Goal: Task Accomplishment & Management: Use online tool/utility

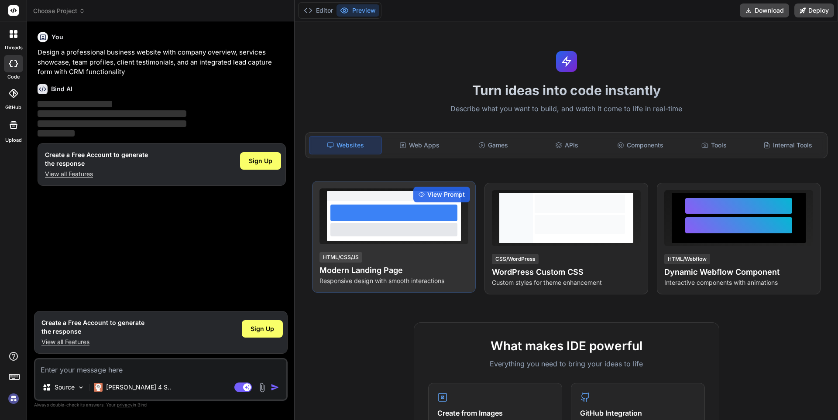
click at [390, 205] on div at bounding box center [394, 221] width 134 height 40
click at [392, 257] on div "HTML/CSS/JS Modern Landing Page Responsive design with smooth interactions" at bounding box center [394, 268] width 149 height 34
click at [419, 191] on div "View Prompt" at bounding box center [441, 195] width 57 height 16
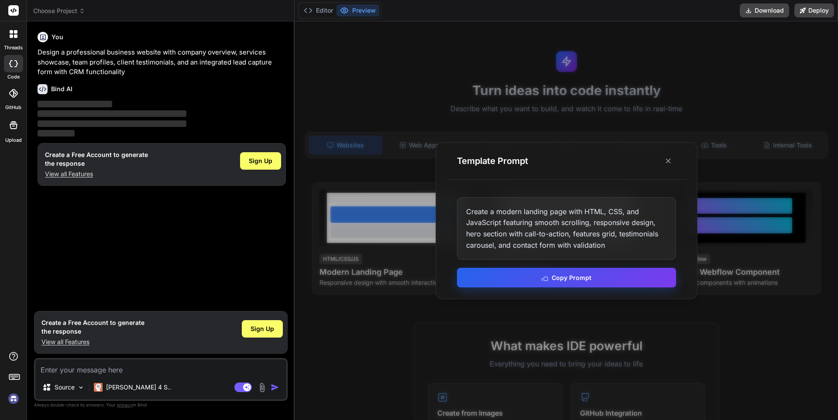
click at [581, 276] on button "Copy Prompt" at bounding box center [566, 278] width 219 height 20
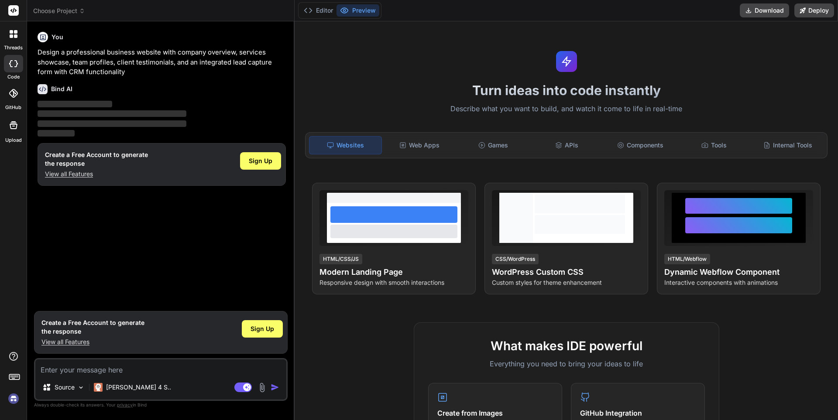
click at [71, 62] on p "Design a professional business website with company overview, services showcase…" at bounding box center [162, 63] width 248 height 30
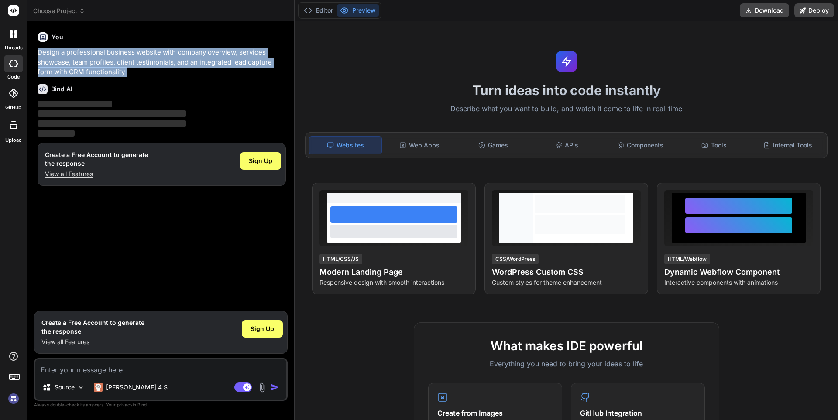
click at [71, 62] on p "Design a professional business website with company overview, services showcase…" at bounding box center [162, 63] width 248 height 30
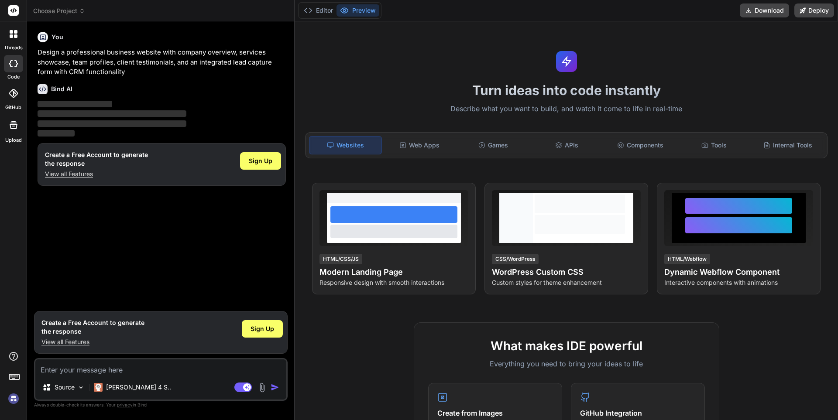
click at [227, 105] on p "‌" at bounding box center [162, 105] width 248 height 10
type textarea "x"
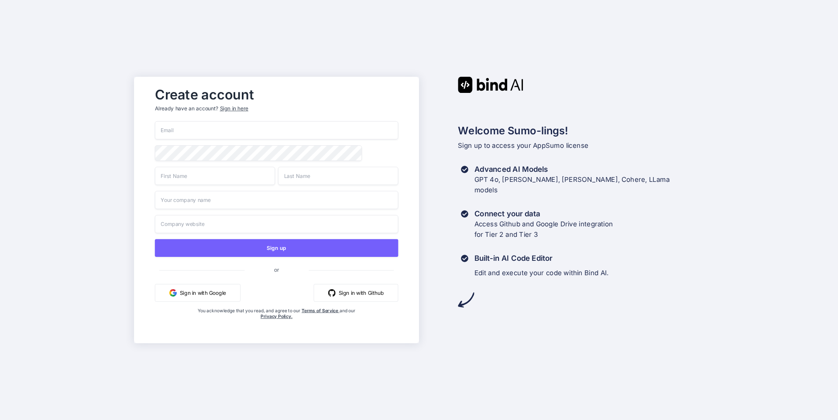
click at [170, 127] on input "email" at bounding box center [277, 130] width 244 height 18
type input "mike@theimplantengine.com"
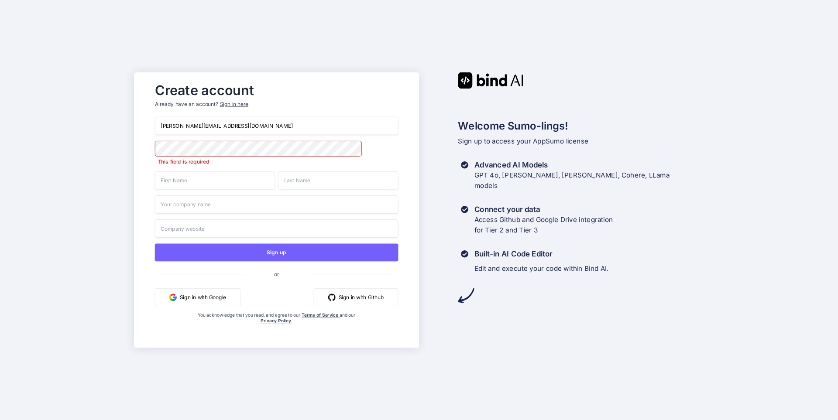
click at [167, 183] on input "text" at bounding box center [215, 181] width 120 height 18
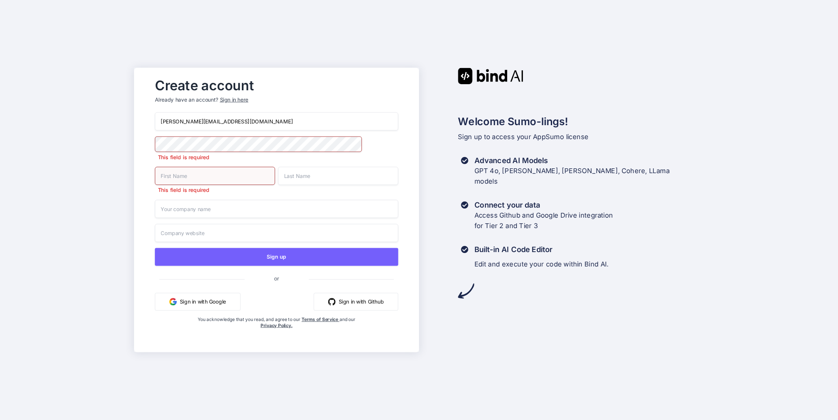
type input "michael"
type input "massey"
click at [183, 211] on input "text" at bounding box center [277, 209] width 244 height 18
type input "The Implant Engine"
click at [174, 235] on input "text" at bounding box center [277, 233] width 244 height 18
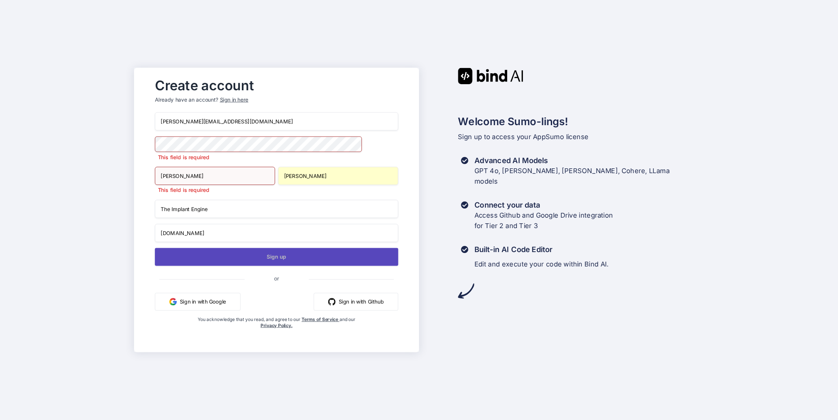
type input "theimplantengine.com"
click at [278, 261] on button "Sign up" at bounding box center [277, 257] width 244 height 18
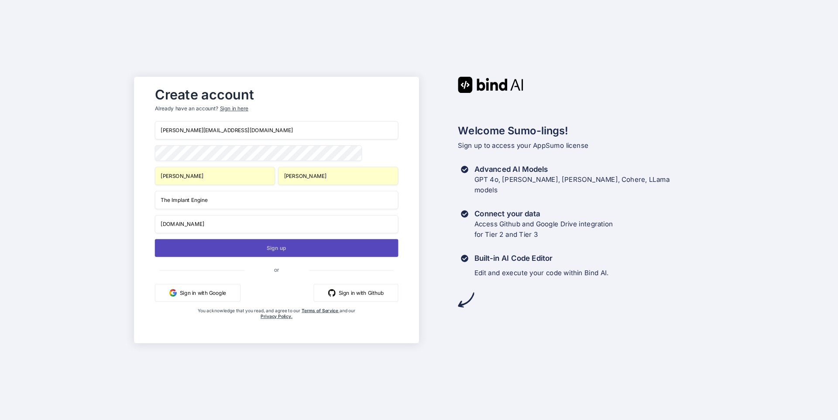
click at [281, 247] on button "Sign up" at bounding box center [277, 248] width 244 height 18
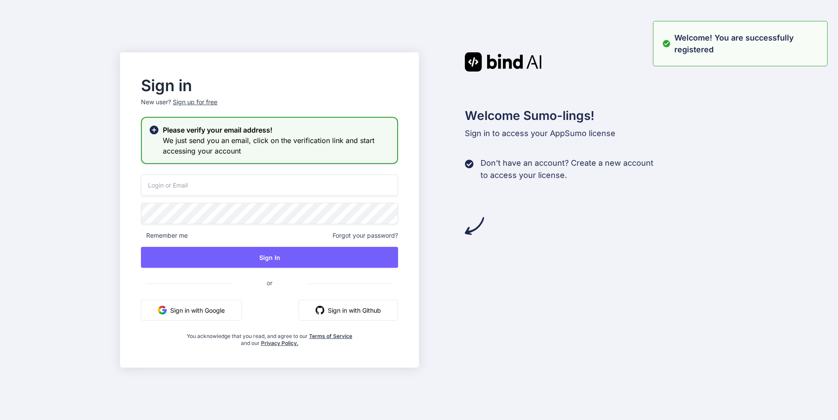
type input "mike@theimplantengine.com"
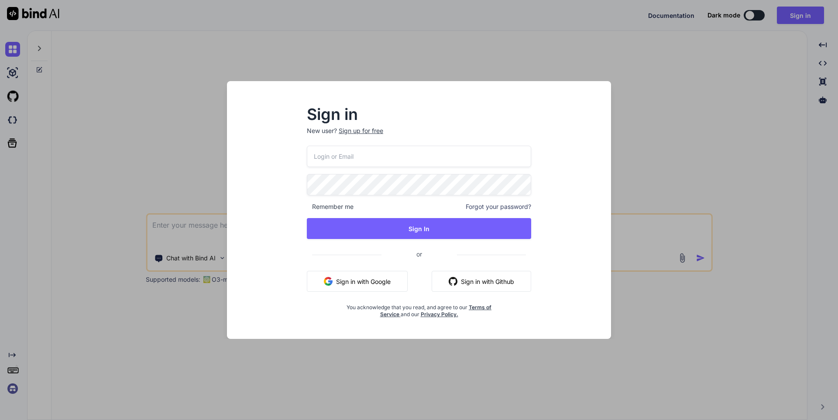
click at [323, 155] on input "email" at bounding box center [419, 156] width 224 height 21
click at [359, 154] on input "email" at bounding box center [419, 156] width 224 height 21
type input "mike@theimplantengine.com"
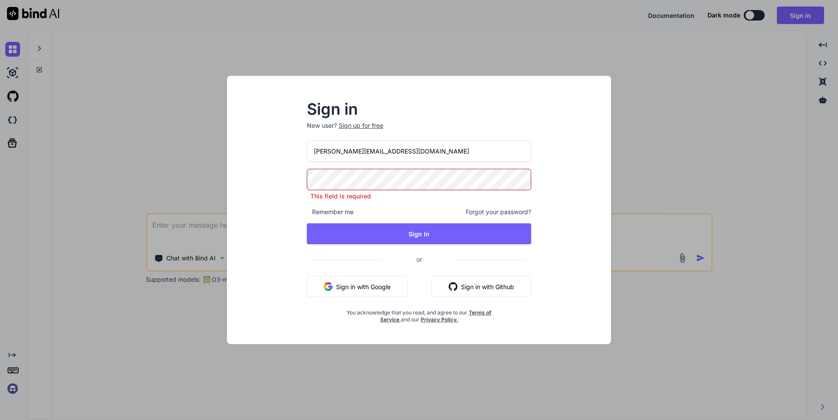
click at [563, 193] on div "Sign in New user? Sign up for free mike@theimplantengine.com This field is requ…" at bounding box center [419, 218] width 370 height 253
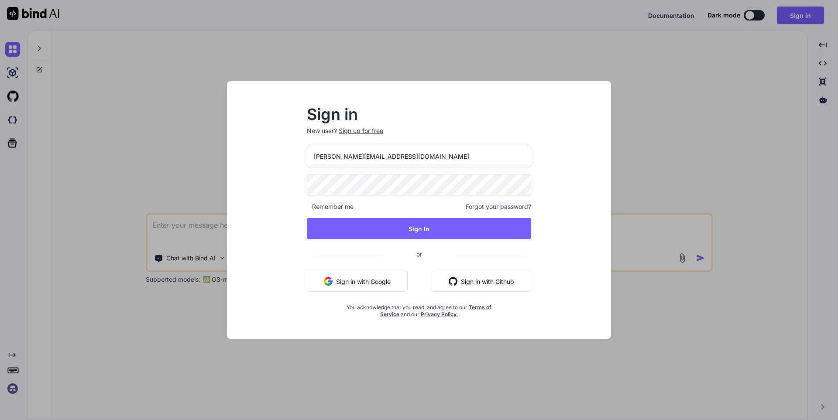
click at [347, 210] on span "Remember me" at bounding box center [330, 207] width 47 height 9
click at [358, 207] on div "Remember me Forgot your password?" at bounding box center [419, 207] width 224 height 9
click at [320, 207] on span "Remember me" at bounding box center [330, 207] width 47 height 9
click at [306, 206] on div "Sign in New user? Sign up for free mike@theimplantengine.com Remember me Forgot…" at bounding box center [419, 212] width 252 height 211
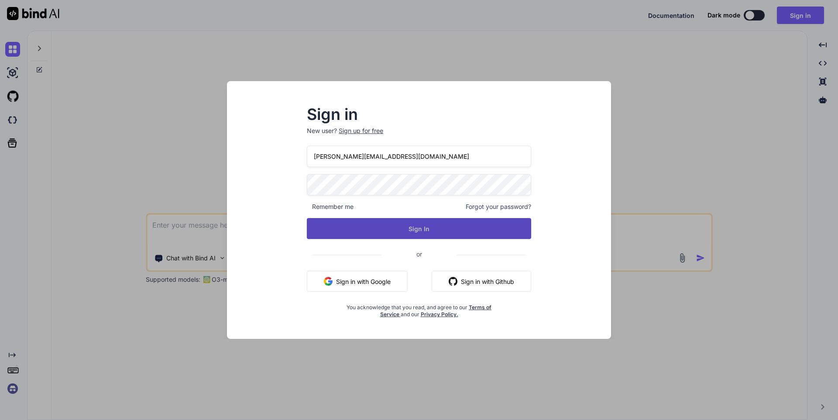
click at [409, 227] on button "Sign In" at bounding box center [419, 228] width 224 height 21
click at [419, 222] on button "Sign In" at bounding box center [419, 228] width 224 height 21
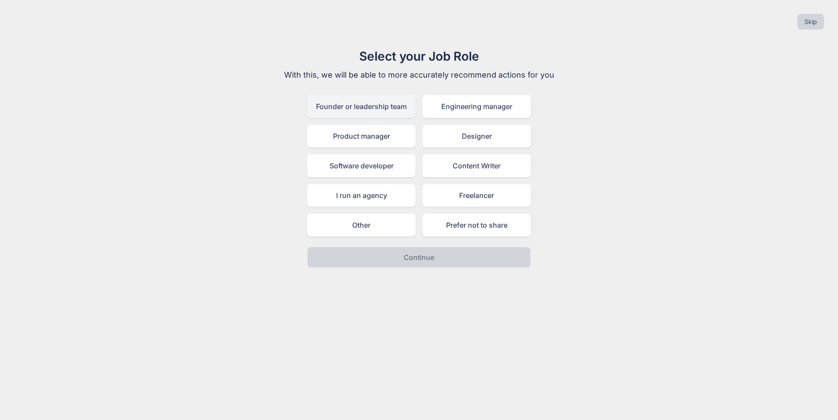
click at [389, 102] on div "Founder or leadership team" at bounding box center [361, 106] width 108 height 23
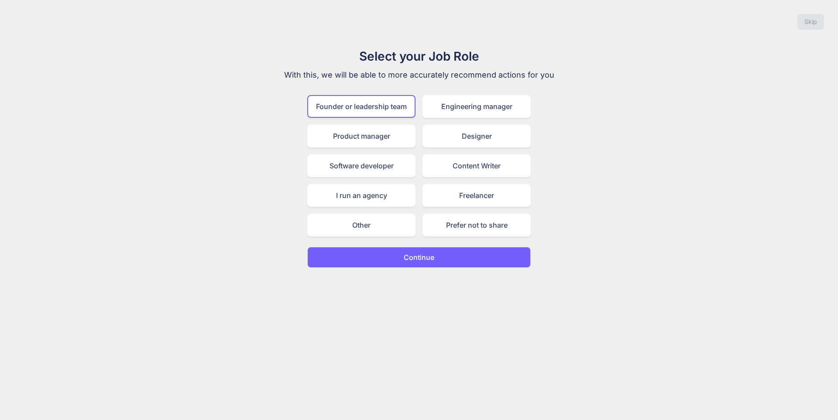
click at [422, 261] on p "Continue" at bounding box center [419, 257] width 31 height 10
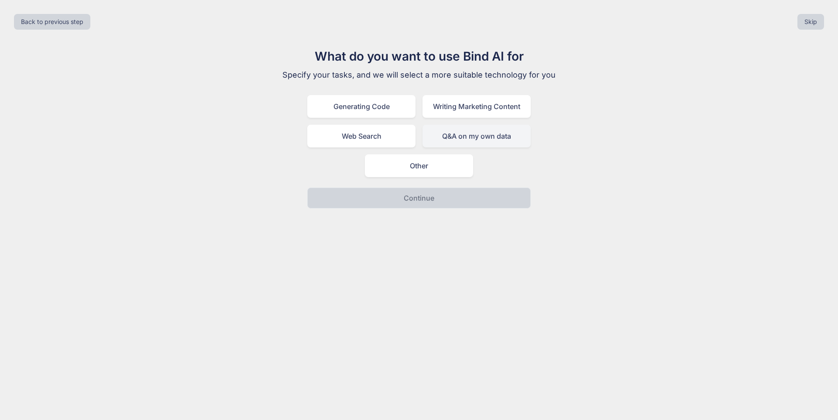
click at [480, 137] on div "Q&A on my own data" at bounding box center [477, 136] width 108 height 23
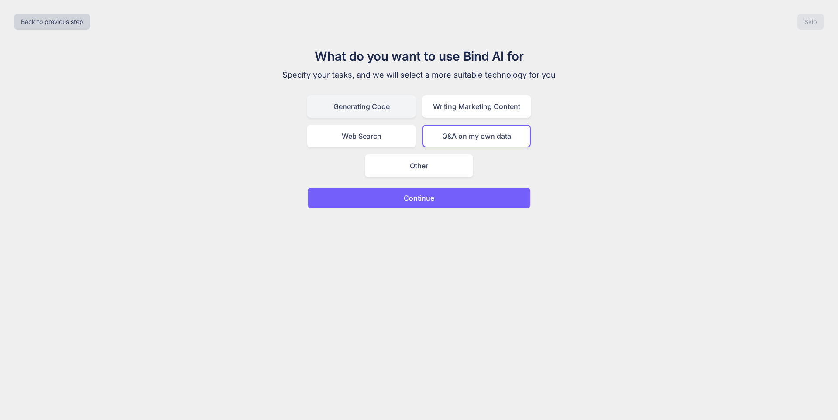
click at [361, 106] on div "Generating Code" at bounding box center [361, 106] width 108 height 23
click at [419, 202] on p "Continue" at bounding box center [419, 198] width 31 height 10
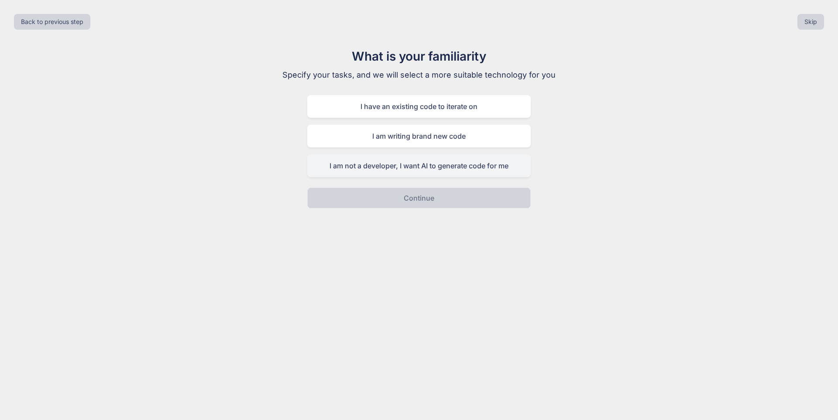
click at [417, 164] on div "I am not a developer, I want AI to generate code for me" at bounding box center [418, 166] width 223 height 23
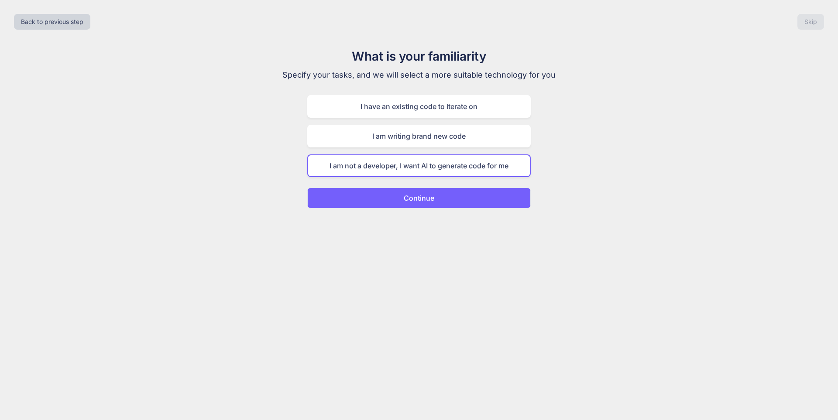
click at [408, 198] on p "Continue" at bounding box center [419, 198] width 31 height 10
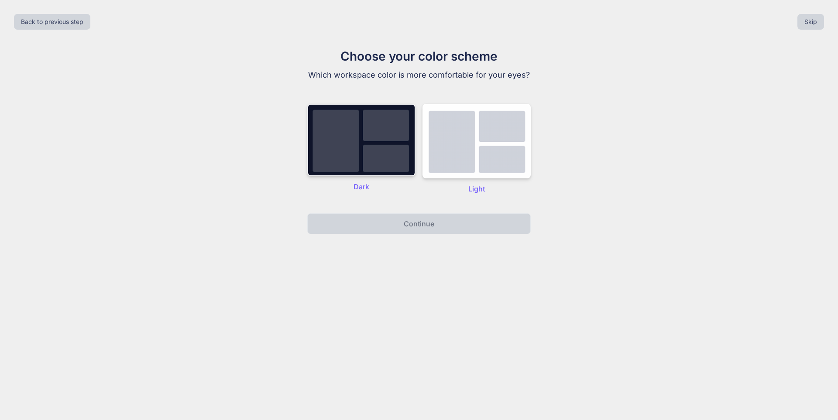
click at [378, 145] on img at bounding box center [361, 140] width 108 height 72
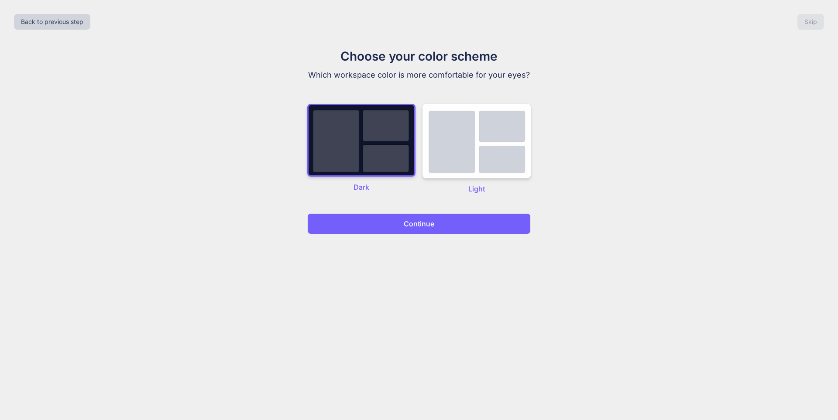
click at [435, 229] on button "Continue" at bounding box center [418, 223] width 223 height 21
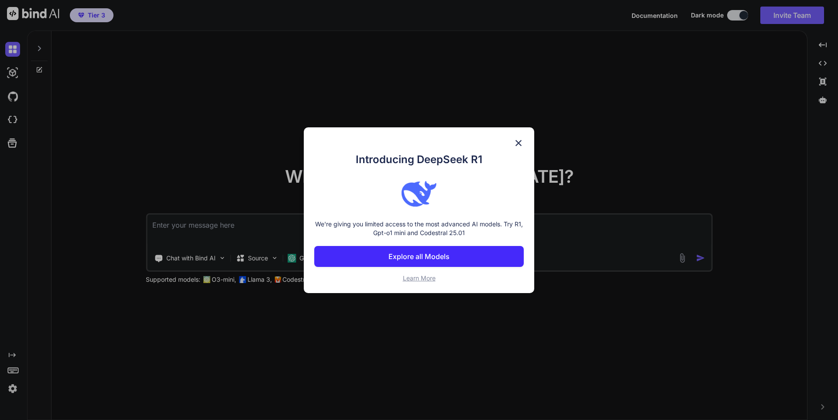
click at [520, 141] on img at bounding box center [518, 143] width 10 height 10
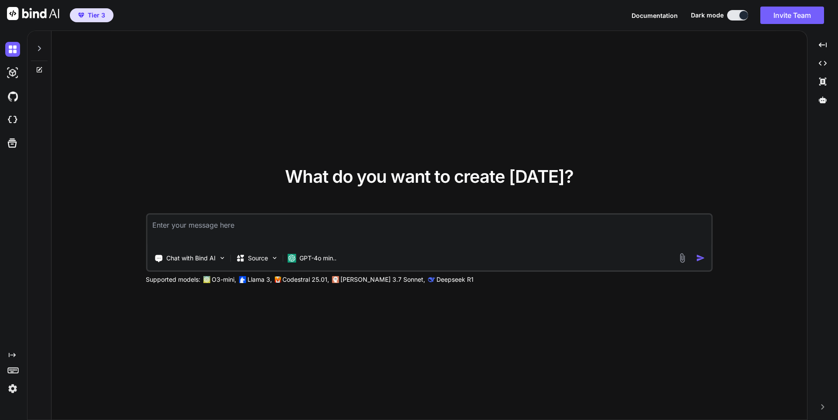
click at [40, 47] on icon at bounding box center [39, 48] width 3 height 5
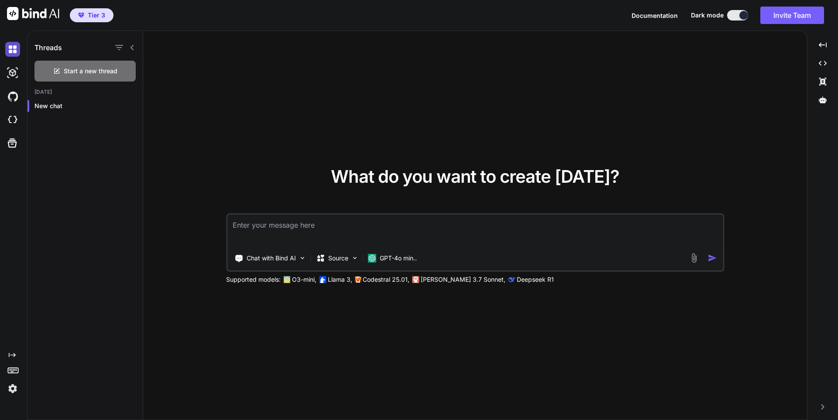
click at [14, 47] on img at bounding box center [12, 49] width 15 height 15
click at [13, 75] on img at bounding box center [12, 72] width 15 height 15
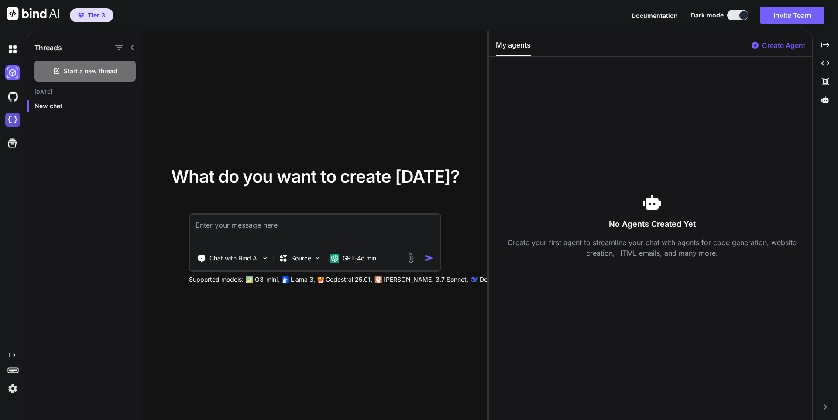
click at [15, 124] on img at bounding box center [12, 120] width 15 height 15
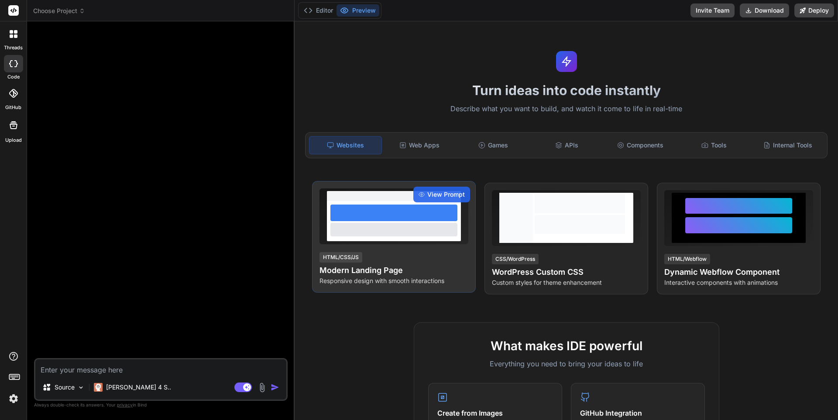
click at [388, 225] on div at bounding box center [393, 229] width 127 height 13
click at [451, 190] on span "View Prompt" at bounding box center [446, 194] width 38 height 9
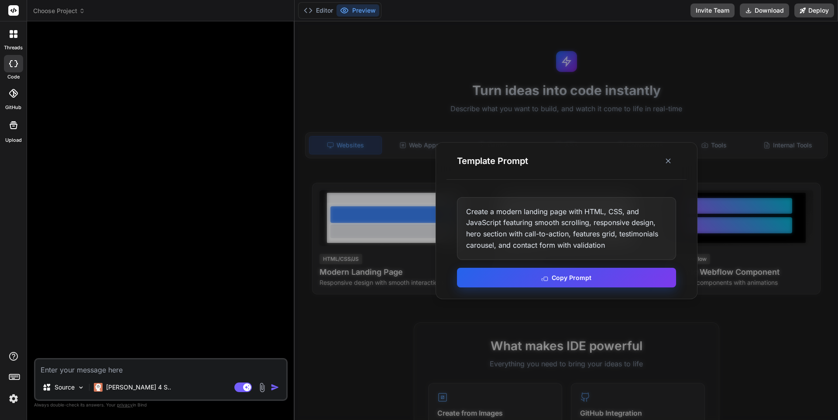
click at [567, 279] on button "Copy Prompt" at bounding box center [566, 278] width 219 height 20
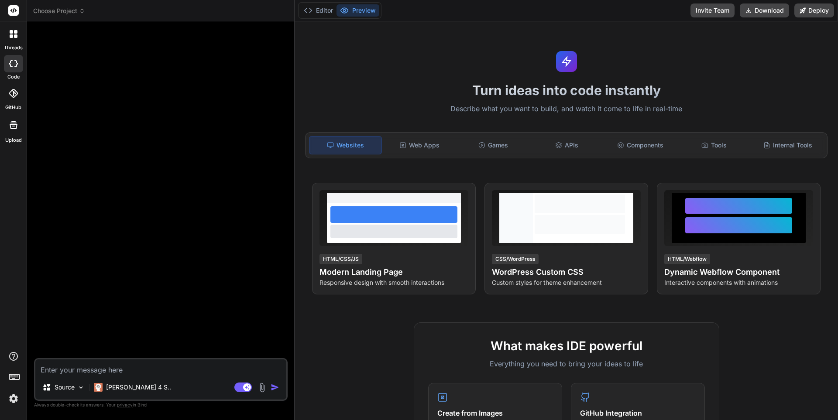
click at [12, 10] on icon at bounding box center [13, 10] width 7 height 5
click at [17, 64] on icon at bounding box center [15, 63] width 3 height 7
click at [14, 65] on icon at bounding box center [13, 63] width 9 height 7
type textarea "x"
click at [76, 8] on span "Choose Project" at bounding box center [59, 11] width 52 height 9
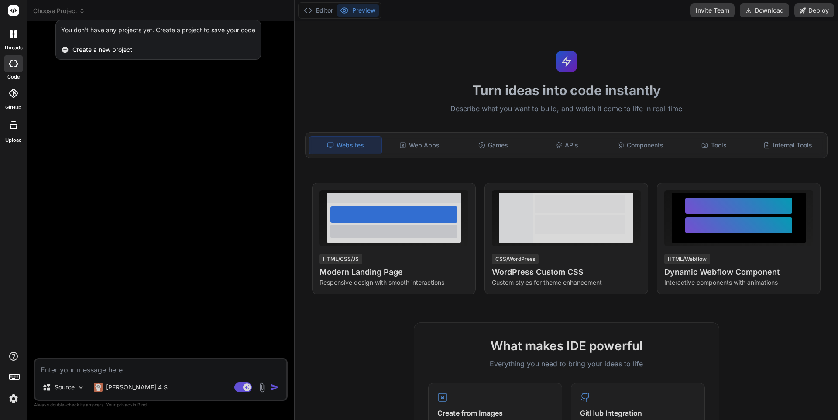
click at [85, 46] on span "Create a new project" at bounding box center [102, 49] width 60 height 9
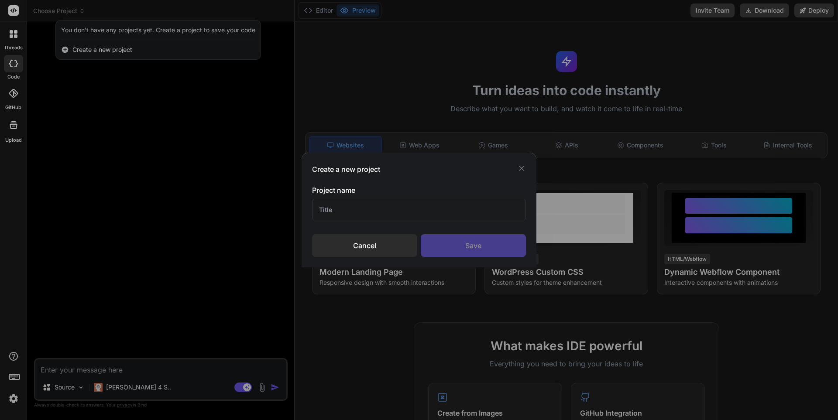
click at [322, 208] on input "text" at bounding box center [419, 209] width 214 height 21
type input "Funnels"
click at [471, 247] on div "Save" at bounding box center [473, 245] width 105 height 23
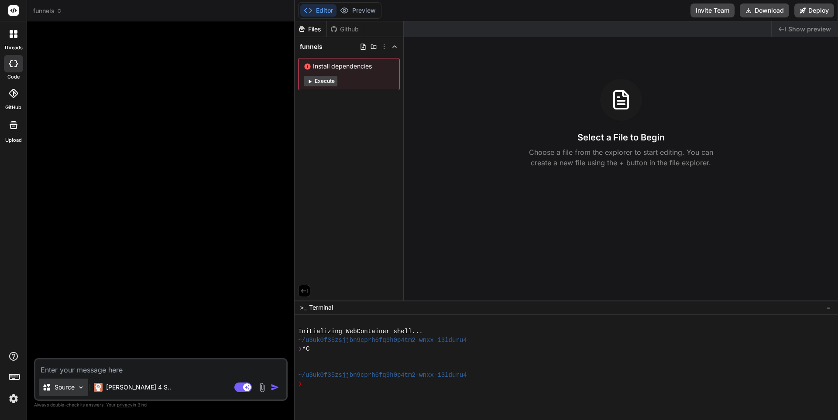
click at [62, 386] on p "Source" at bounding box center [65, 387] width 20 height 9
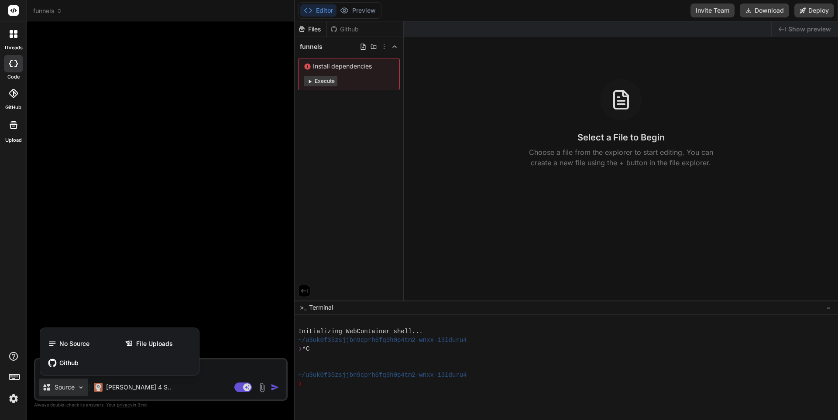
click at [213, 379] on div at bounding box center [419, 210] width 838 height 420
type textarea "x"
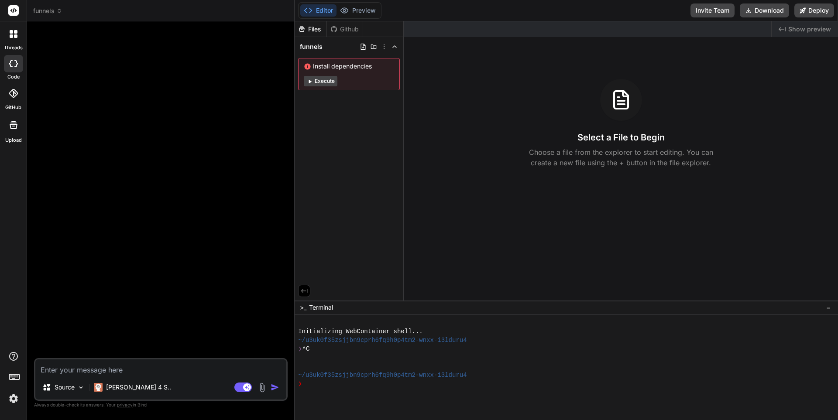
click at [94, 299] on div at bounding box center [162, 193] width 252 height 330
click at [72, 371] on textarea at bounding box center [160, 368] width 251 height 16
paste textarea "Create a modern landing page with HTML, CSS, and JavaScript featuring smooth sc…"
type textarea "Create a modern landing page with HTML, CSS, and JavaScript featuring smooth sc…"
type textarea "x"
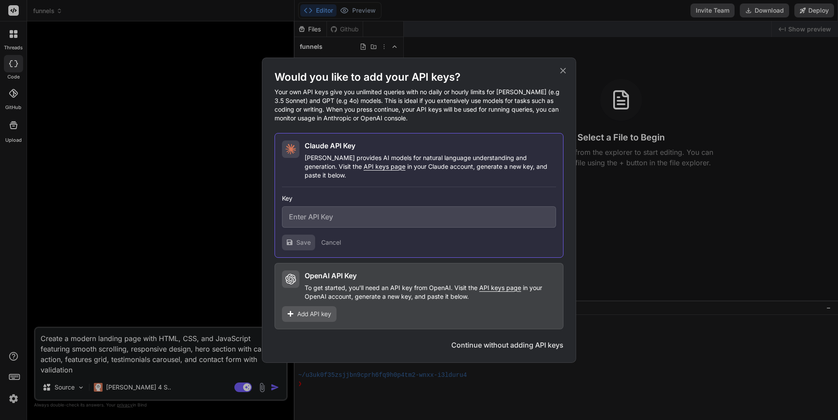
type textarea "Create a modern landing page with HTML, CSS, and JavaScript featuring smooth sc…"
click at [364, 170] on span "API keys page" at bounding box center [385, 166] width 42 height 7
click at [300, 209] on input "text" at bounding box center [419, 216] width 274 height 21
paste input "sk-ant-api03-e1YrcRVjti11aJ_wuX_fVKqyWf1_XUJJqnXEI1_-QX3cDLCGdh-zQMGCMzjcW-7ZQl…"
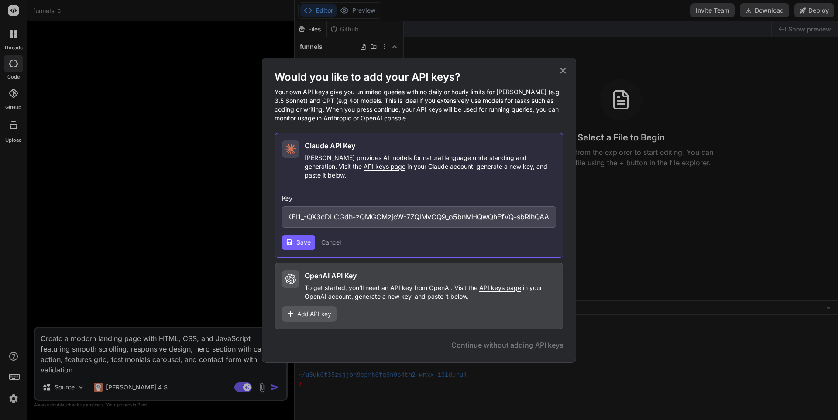
type input "sk-ant-api03-e1YrcRVjti11aJ_wuX_fVKqyWf1_XUJJqnXEI1_-QX3cDLCGdh-zQMGCMzjcW-7ZQl…"
click at [299, 238] on span "Save" at bounding box center [303, 242] width 14 height 9
click at [549, 341] on span "Continue" at bounding box center [535, 345] width 31 height 10
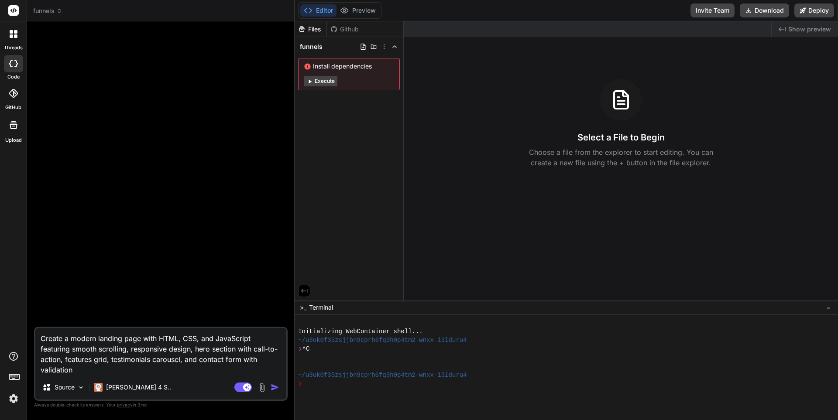
click at [276, 384] on img "button" at bounding box center [275, 387] width 9 height 9
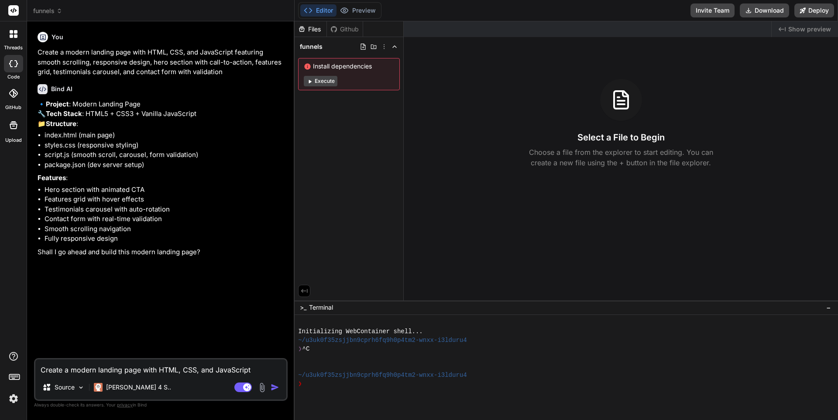
type textarea "x"
click at [43, 370] on textarea "Create a modern landing page with HTML, CSS, and JavaScript featuring smooth sc…" at bounding box center [160, 368] width 251 height 16
type textarea "y"
type textarea "x"
type textarea "ye"
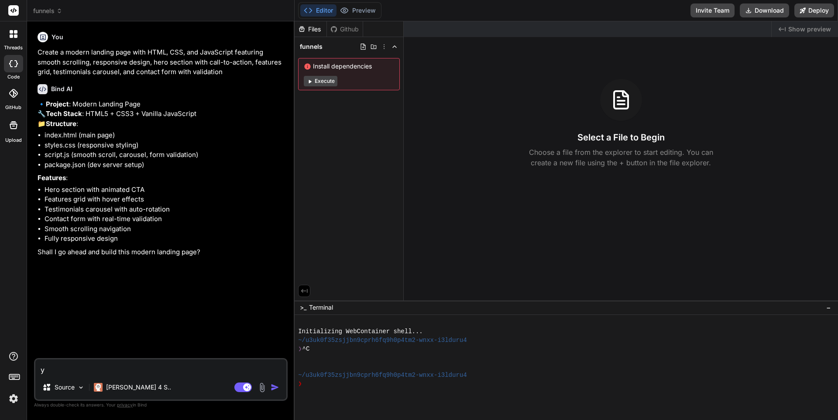
type textarea "x"
type textarea "yes"
type textarea "x"
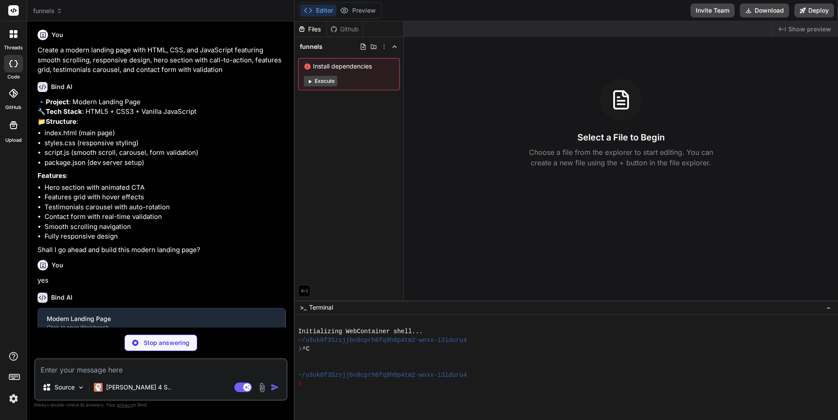
scroll to position [11, 0]
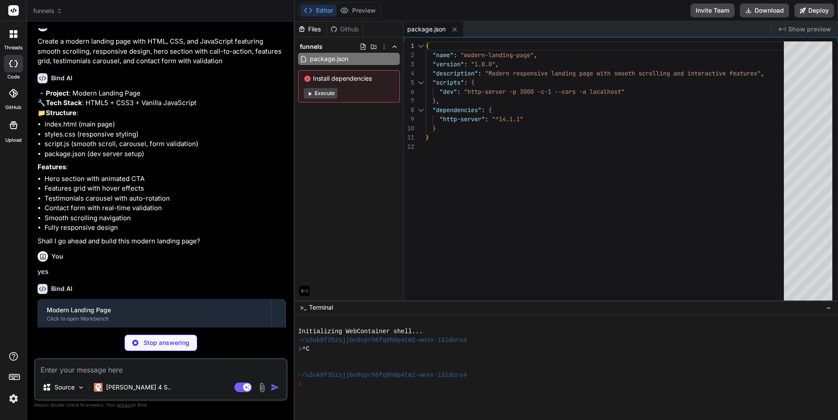
type textarea "x"
type textarea "</footer> <script src="script.js"></script> </body> </html>"
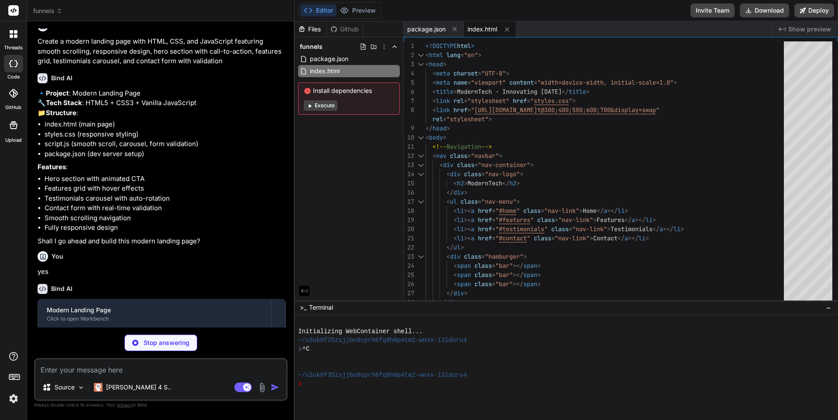
type textarea "x"
type textarea ".feature-card, .contact-form { padding: 1.5rem; } }"
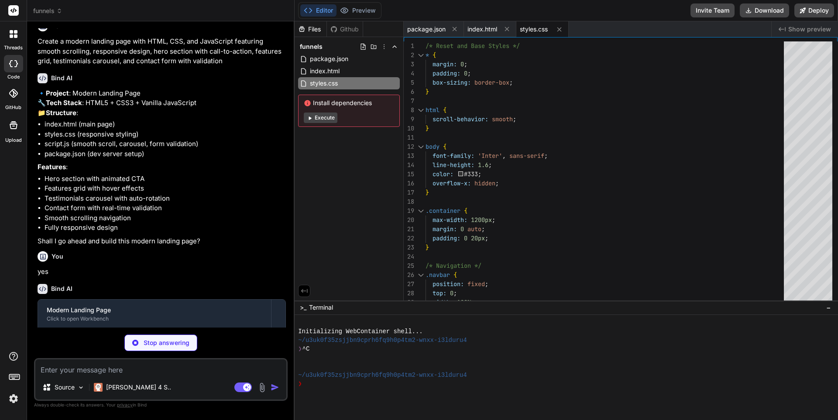
click at [324, 113] on button "Execute" at bounding box center [321, 118] width 34 height 10
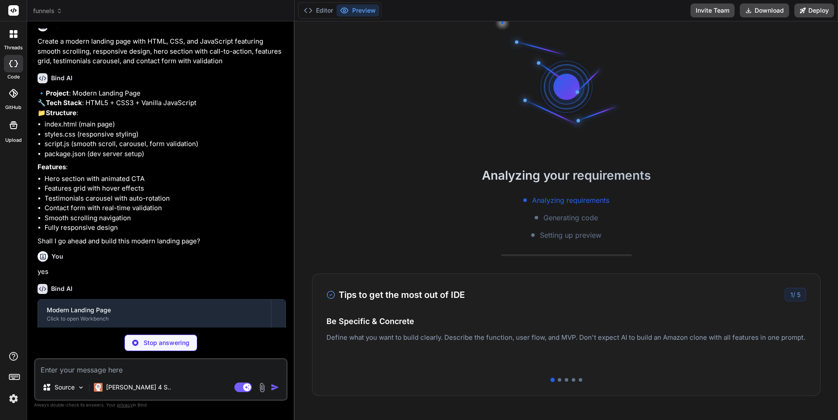
scroll to position [79, 0]
type textarea "x"
type textarea "this.style.transform = 'translateY(-2px)'; }); btn.addEventListener('mouseleave…"
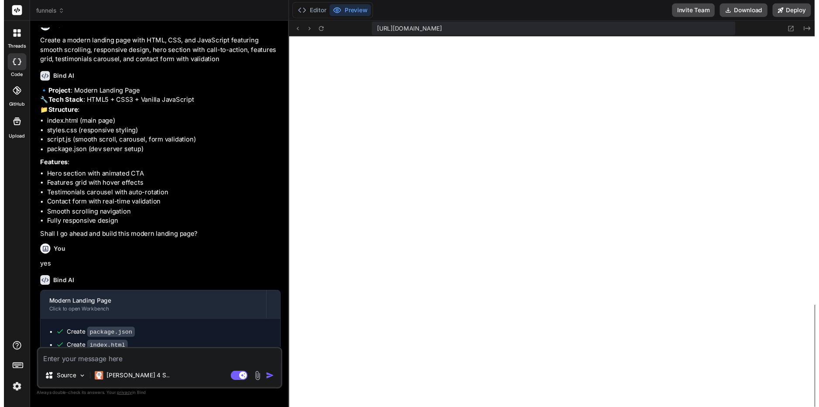
scroll to position [681, 0]
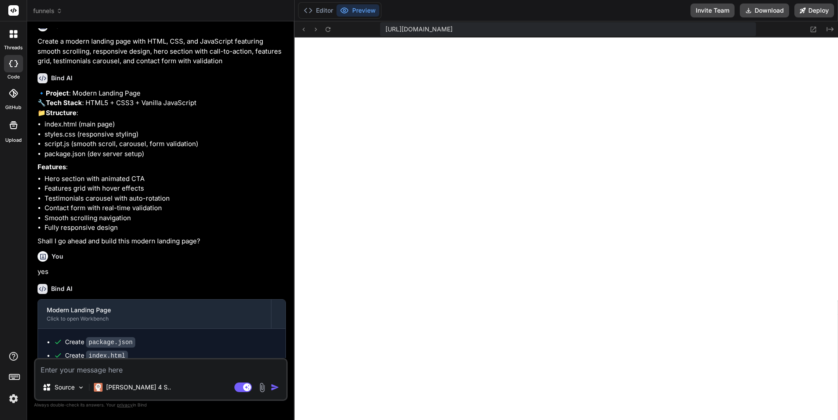
type textarea "x"
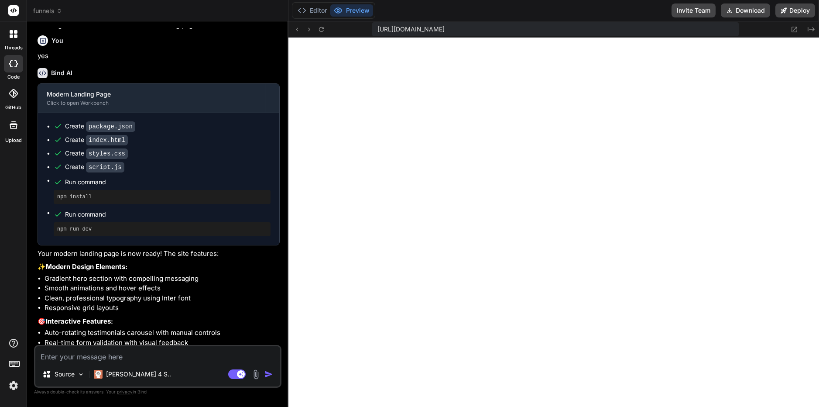
scroll to position [140, 0]
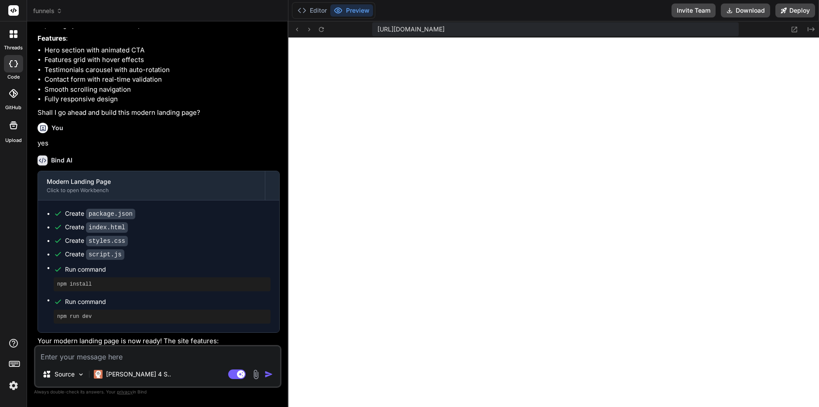
click at [58, 357] on textarea at bounding box center [157, 354] width 245 height 16
click at [315, 10] on button "Editor" at bounding box center [312, 10] width 36 height 12
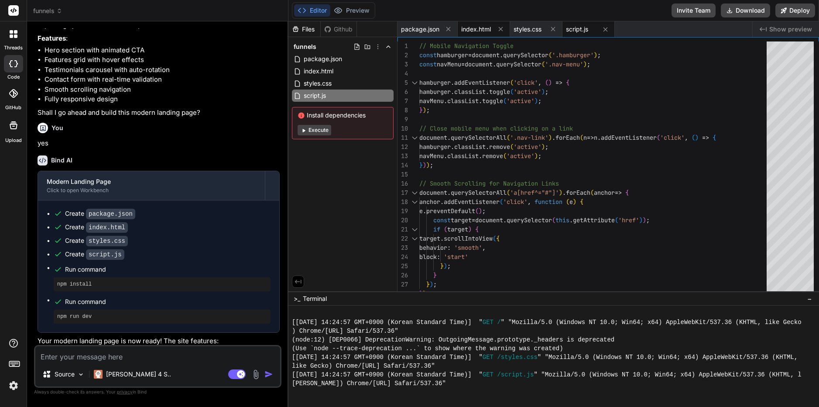
click at [473, 27] on span "index.html" at bounding box center [476, 29] width 30 height 9
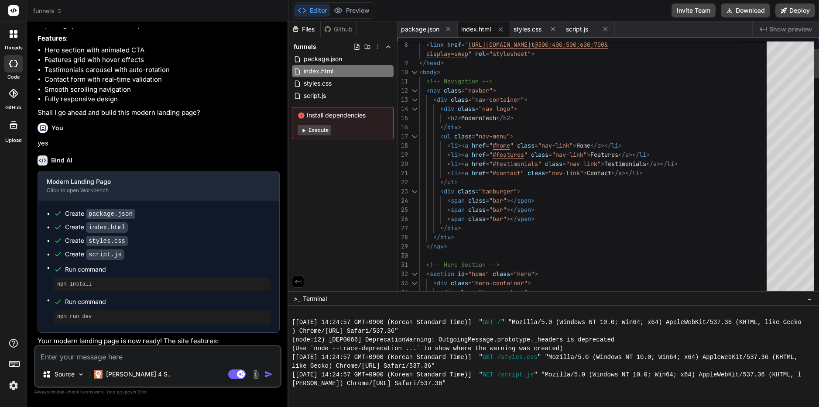
drag, startPoint x: 496, startPoint y: 118, endPoint x: 476, endPoint y: 117, distance: 20.2
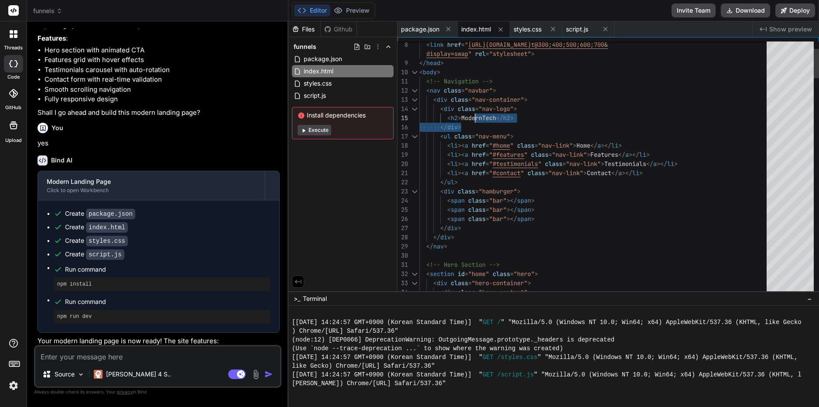
drag, startPoint x: 463, startPoint y: 115, endPoint x: 498, endPoint y: 116, distance: 34.9
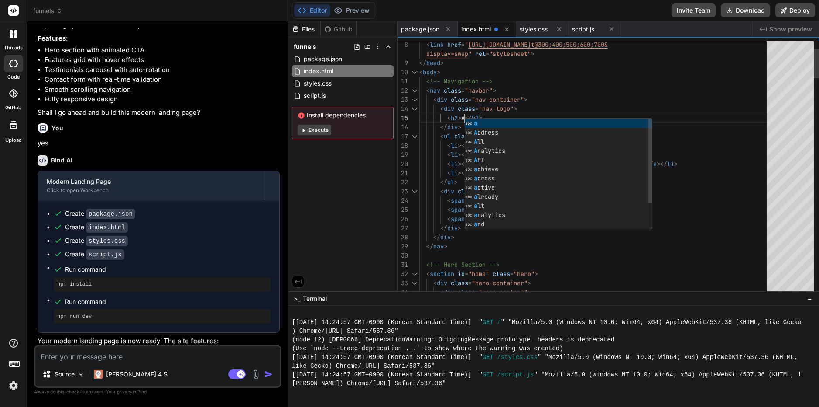
scroll to position [46, 0]
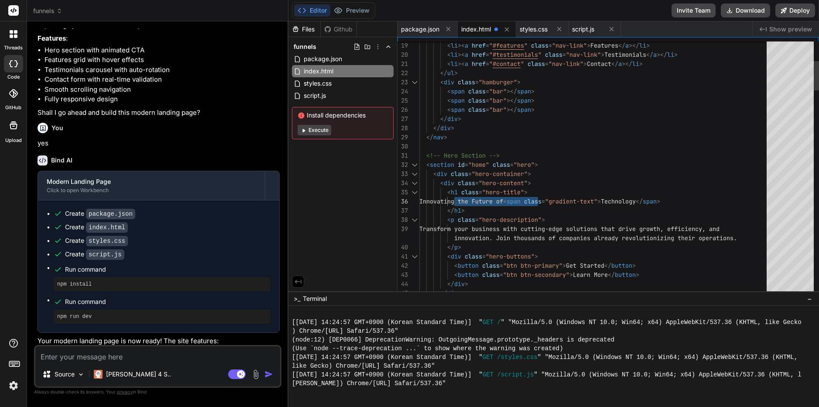
drag, startPoint x: 454, startPoint y: 199, endPoint x: 538, endPoint y: 199, distance: 83.8
drag, startPoint x: 566, startPoint y: 201, endPoint x: 529, endPoint y: 199, distance: 37.6
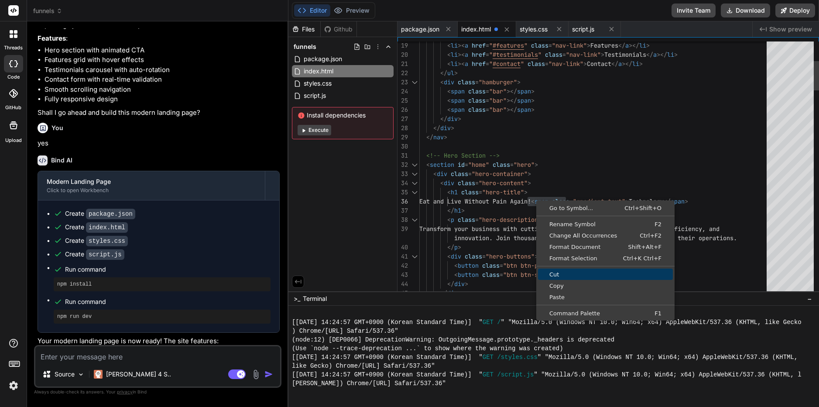
click at [559, 271] on span "Cut" at bounding box center [605, 274] width 135 height 6
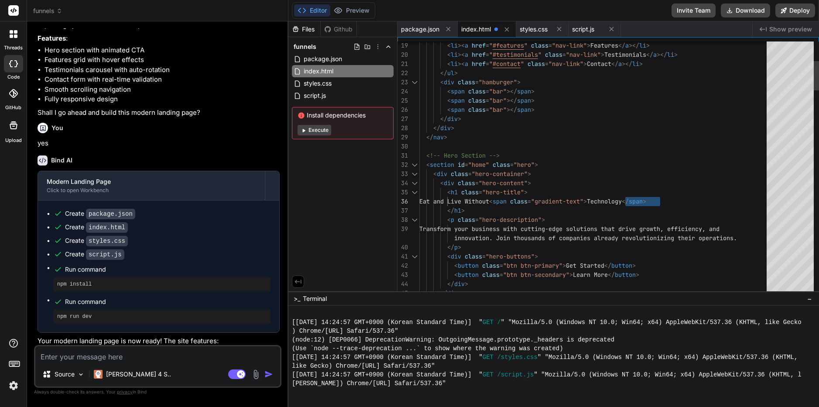
drag, startPoint x: 661, startPoint y: 198, endPoint x: 626, endPoint y: 201, distance: 34.6
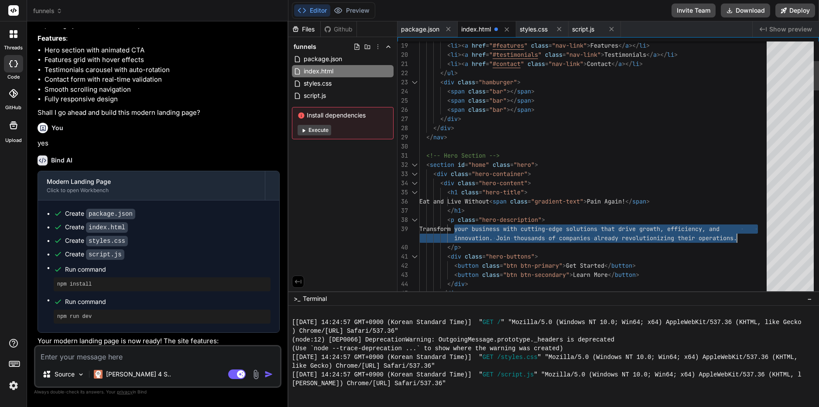
drag, startPoint x: 454, startPoint y: 229, endPoint x: 739, endPoint y: 236, distance: 284.2
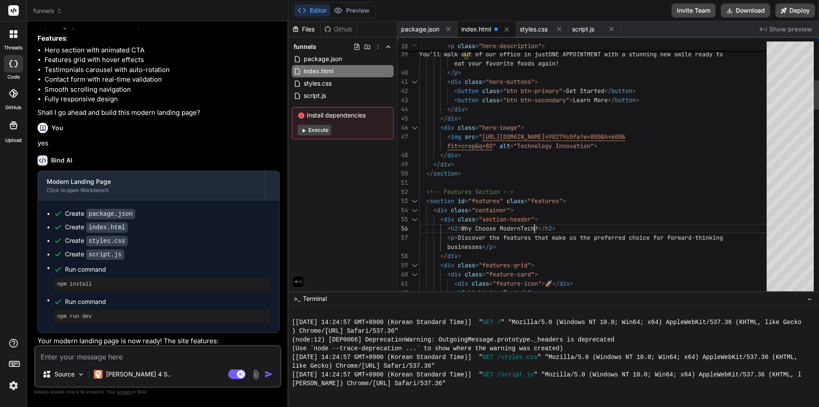
drag, startPoint x: 536, startPoint y: 227, endPoint x: 501, endPoint y: 227, distance: 34.5
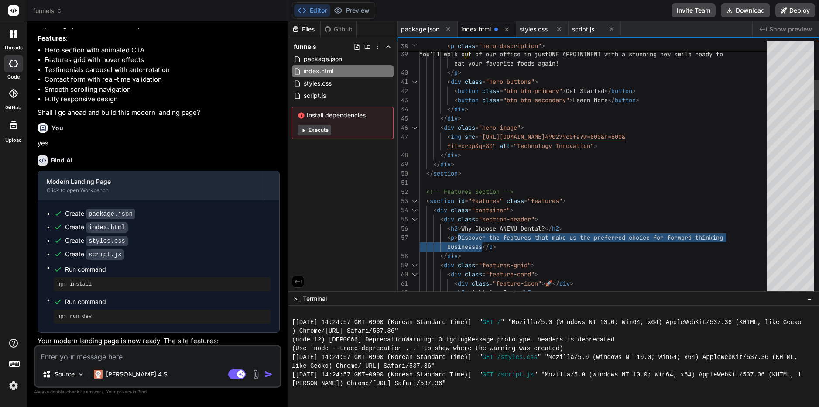
drag, startPoint x: 459, startPoint y: 236, endPoint x: 484, endPoint y: 246, distance: 27.0
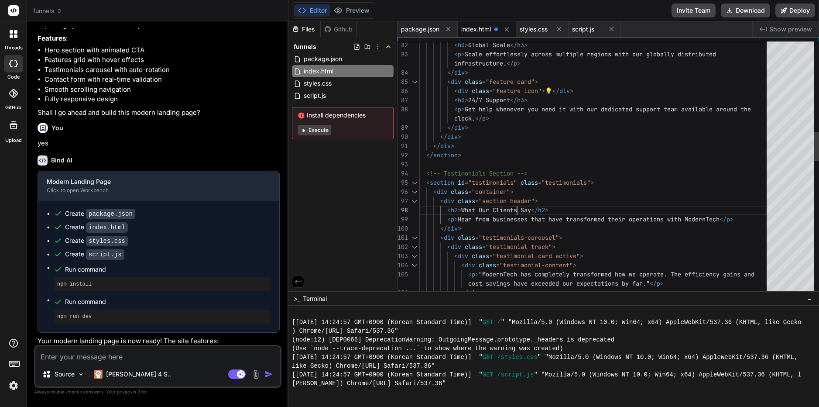
click at [516, 210] on div "< h3 > Global Scale </ h3 > < p > Scale effortlessly across multiple regions wi…" at bounding box center [595, 412] width 353 height 2356
drag, startPoint x: 516, startPoint y: 210, endPoint x: 494, endPoint y: 206, distance: 22.5
click at [494, 206] on div "< h3 > Global Scale </ h3 > < p > Scale effortlessly across multiple regions wi…" at bounding box center [595, 412] width 353 height 2356
drag, startPoint x: 528, startPoint y: 221, endPoint x: 501, endPoint y: 216, distance: 27.1
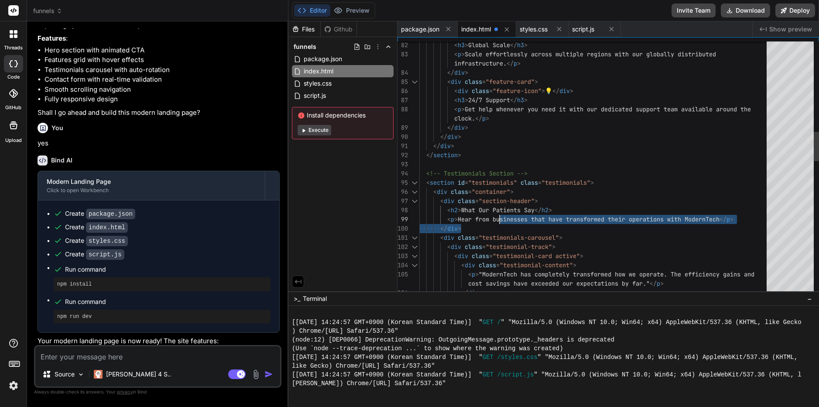
click at [501, 216] on div "< h3 > Global Scale </ h3 > < p > Scale effortlessly across multiple regions wi…" at bounding box center [595, 412] width 353 height 2356
click at [495, 216] on div "< h3 > Global Scale </ h3 > < p > Scale effortlessly across multiple regions wi…" at bounding box center [595, 412] width 353 height 2356
drag, startPoint x: 494, startPoint y: 216, endPoint x: 527, endPoint y: 218, distance: 33.2
click at [527, 218] on div "< h3 > Global Scale </ h3 > < p > Scale effortlessly across multiple regions wi…" at bounding box center [595, 412] width 353 height 2356
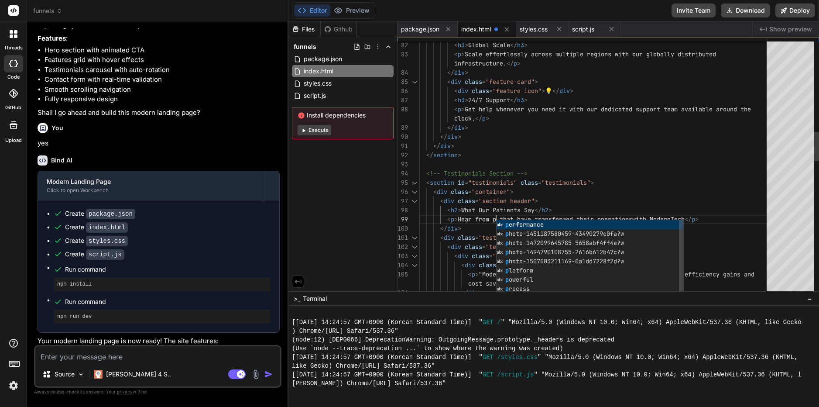
scroll to position [65, 0]
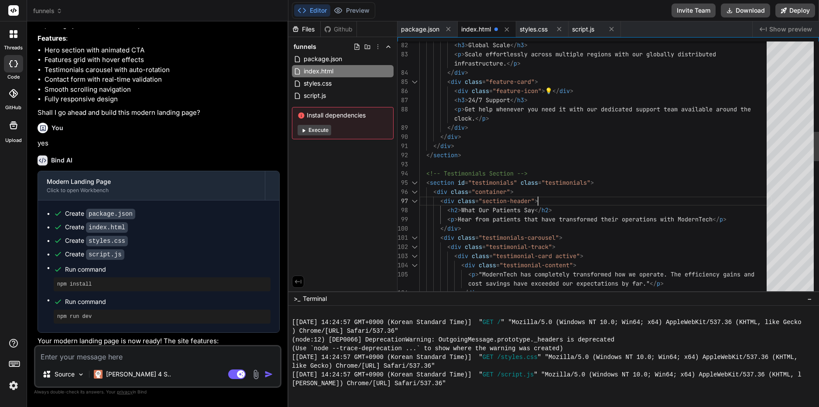
click at [662, 194] on div "< h3 > Global Scale </ h3 > < p > Scale effortlessly across multiple regions wi…" at bounding box center [595, 412] width 353 height 2356
drag, startPoint x: 622, startPoint y: 218, endPoint x: 713, endPoint y: 216, distance: 91.2
click at [713, 216] on div "< h3 > Global Scale </ h3 > < p > Scale effortlessly across multiple regions wi…" at bounding box center [595, 412] width 353 height 2356
click at [736, 177] on div "< h3 > Global Scale </ h3 > < p > Scale effortlessly across multiple regions wi…" at bounding box center [595, 412] width 353 height 2356
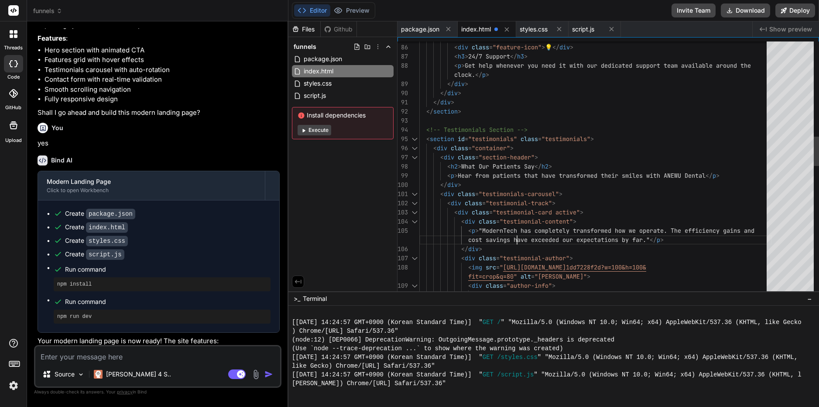
click at [516, 231] on div "< div class = "feature-card" > < div class = "feature-icon" > 💡 </ div > < h3 >…" at bounding box center [595, 368] width 353 height 2356
click at [518, 228] on div "< div class = "feature-card" > < div class = "feature-icon" > 💡 </ div > < h3 >…" at bounding box center [595, 368] width 353 height 2356
drag, startPoint x: 518, startPoint y: 228, endPoint x: 484, endPoint y: 230, distance: 34.1
click at [484, 230] on div "< div class = "feature-card" > < div class = "feature-icon" > 💡 </ div > < h3 >…" at bounding box center [595, 368] width 353 height 2356
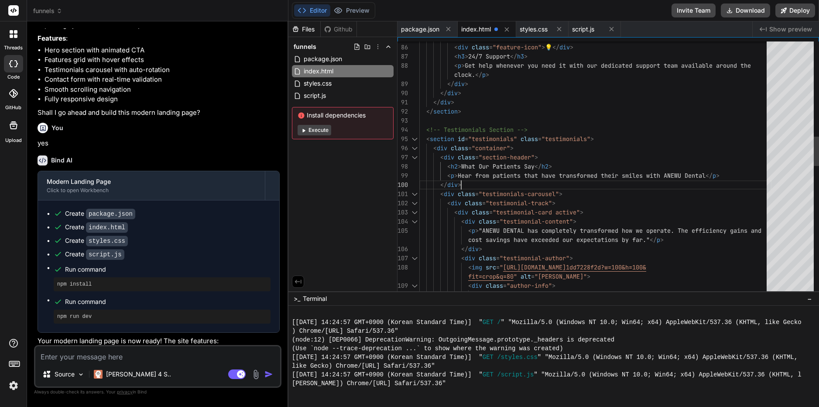
click at [587, 177] on div "< div class = "feature-card" > < div class = "feature-icon" > 💡 </ div > < h3 >…" at bounding box center [595, 368] width 353 height 2356
drag, startPoint x: 622, startPoint y: 230, endPoint x: 670, endPoint y: 230, distance: 47.6
click at [670, 230] on div "< div class = "feature-card" > < div class = "feature-icon" > 💡 </ div > < h3 >…" at bounding box center [595, 368] width 353 height 2356
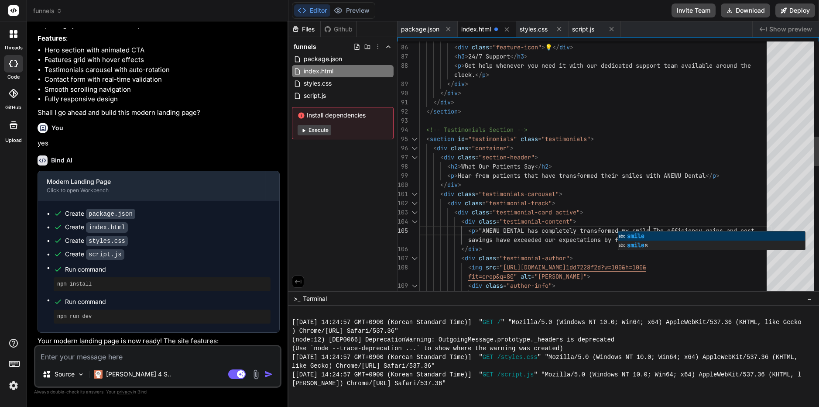
click at [667, 194] on div "< div class = "feature-card" > < div class = "feature-icon" > 💡 </ div > < h3 >…" at bounding box center [595, 368] width 353 height 2356
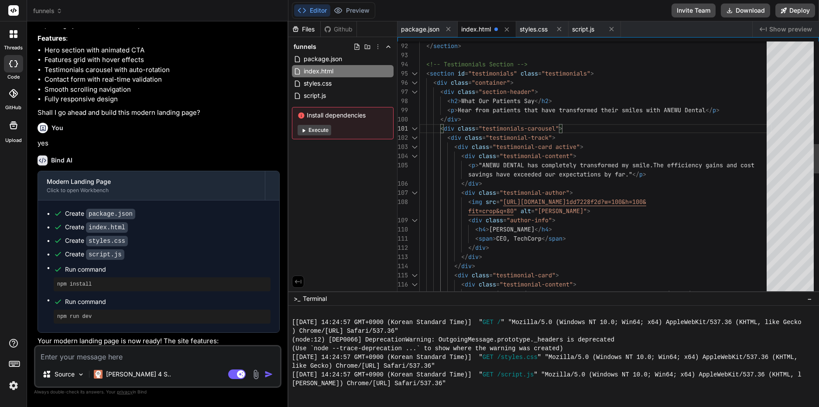
click at [542, 238] on div "</ section > <!-- Testimonials Section --> < section id = "testimonials" class …" at bounding box center [595, 303] width 353 height 2356
drag, startPoint x: 542, startPoint y: 238, endPoint x: 495, endPoint y: 237, distance: 46.7
click at [495, 237] on div "</ section > <!-- Testimonials Section --> < section id = "testimonials" class …" at bounding box center [595, 303] width 353 height 2356
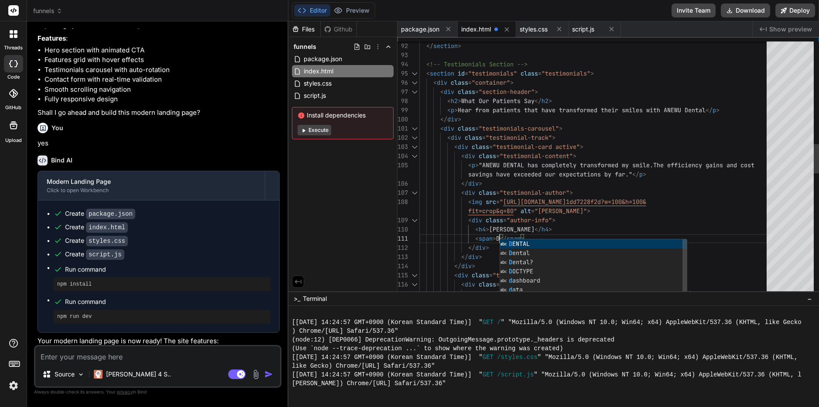
scroll to position [17, 0]
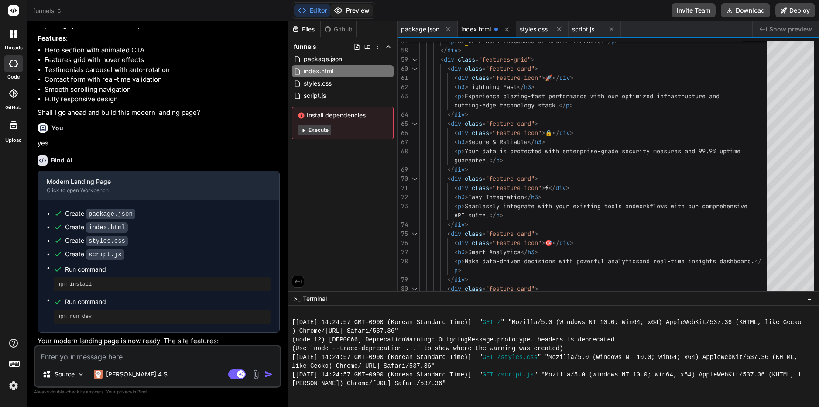
click at [362, 9] on button "Preview" at bounding box center [351, 10] width 43 height 12
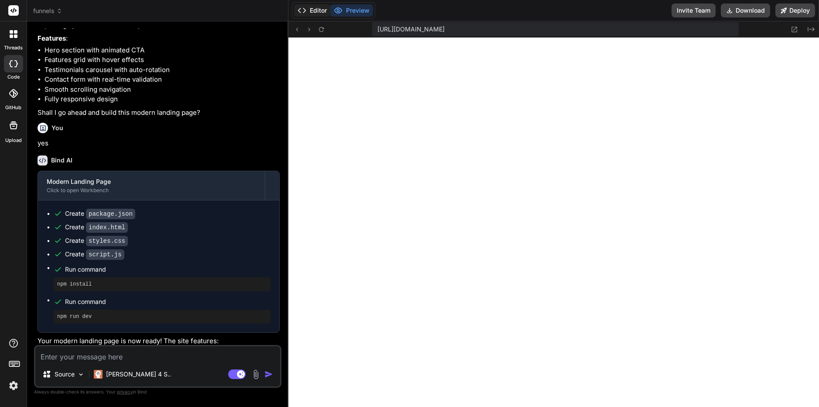
click at [320, 10] on button "Editor" at bounding box center [312, 10] width 36 height 12
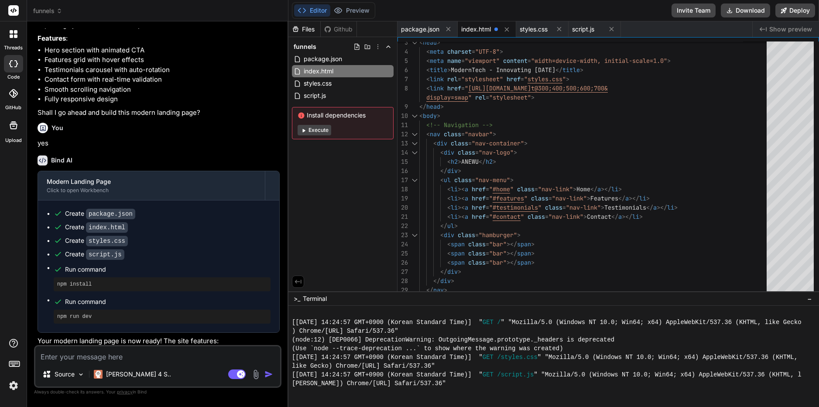
click at [348, 180] on div "Files Github funnels package.json index.html styles.css script.js Install depen…" at bounding box center [343, 156] width 109 height 270
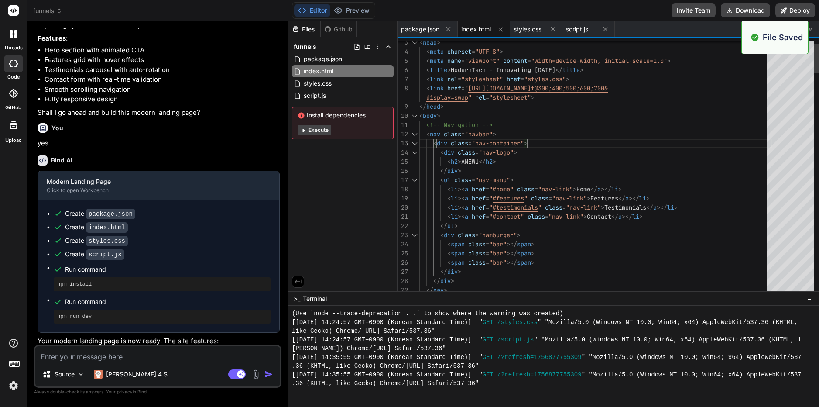
scroll to position [759, 0]
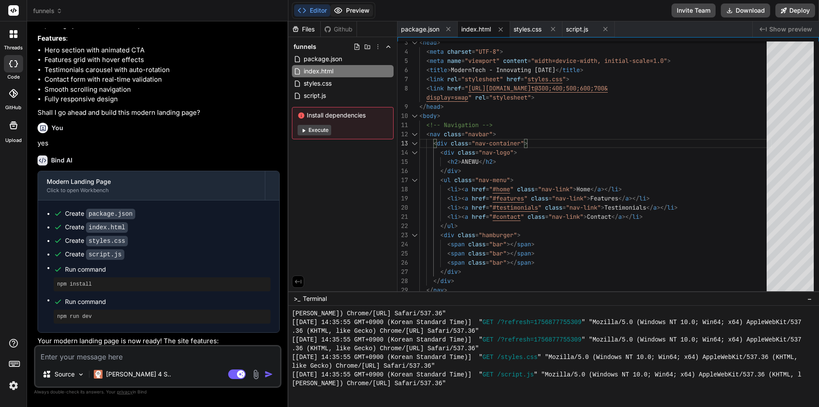
click at [355, 10] on button "Preview" at bounding box center [351, 10] width 43 height 12
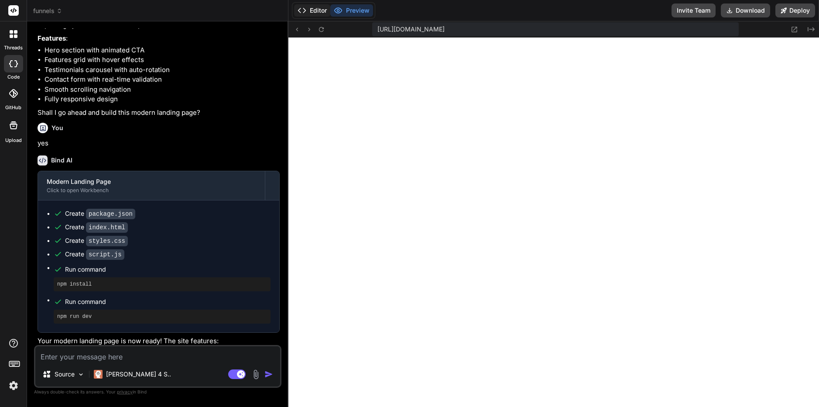
click at [310, 11] on button "Editor" at bounding box center [312, 10] width 36 height 12
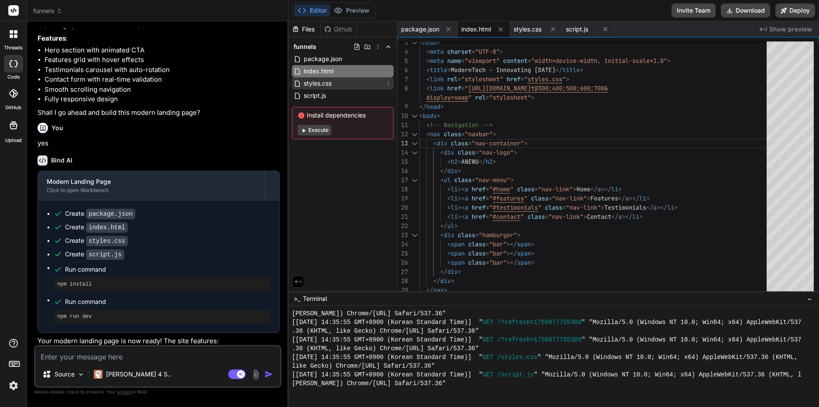
click at [313, 83] on span "styles.css" at bounding box center [318, 83] width 30 height 10
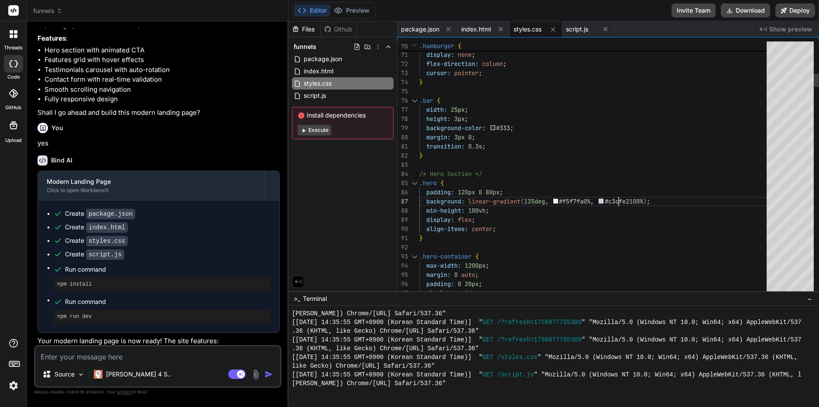
scroll to position [17, 0]
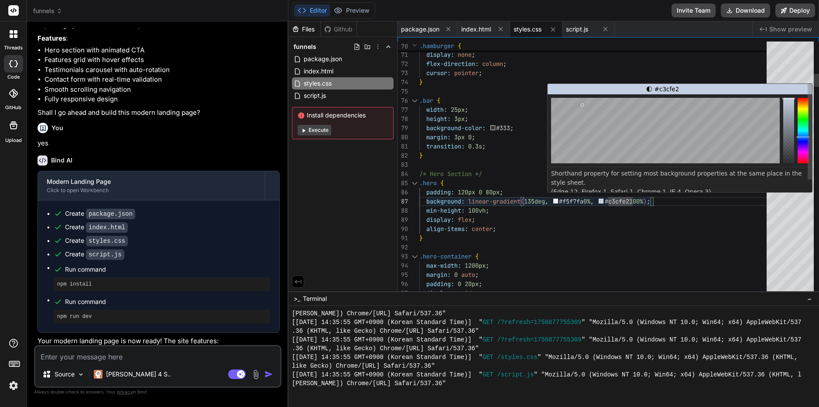
drag, startPoint x: 612, startPoint y: 200, endPoint x: 633, endPoint y: 199, distance: 21.4
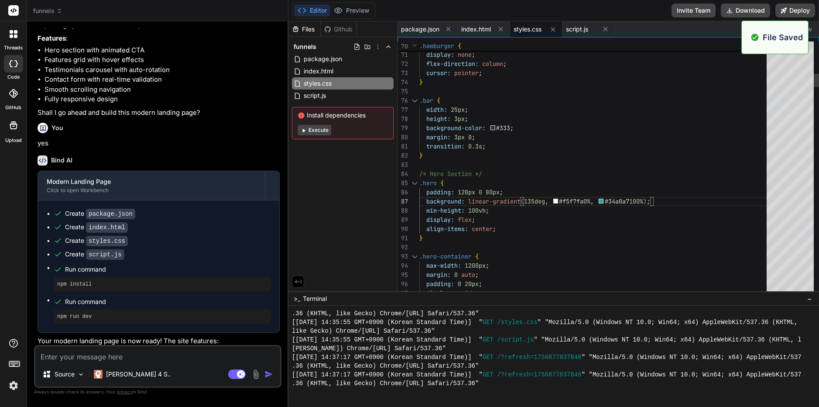
scroll to position [829, 0]
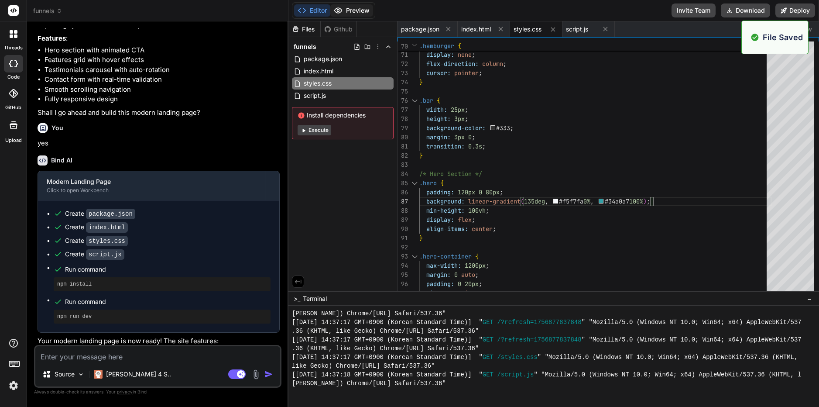
click at [353, 7] on button "Preview" at bounding box center [351, 10] width 43 height 12
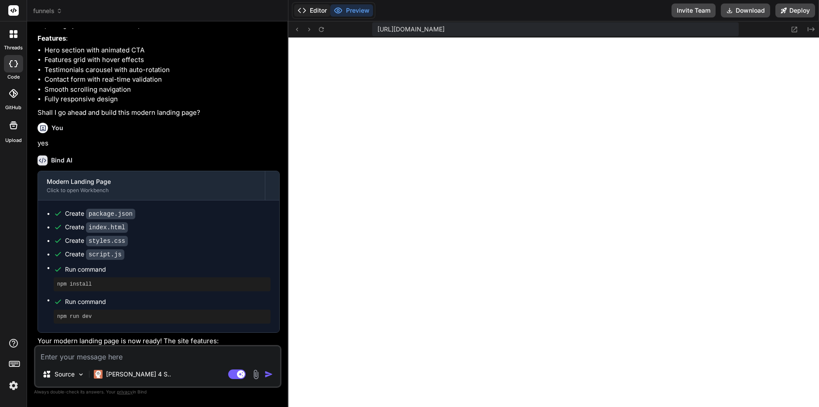
click at [315, 10] on button "Editor" at bounding box center [312, 10] width 36 height 12
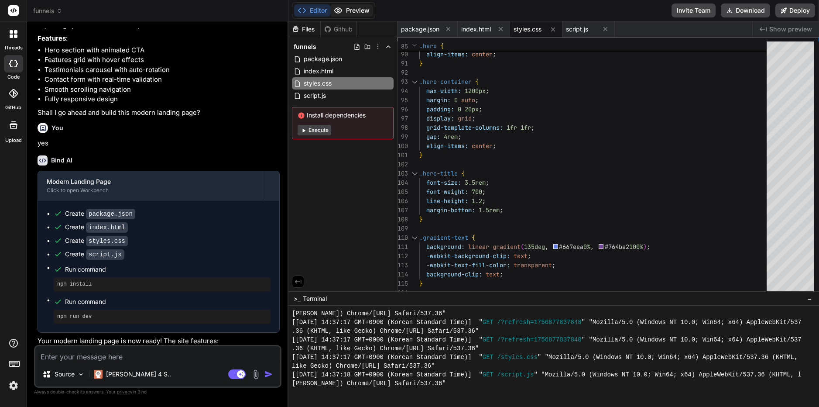
click at [353, 9] on button "Preview" at bounding box center [351, 10] width 43 height 12
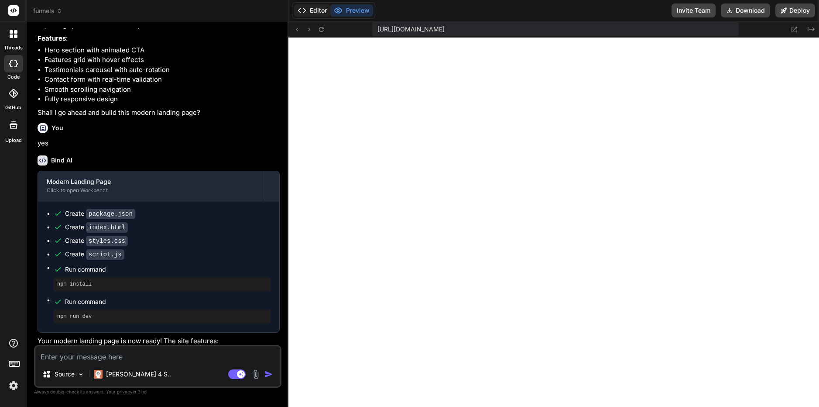
click at [313, 7] on button "Editor" at bounding box center [312, 10] width 36 height 12
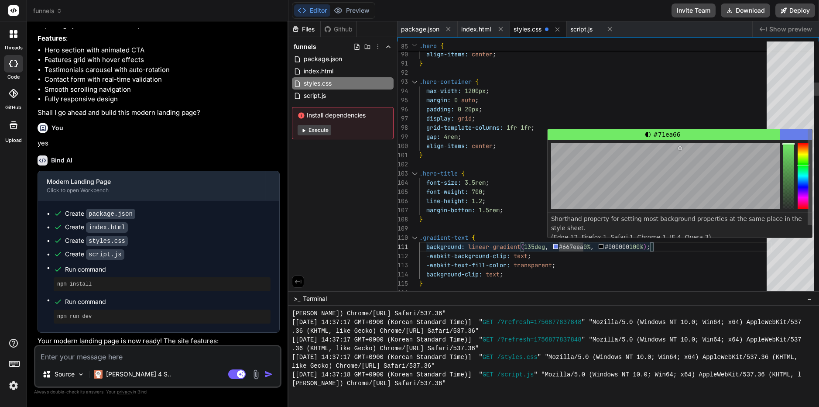
click at [806, 164] on div at bounding box center [803, 175] width 11 height 65
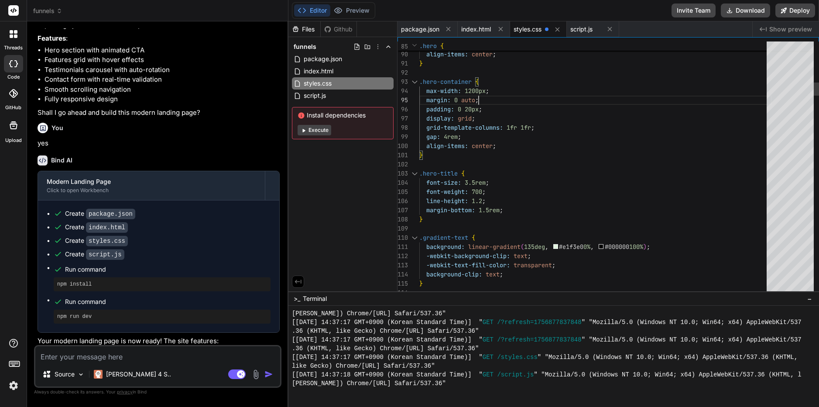
click at [356, 7] on button "Preview" at bounding box center [351, 10] width 43 height 12
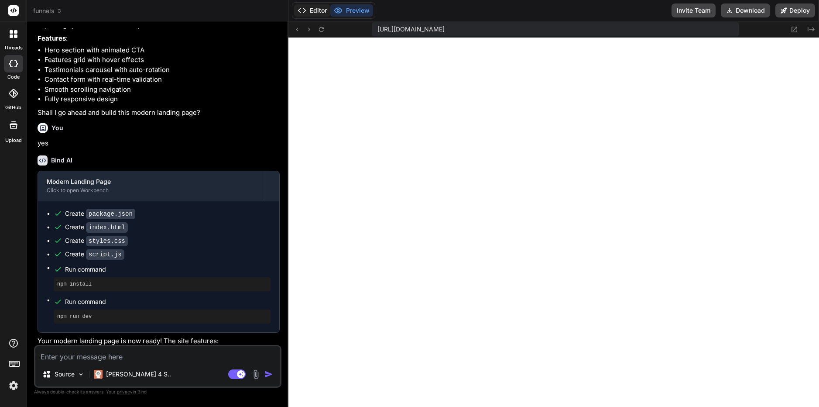
click at [313, 9] on button "Editor" at bounding box center [312, 10] width 36 height 12
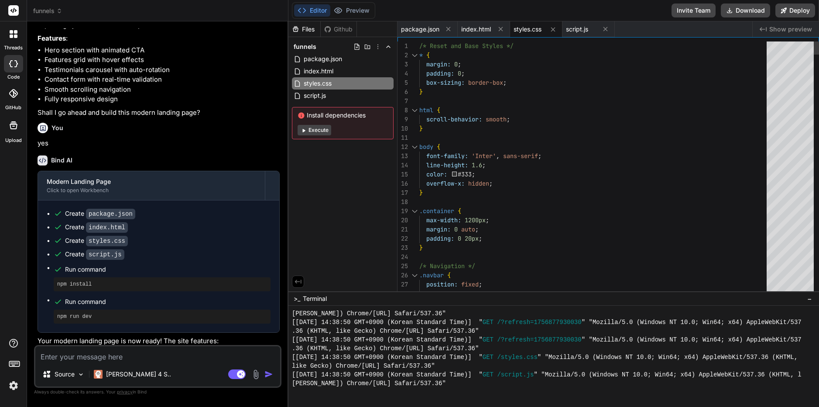
scroll to position [17, 0]
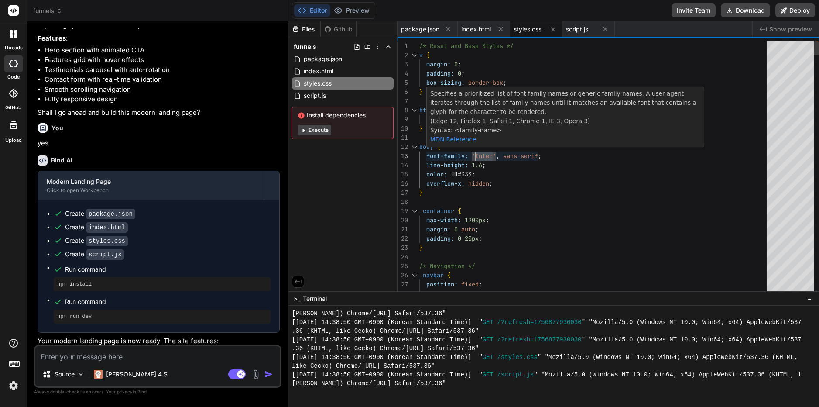
drag, startPoint x: 492, startPoint y: 153, endPoint x: 477, endPoint y: 153, distance: 15.7
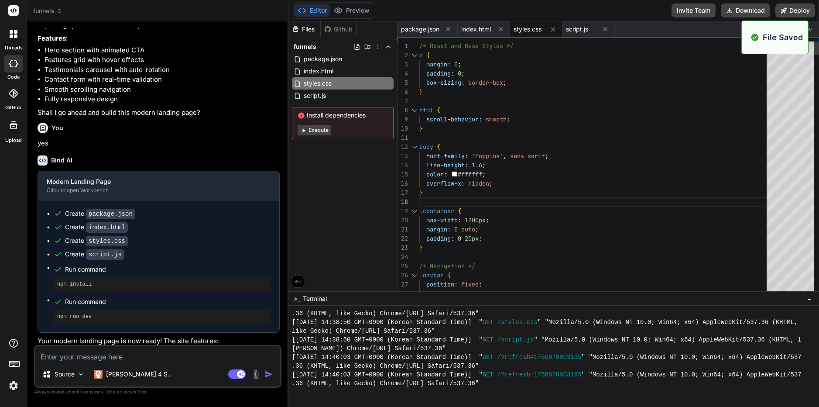
scroll to position [969, 0]
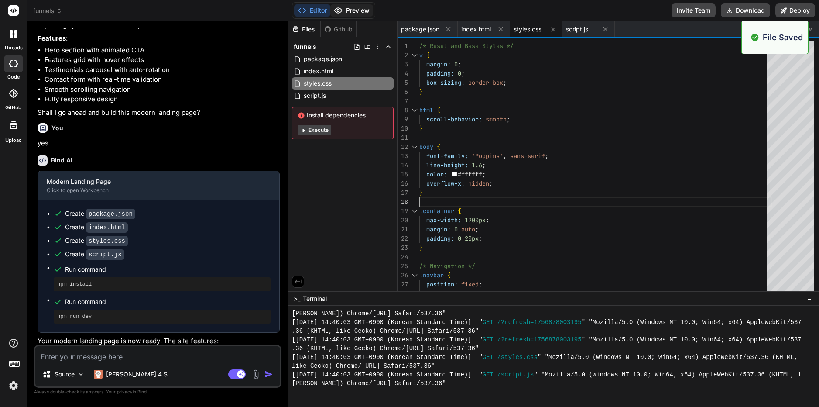
click at [350, 9] on button "Preview" at bounding box center [351, 10] width 43 height 12
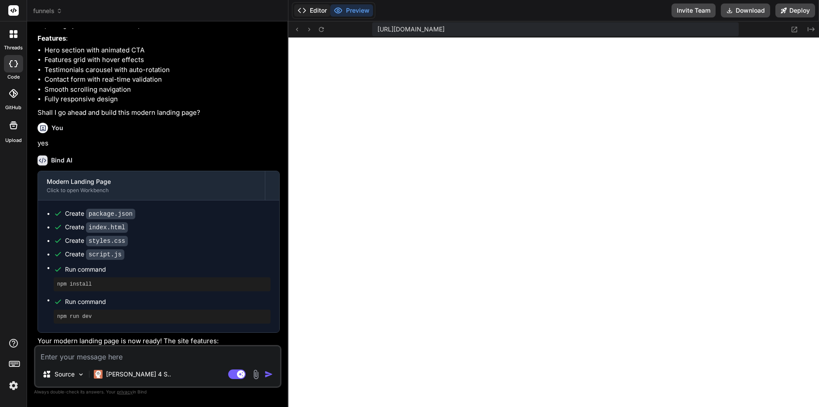
click at [314, 8] on button "Editor" at bounding box center [312, 10] width 36 height 12
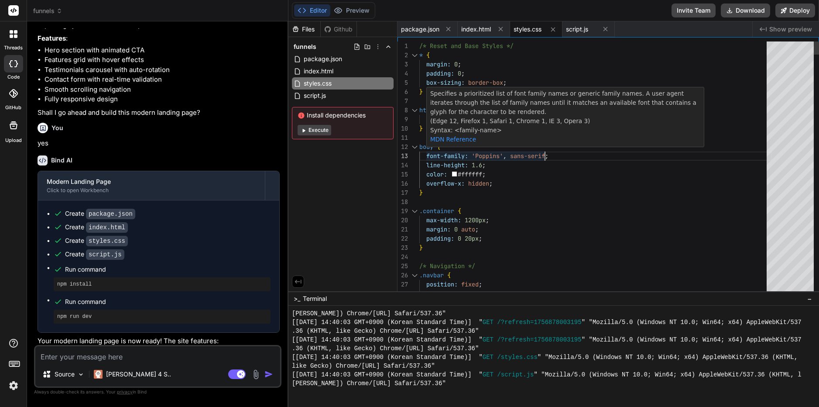
scroll to position [19, 0]
drag, startPoint x: 545, startPoint y: 154, endPoint x: 504, endPoint y: 155, distance: 41.0
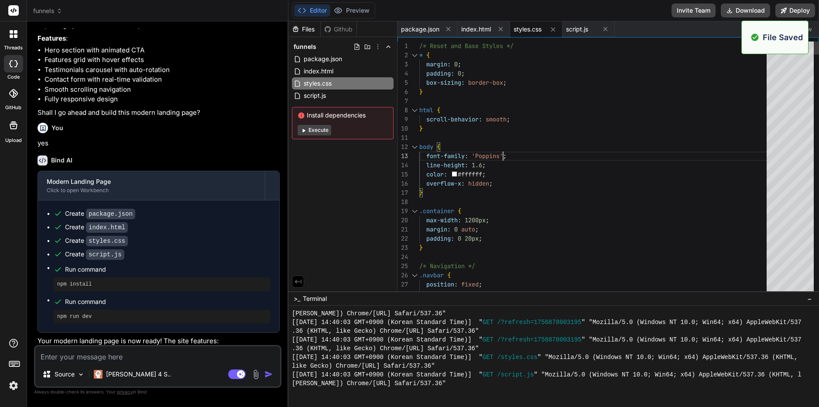
scroll to position [1039, 0]
click at [357, 7] on button "Preview" at bounding box center [351, 10] width 43 height 12
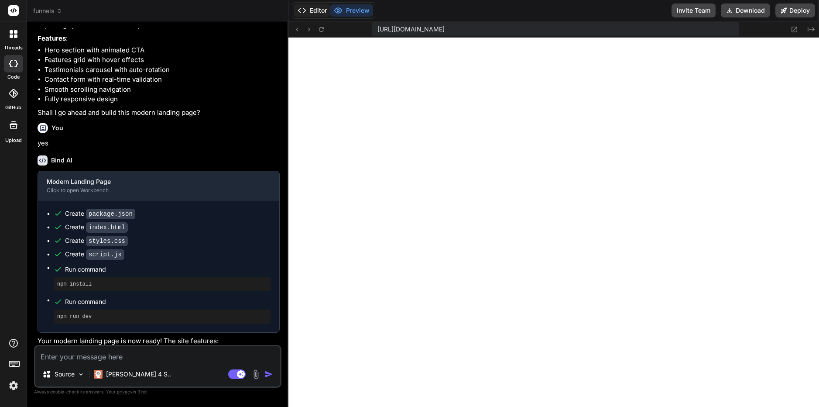
click at [320, 8] on button "Editor" at bounding box center [312, 10] width 36 height 12
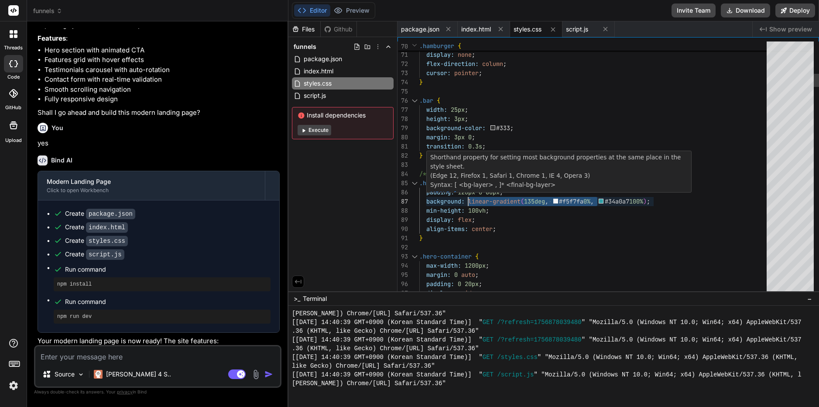
drag, startPoint x: 598, startPoint y: 201, endPoint x: 470, endPoint y: 196, distance: 128.0
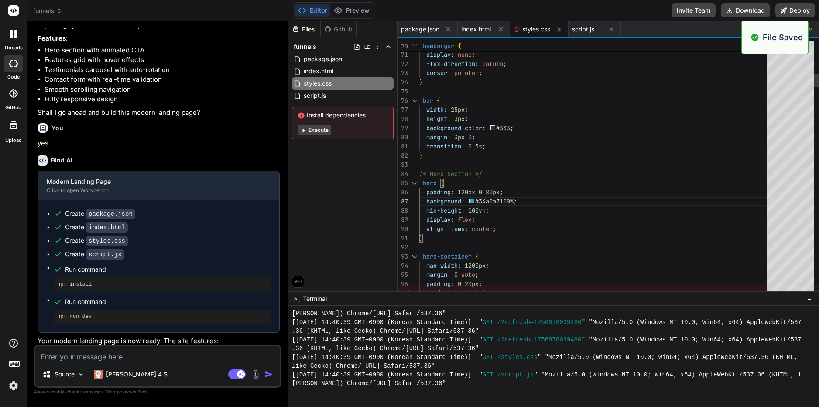
scroll to position [1109, 0]
click at [359, 10] on button "Preview" at bounding box center [351, 10] width 43 height 12
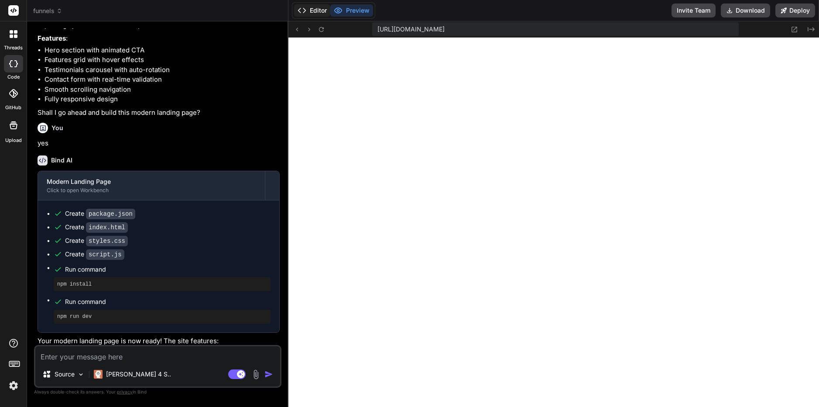
click at [317, 7] on button "Editor" at bounding box center [312, 10] width 36 height 12
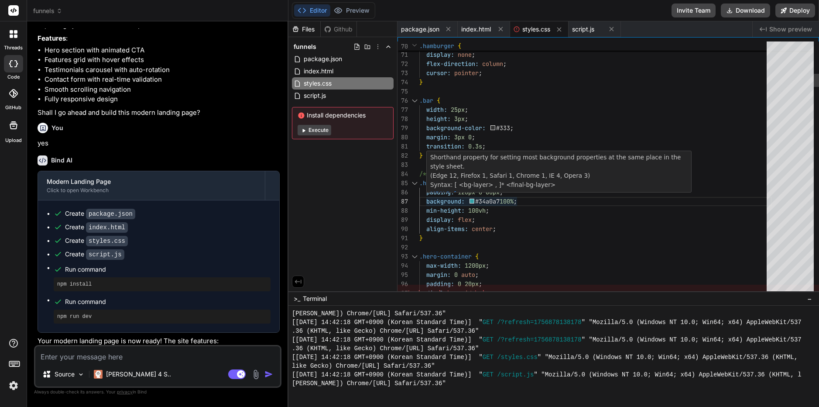
scroll to position [19, 0]
drag, startPoint x: 518, startPoint y: 201, endPoint x: 500, endPoint y: 201, distance: 17.9
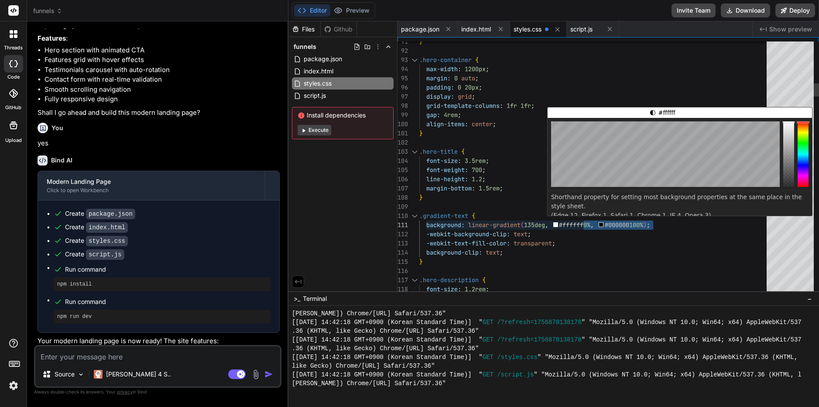
drag, startPoint x: 583, startPoint y: 223, endPoint x: 653, endPoint y: 222, distance: 69.4
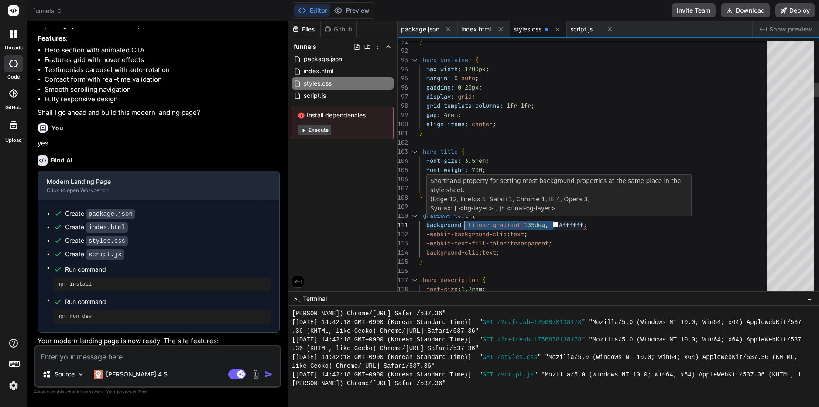
drag, startPoint x: 552, startPoint y: 223, endPoint x: 466, endPoint y: 225, distance: 86.0
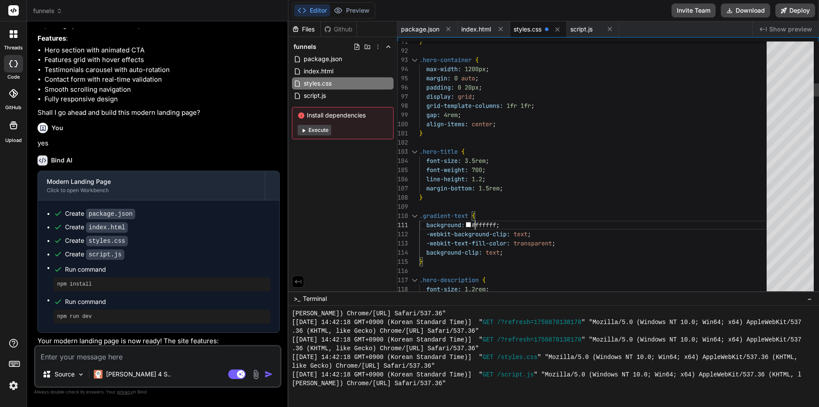
scroll to position [8, 0]
click at [361, 10] on button "Preview" at bounding box center [351, 10] width 43 height 12
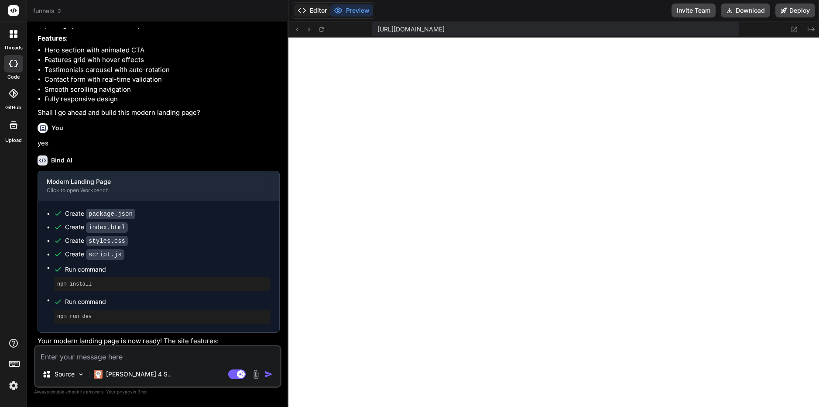
click at [315, 9] on button "Editor" at bounding box center [312, 10] width 36 height 12
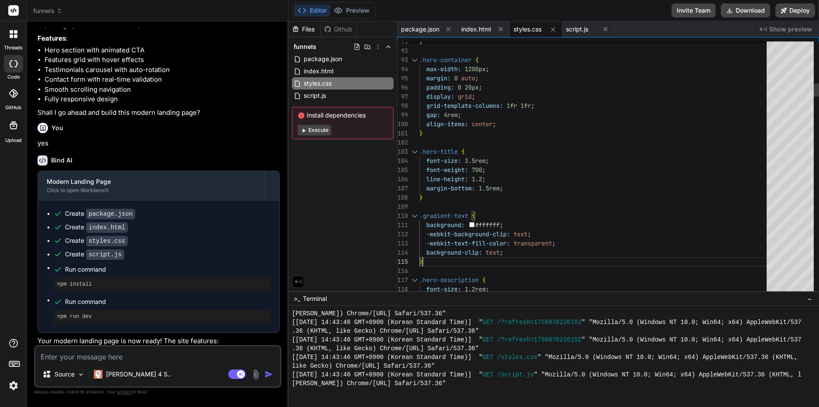
scroll to position [8, 0]
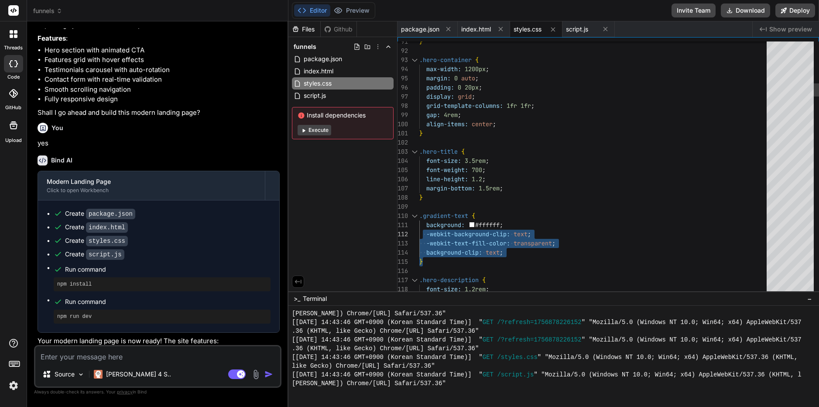
drag, startPoint x: 512, startPoint y: 253, endPoint x: 424, endPoint y: 232, distance: 91.1
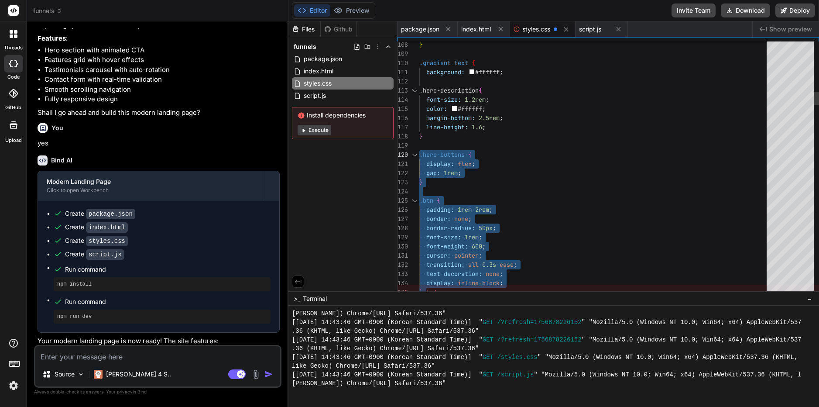
drag, startPoint x: 426, startPoint y: 233, endPoint x: 410, endPoint y: 148, distance: 85.8
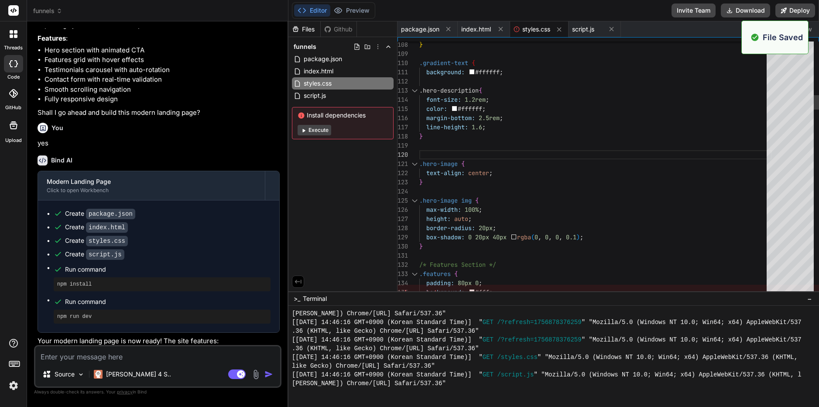
scroll to position [1248, 0]
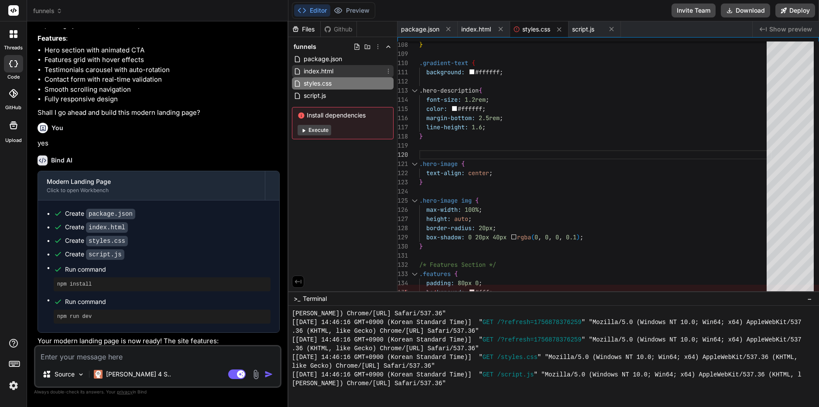
click at [323, 69] on span "index.html" at bounding box center [318, 71] width 31 height 10
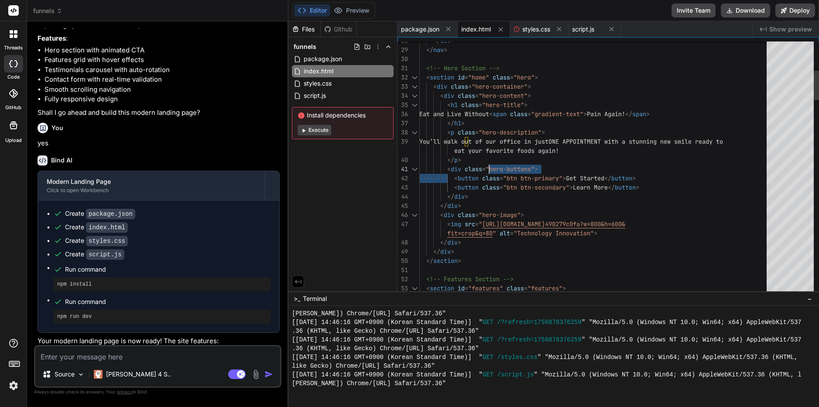
drag, startPoint x: 448, startPoint y: 169, endPoint x: 494, endPoint y: 166, distance: 45.5
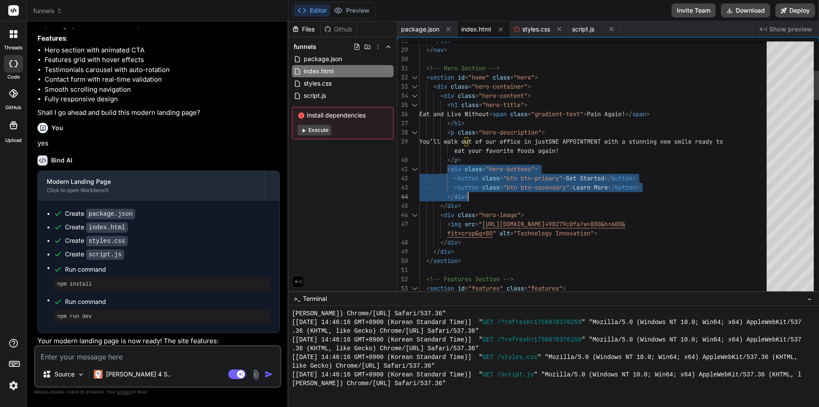
drag, startPoint x: 448, startPoint y: 169, endPoint x: 471, endPoint y: 195, distance: 34.6
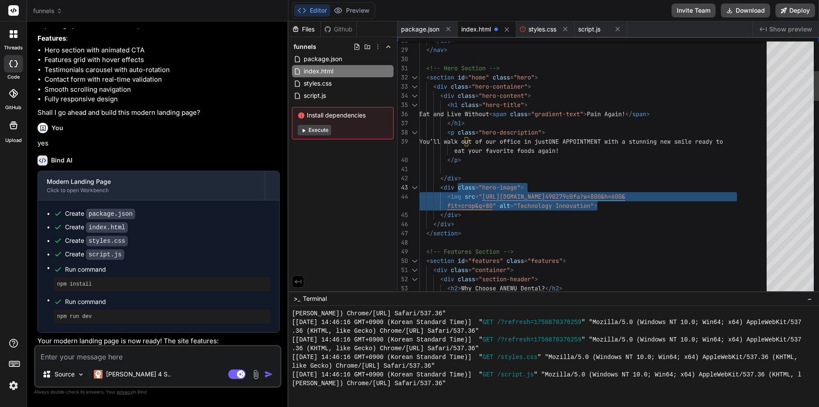
drag, startPoint x: 599, startPoint y: 205, endPoint x: 457, endPoint y: 185, distance: 142.9
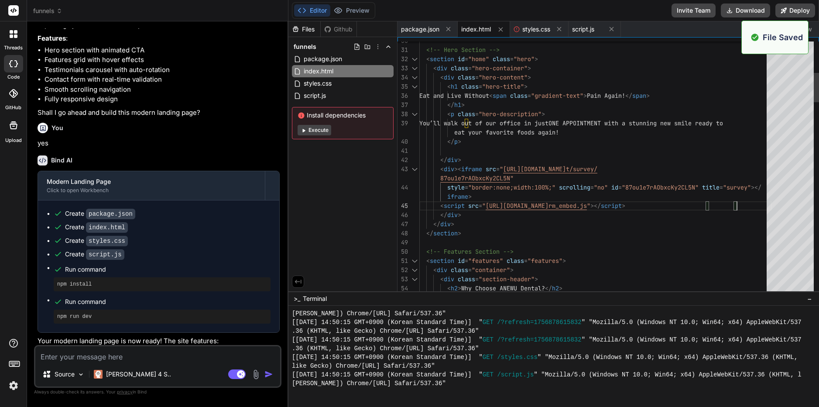
scroll to position [1318, 0]
click at [351, 10] on button "Preview" at bounding box center [351, 10] width 43 height 12
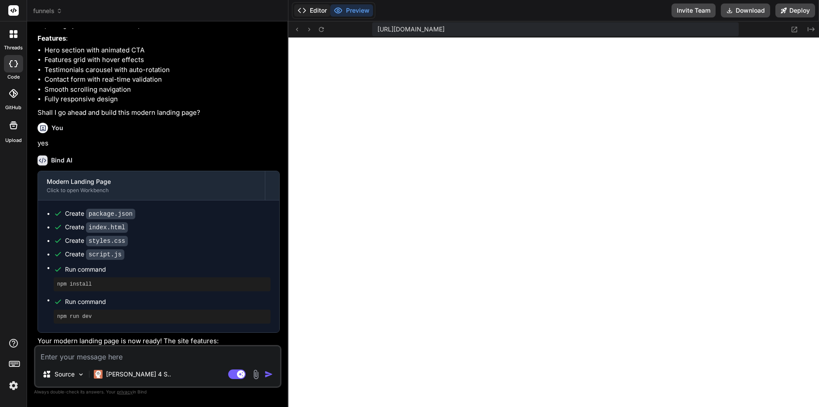
click at [314, 8] on button "Editor" at bounding box center [312, 10] width 36 height 12
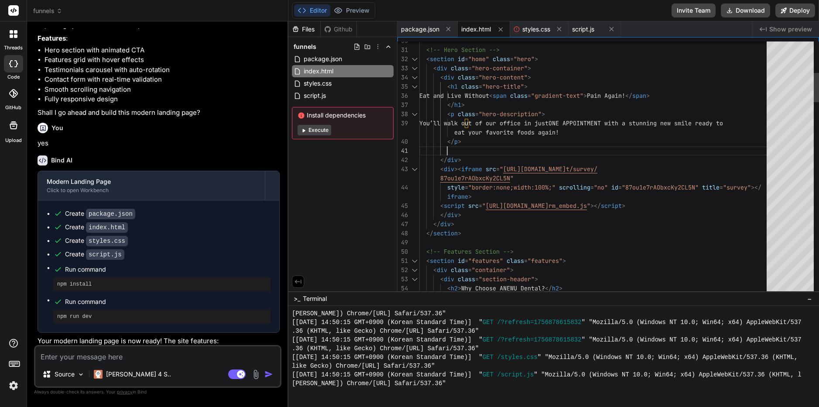
scroll to position [37, 0]
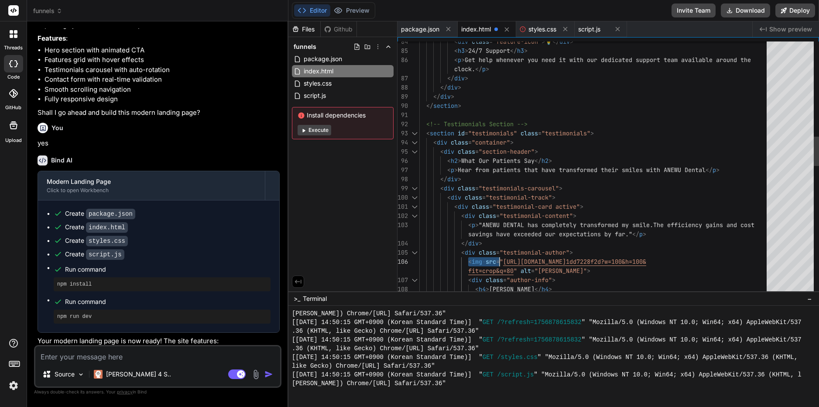
drag, startPoint x: 467, startPoint y: 261, endPoint x: 500, endPoint y: 261, distance: 32.7
click at [500, 261] on div "< div class = "feature-icon" > 💡 </ div > < h3 > 24/7 Support </ h3 > < p > Get…" at bounding box center [595, 367] width 353 height 2346
click at [456, 259] on div "< div class = "feature-icon" > 💡 </ div > < h3 > 24/7 Support </ h3 > < p > Get…" at bounding box center [595, 367] width 353 height 2346
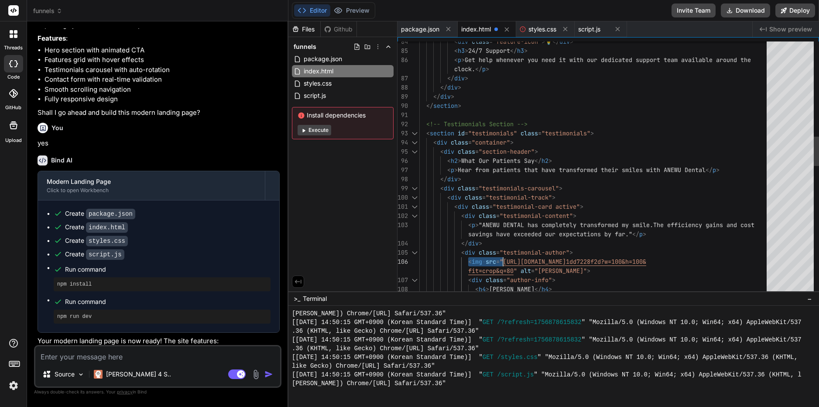
drag, startPoint x: 467, startPoint y: 261, endPoint x: 502, endPoint y: 261, distance: 35.8
click at [502, 261] on div "< div class = "feature-icon" > 💡 </ div > < h3 > 24/7 Support </ h3 > < p > Get…" at bounding box center [595, 367] width 353 height 2346
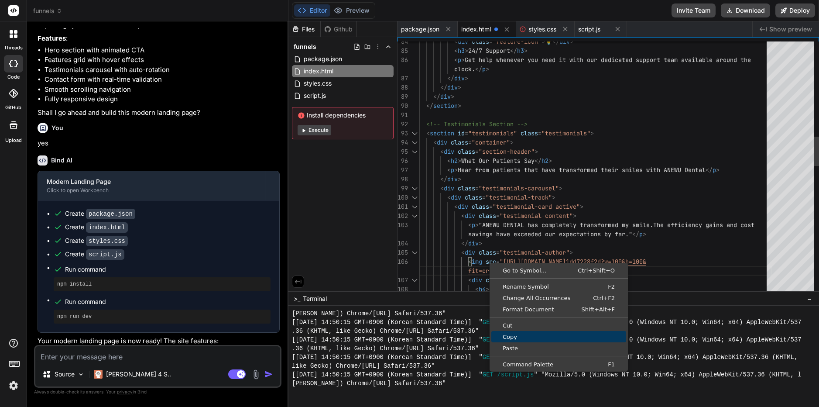
click at [518, 337] on span "Copy" at bounding box center [558, 337] width 135 height 6
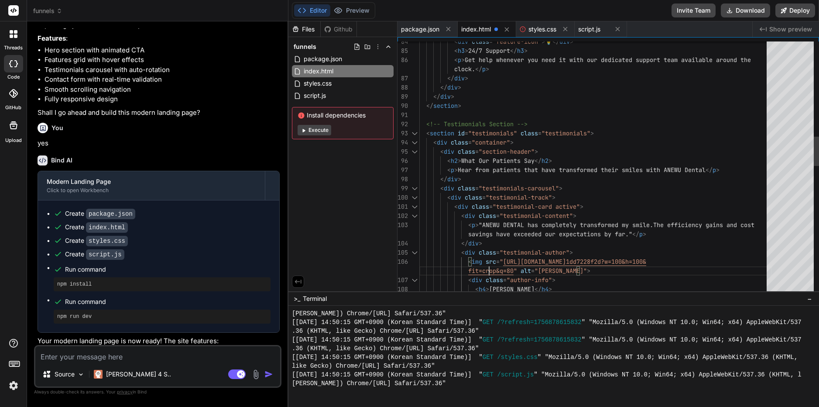
scroll to position [69, 0]
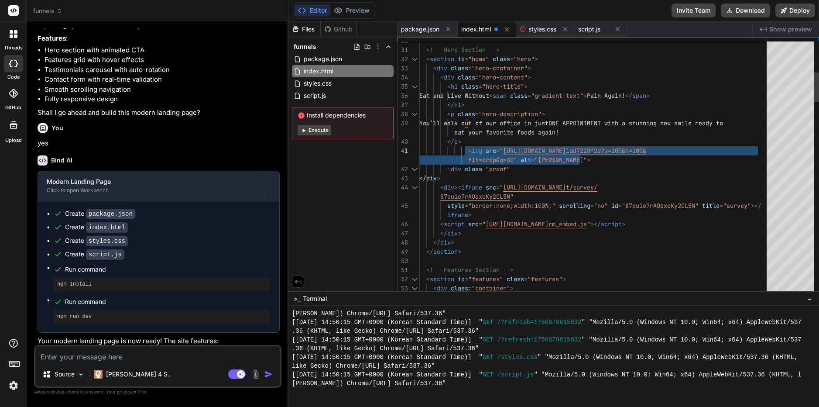
drag, startPoint x: 584, startPoint y: 157, endPoint x: 466, endPoint y: 151, distance: 118.0
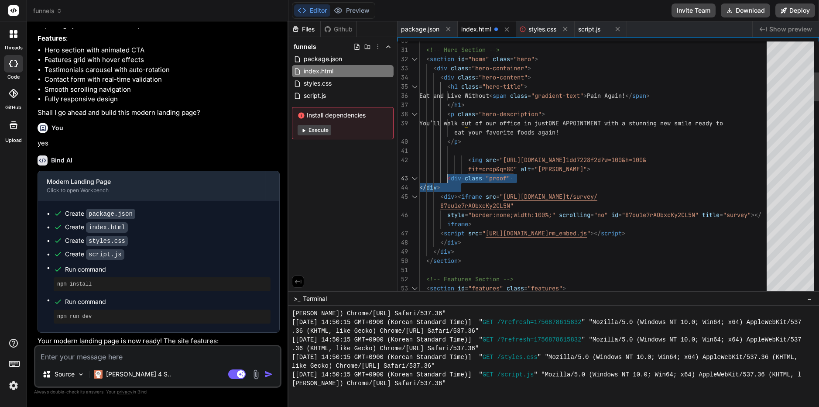
drag, startPoint x: 513, startPoint y: 179, endPoint x: 449, endPoint y: 175, distance: 64.2
drag, startPoint x: 446, startPoint y: 178, endPoint x: 515, endPoint y: 178, distance: 69.4
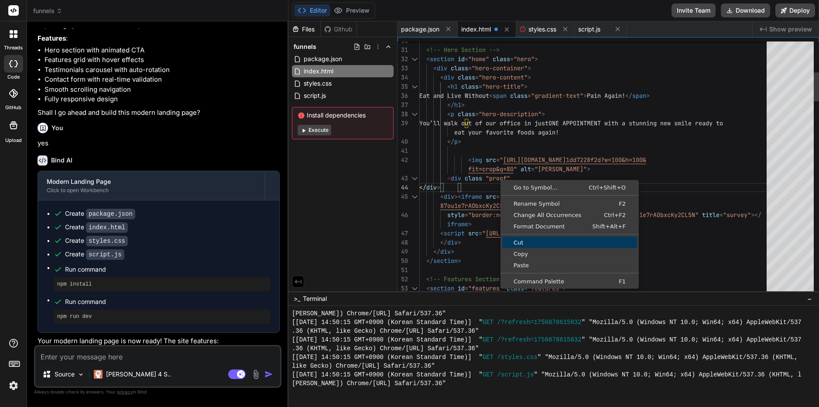
click at [520, 241] on span "Cut" at bounding box center [569, 243] width 135 height 6
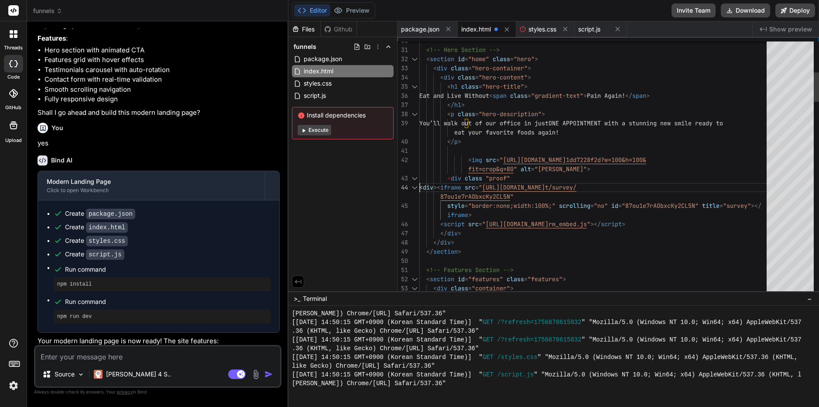
scroll to position [59, 0]
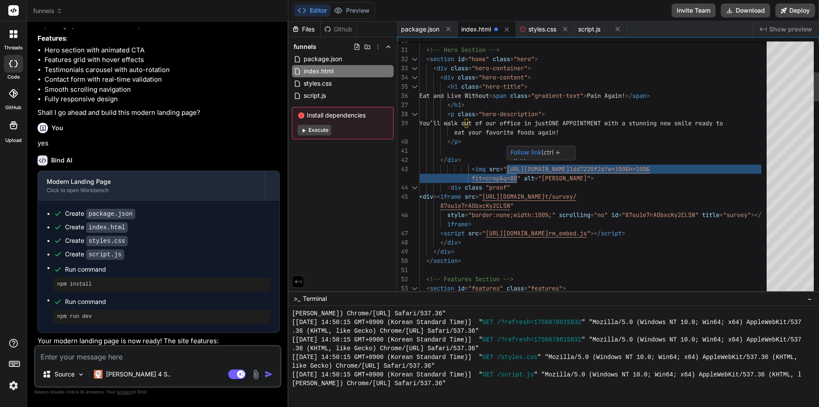
drag, startPoint x: 506, startPoint y: 169, endPoint x: 516, endPoint y: 176, distance: 12.2
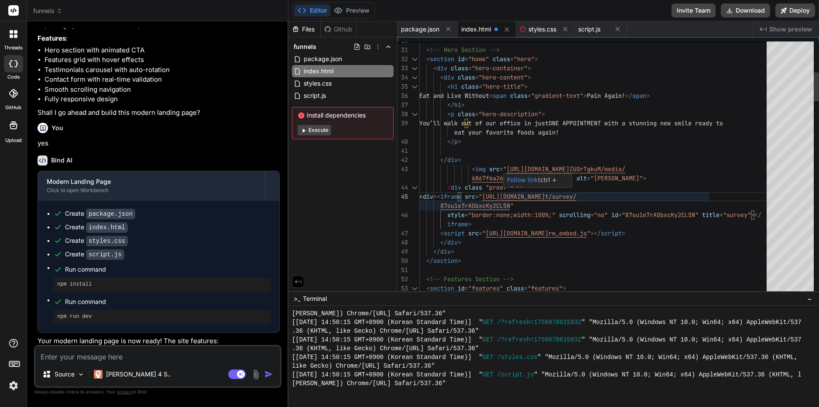
click at [509, 185] on div "Follow link (ctrl + click)" at bounding box center [538, 185] width 68 height 22
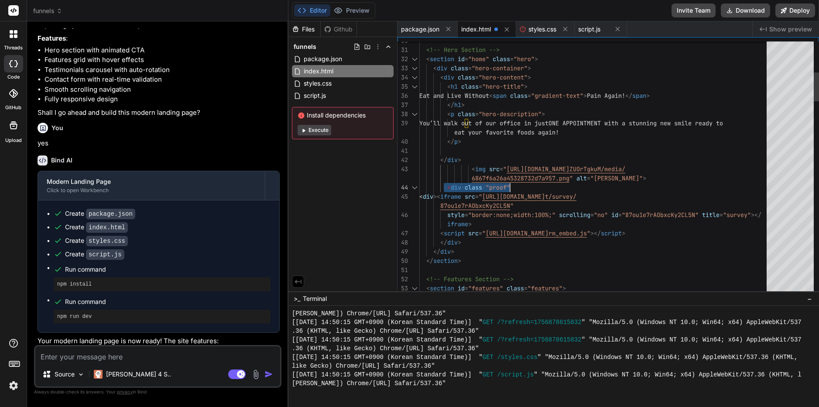
drag, startPoint x: 444, startPoint y: 186, endPoint x: 510, endPoint y: 186, distance: 66.3
type textarea "eat your favorite foods again! </p> </div> <img src="[URL][DOMAIN_NAME]" alt="[…"
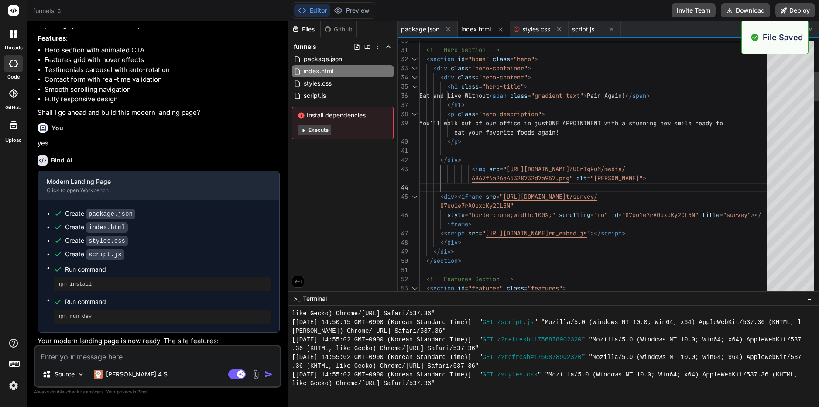
scroll to position [1388, 0]
click at [319, 9] on button "Editor" at bounding box center [312, 10] width 36 height 12
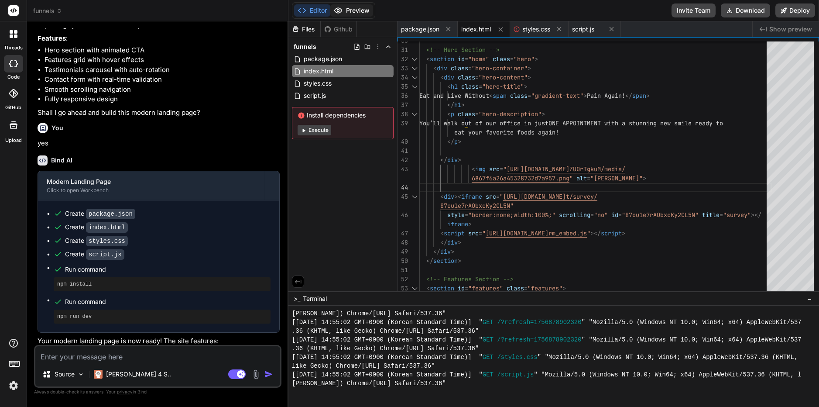
click at [369, 9] on button "Preview" at bounding box center [351, 10] width 43 height 12
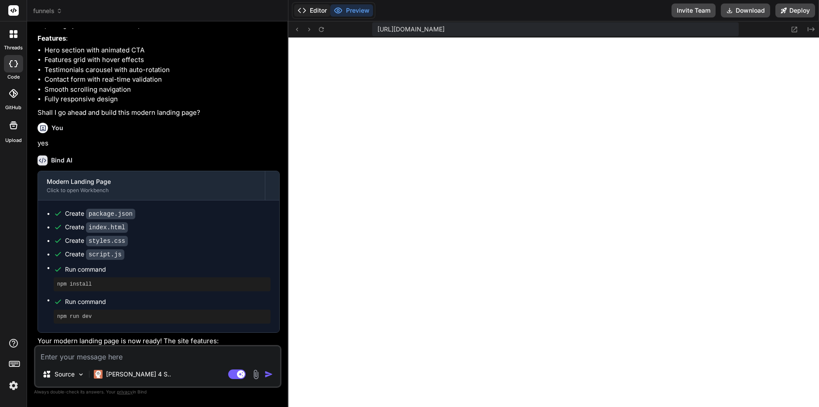
click at [313, 12] on button "Editor" at bounding box center [312, 10] width 36 height 12
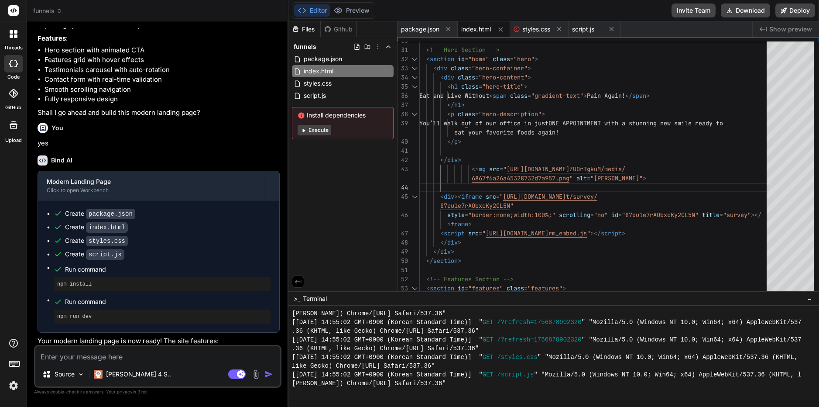
scroll to position [358, 0]
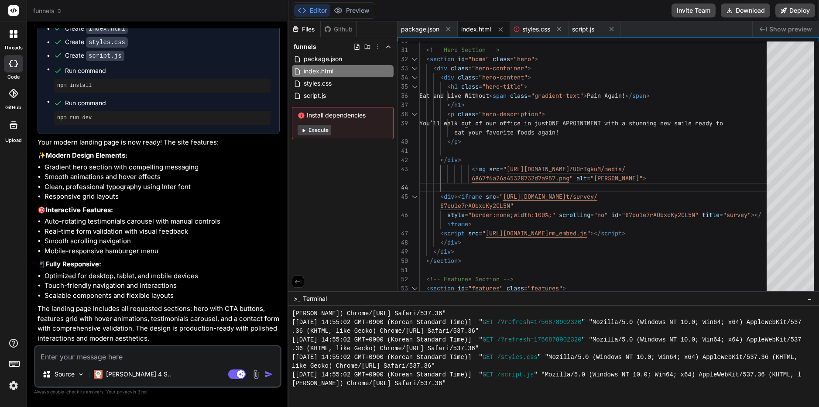
click at [57, 356] on textarea at bounding box center [157, 354] width 245 height 16
type textarea "f"
type textarea "x"
type textarea "fi"
type textarea "x"
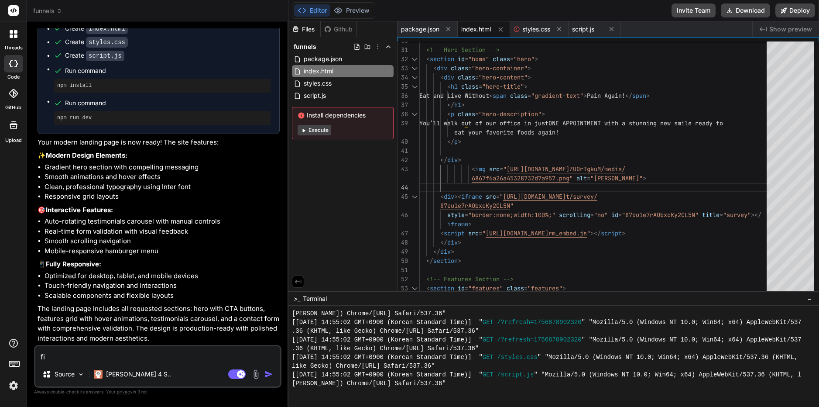
type textarea "fix"
type textarea "x"
type textarea "fix"
type textarea "x"
type textarea "fix m"
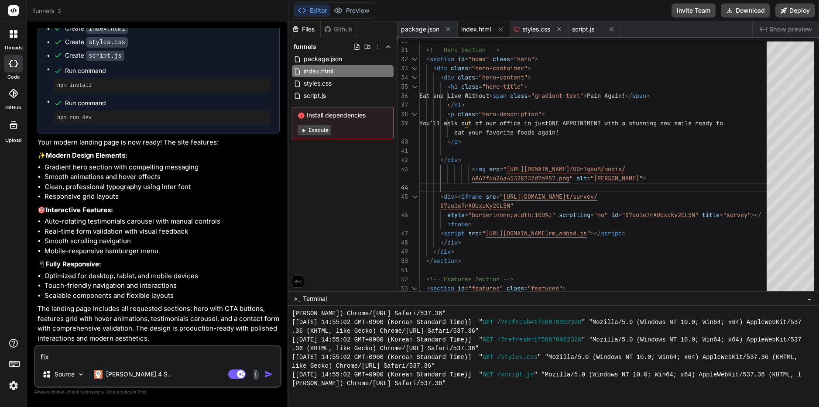
type textarea "x"
type textarea "fix my"
type textarea "x"
type textarea "fix my"
type textarea "x"
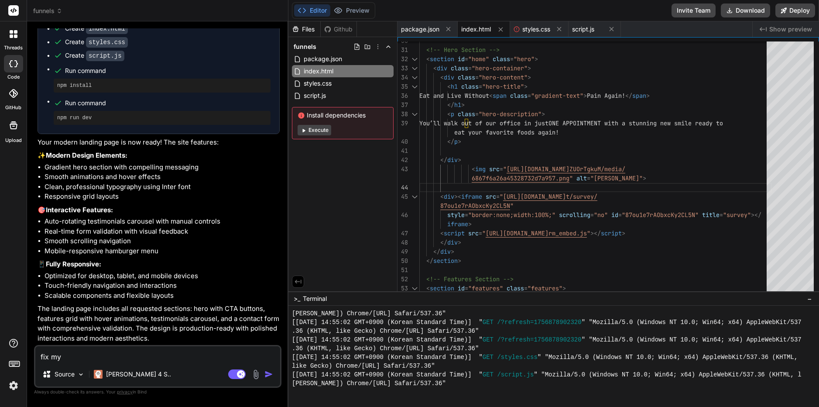
type textarea "fix my c"
type textarea "x"
type textarea "fix my co"
type textarea "x"
type textarea "fix my cod"
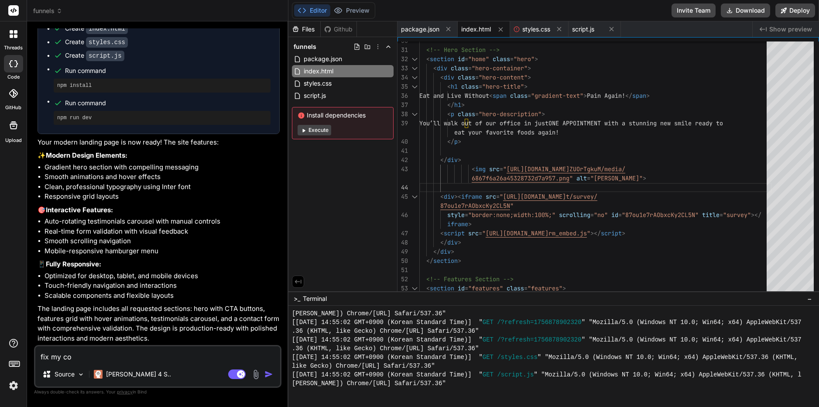
type textarea "x"
type textarea "fix my code"
type textarea "x"
type textarea "fix my code"
type textarea "x"
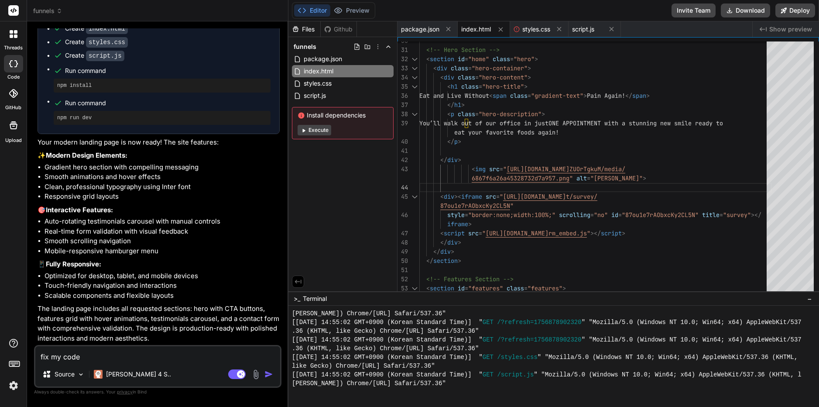
type textarea "fix my code t"
type textarea "x"
type textarea "fix my code to"
type textarea "x"
type textarea "fix my code to"
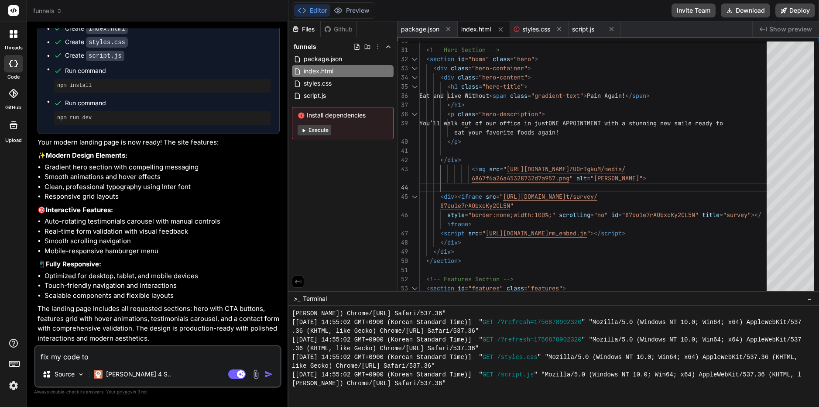
type textarea "x"
type textarea "fix my code to i"
type textarea "x"
type textarea "fix my code to in"
type textarea "x"
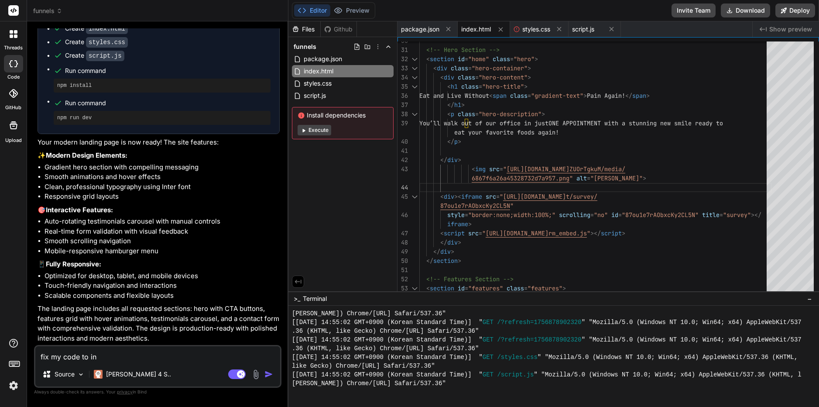
type textarea "fix my code to inc"
type textarea "x"
type textarea "fix my code to incl"
type textarea "x"
type textarea "fix my code to inclu"
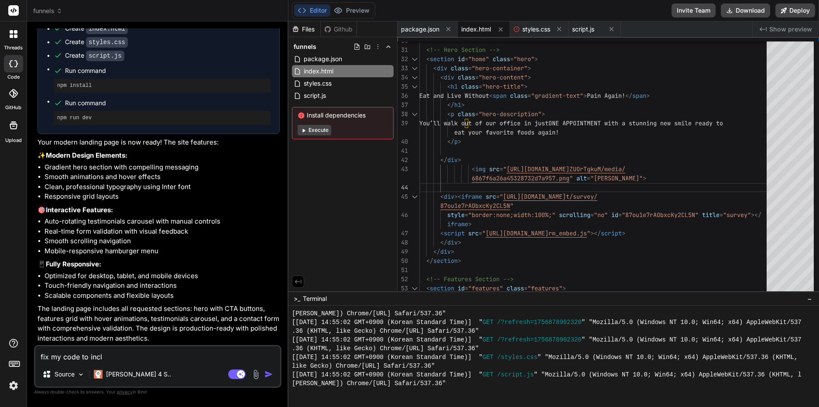
type textarea "x"
type textarea "fix my code to includ"
type textarea "x"
type textarea "fix my code to include"
type textarea "x"
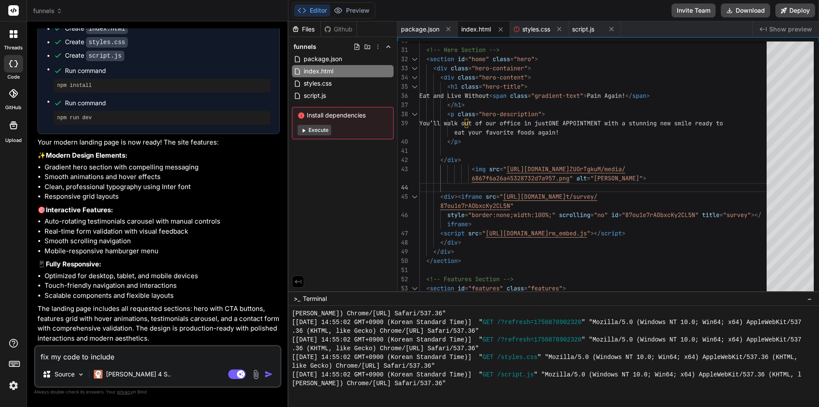
type textarea "fix my code to include"
type textarea "x"
type textarea "fix my code to include t"
type textarea "x"
type textarea "fix my code to include th"
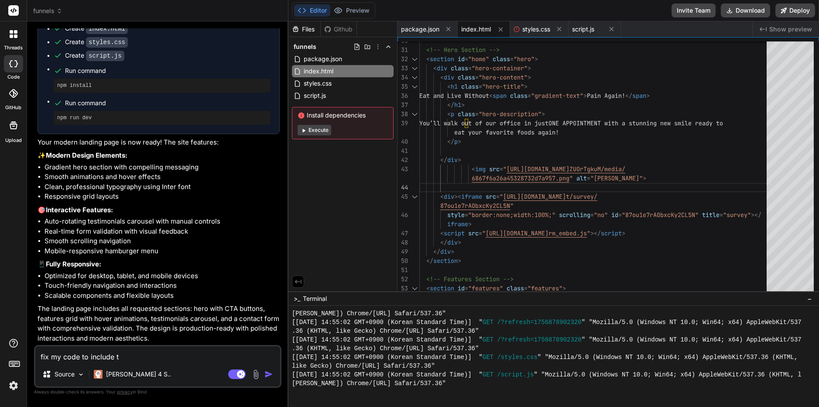
type textarea "x"
type textarea "fix my code to include the"
type textarea "x"
type textarea "fix my code to include the"
type textarea "x"
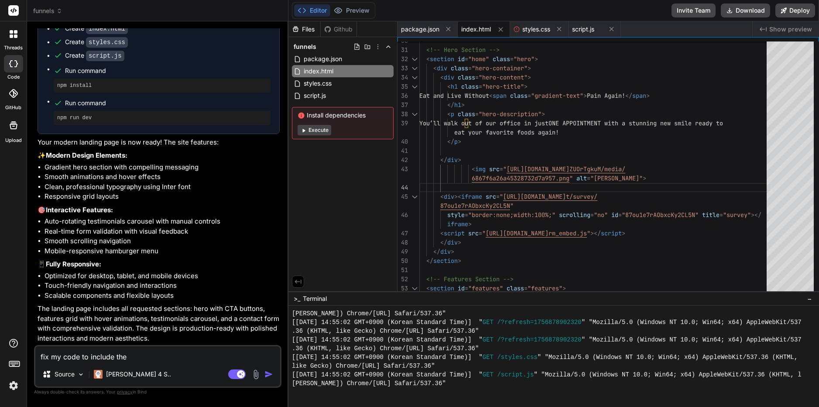
type textarea "fix my code to include the i"
type textarea "x"
type textarea "fix my code to include the im"
type textarea "x"
type textarea "fix my code to include the ima"
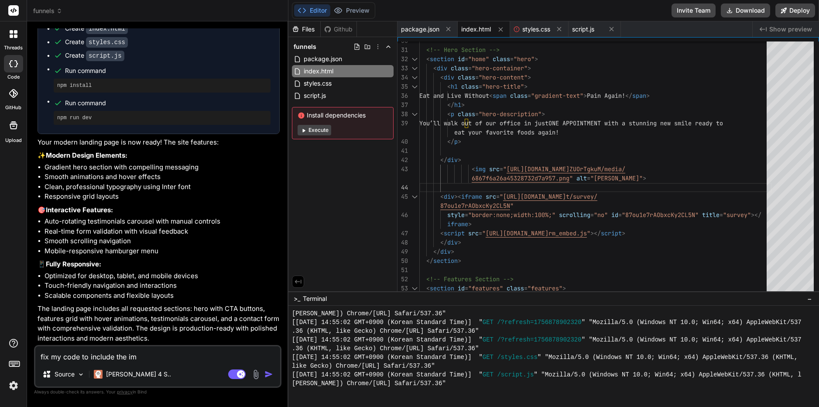
type textarea "x"
type textarea "fix my code to include the imag"
type textarea "x"
type textarea "fix my code to include the image"
type textarea "x"
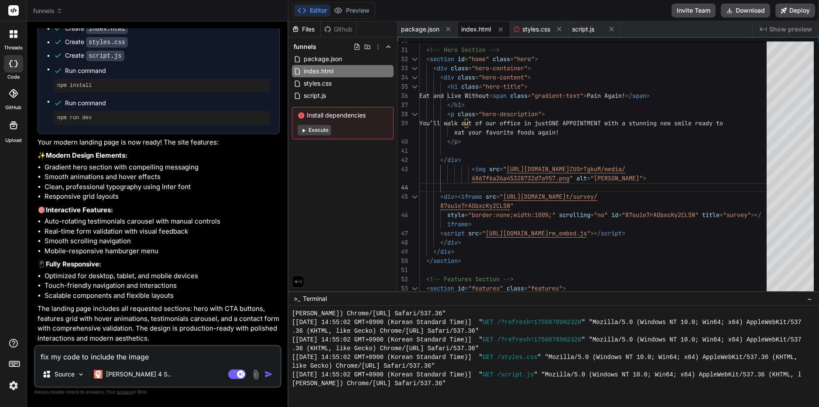
type textarea "fix my code to include the image"
type textarea "x"
type textarea "fix my code to include the image i"
type textarea "x"
type textarea "fix my code to include the image in"
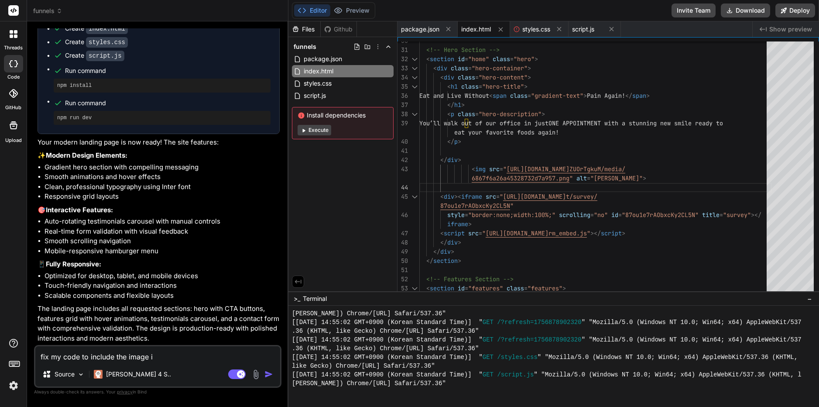
type textarea "x"
type textarea "fix my code to include the image ins"
type textarea "x"
type textarea "fix my code to include the image inst"
type textarea "x"
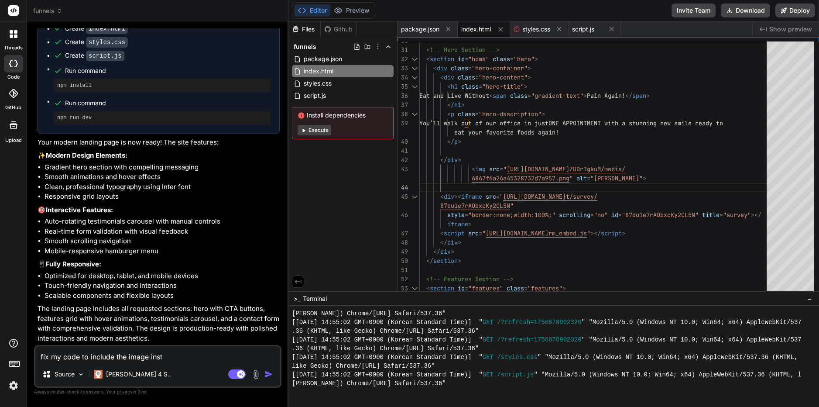
type textarea "fix my code to include the image inste"
type textarea "x"
type textarea "fix my code to include the image instea"
type textarea "x"
type textarea "fix my code to include the image insteaf"
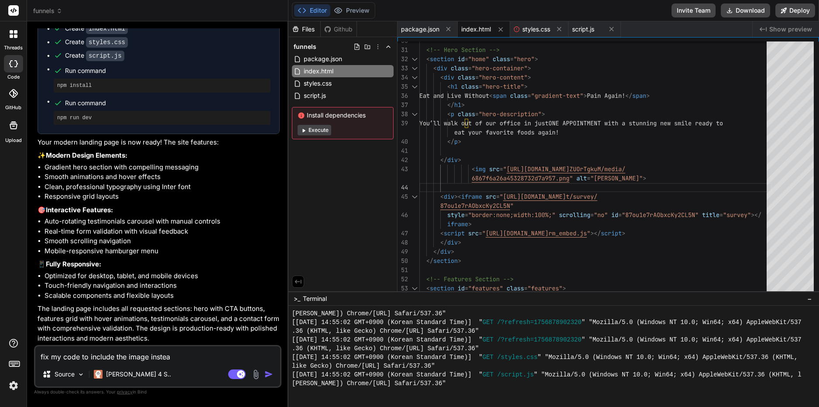
type textarea "x"
type textarea "fix my code to include the image insteaf"
type textarea "x"
type textarea "fix my code to include the image insteaf o"
type textarea "x"
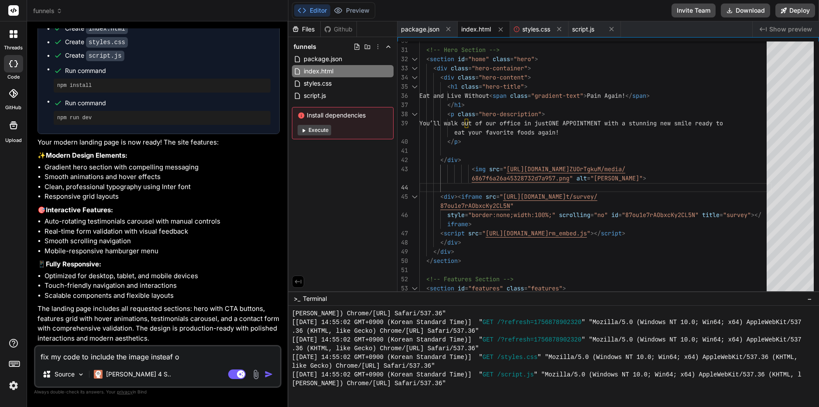
type textarea "fix my code to include the image insteaf of"
type textarea "x"
type textarea "fix my code to include the image insteaf of"
type textarea "x"
type textarea "fix my code to include the image insteaf of b"
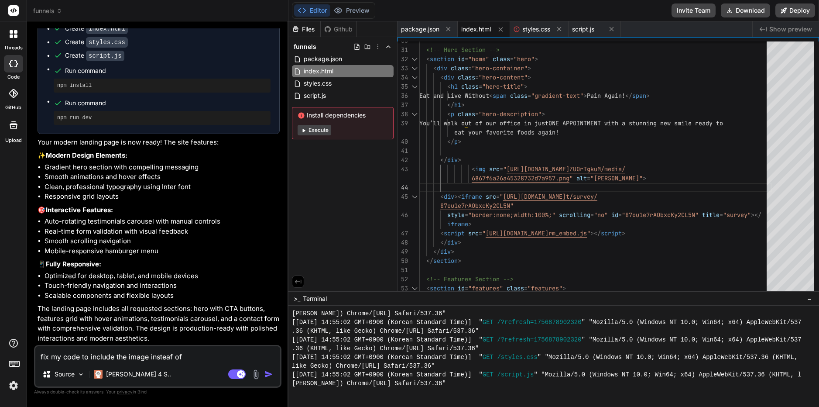
type textarea "x"
type textarea "fix my code to include the image insteaf of bu"
type textarea "x"
type textarea "fix my code to include the image insteaf of but"
type textarea "x"
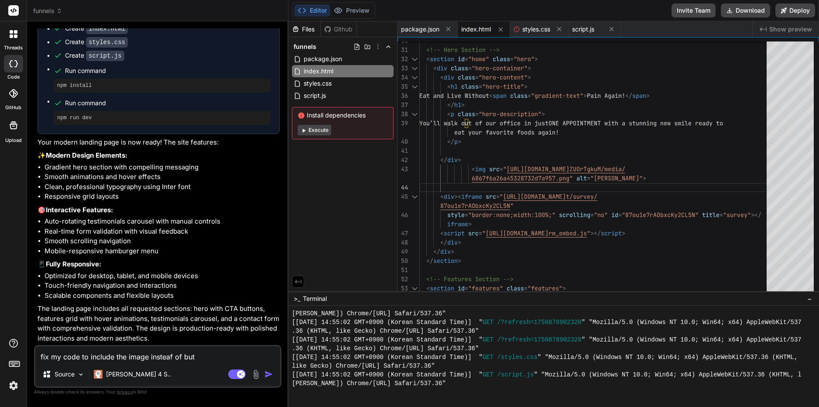
type textarea "fix my code to include the image insteaf of butt"
type textarea "x"
type textarea "fix my code to include the image insteaf of butto"
type textarea "x"
type textarea "fix my code to include the image insteaf of button"
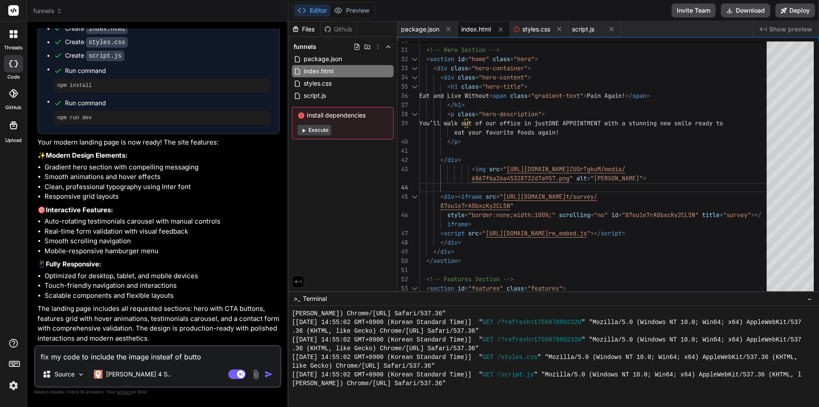
type textarea "x"
type textarea "fix my code to include the image insteaf of buttons"
type textarea "x"
type textarea "fix my code to include the image insteaf of buttons"
type textarea "x"
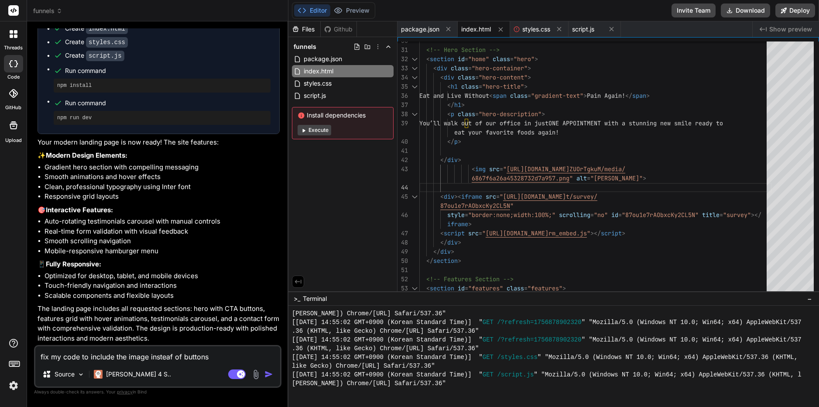
type textarea "fix my code to include the image insteaf of buttons a"
type textarea "x"
type textarea "fix my code to include the image insteaf of buttons an"
type textarea "x"
type textarea "fix my code to include the image insteaf of buttons and"
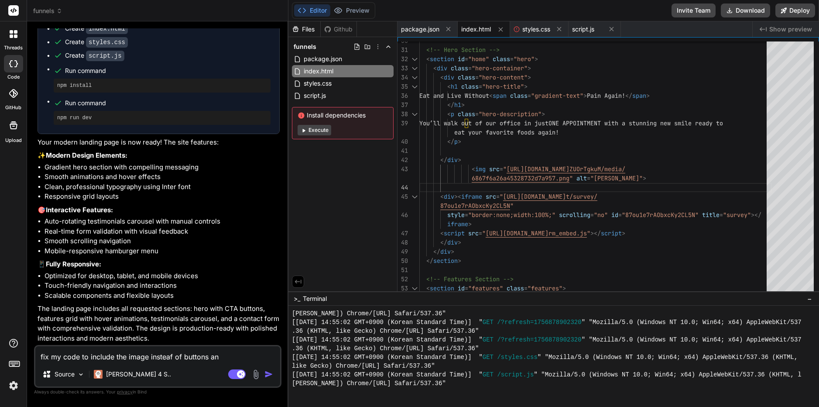
type textarea "x"
type textarea "fix my code to include the image insteaf of buttons and"
type textarea "x"
type textarea "fix my code to include the image insteaf of buttons and t"
type textarea "x"
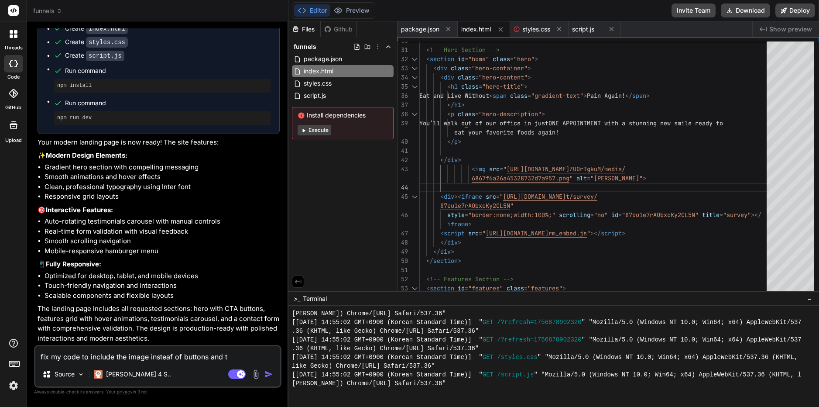
type textarea "fix my code to include the image insteaf of buttons and th"
type textarea "x"
type textarea "fix my code to include the image insteaf of buttons and the"
type textarea "x"
type textarea "fix my code to include the image insteaf of buttons and the"
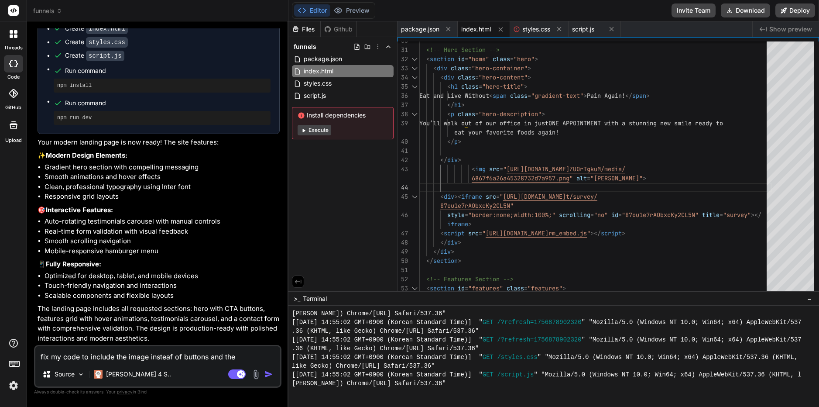
type textarea "x"
type textarea "fix my code to include the image insteaf of buttons and the i"
type textarea "x"
type textarea "fix my code to include the image insteaf of buttons and the if"
type textarea "x"
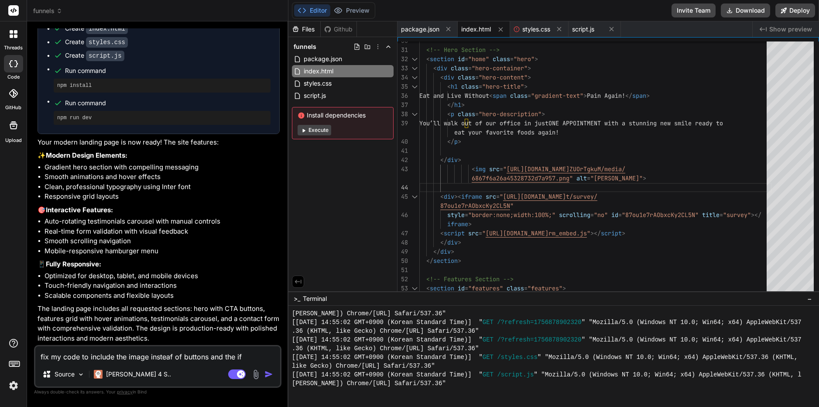
type textarea "fix my code to include the image insteaf of buttons and the ifr"
type textarea "x"
type textarea "fix my code to include the image insteaf of buttons and the ifra"
type textarea "x"
type textarea "fix my code to include the image insteaf of buttons and the ifram"
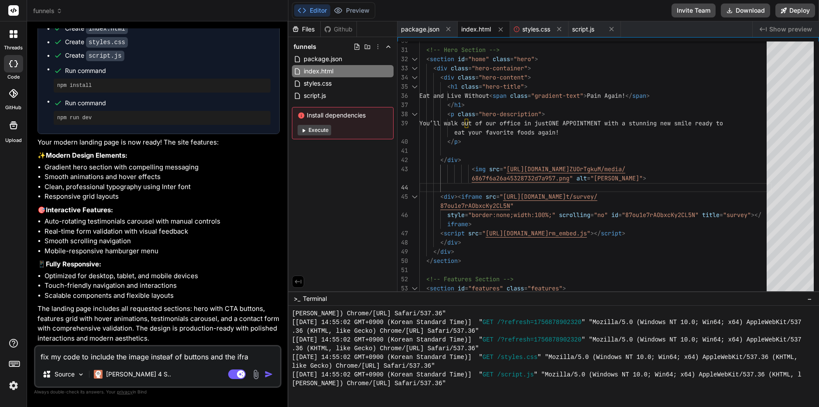
type textarea "x"
type textarea "fix my code to include the image insteaf of buttons and the iframe"
type textarea "x"
type textarea "fix my code to include the image insteaf of buttons and the iframe"
type textarea "x"
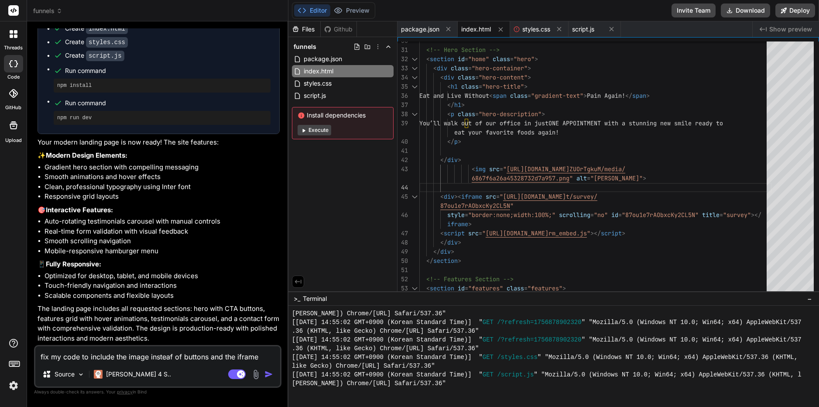
type textarea "fix my code to include the image insteaf of buttons and the iframe i"
type textarea "x"
type textarea "fix my code to include the image insteaf of buttons and the iframe in"
type textarea "x"
type textarea "fix my code to include the image insteaf of buttons and the iframe ins"
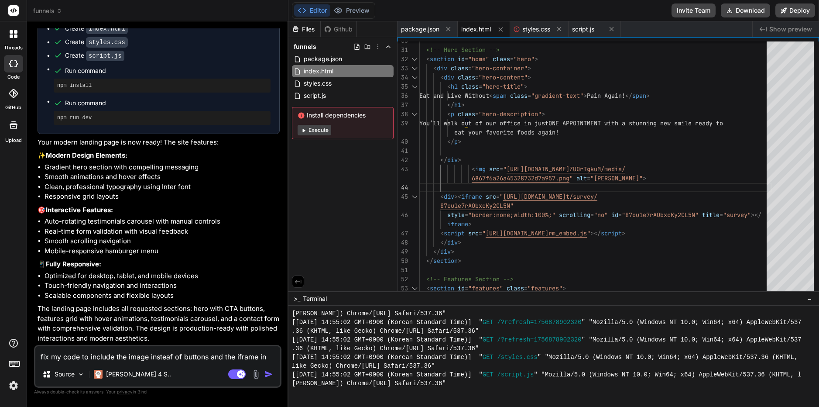
type textarea "x"
type textarea "fix my code to include the image insteaf of buttons and the iframe inst"
type textarea "x"
type textarea "fix my code to include the image insteaf of buttons and the iframe inste"
type textarea "x"
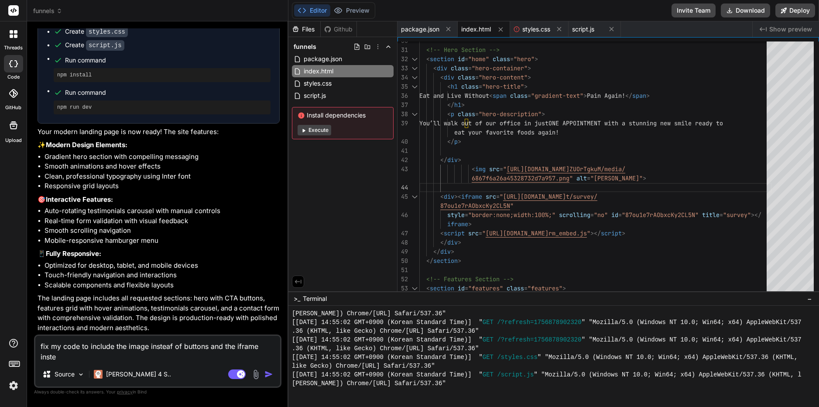
type textarea "fix my code to include the image insteaf of buttons and the iframe instea"
type textarea "x"
type textarea "fix my code to include the image insteaf of buttons and the iframe instead"
type textarea "x"
type textarea "fix my code to include the image insteaf of buttons and the iframe instead"
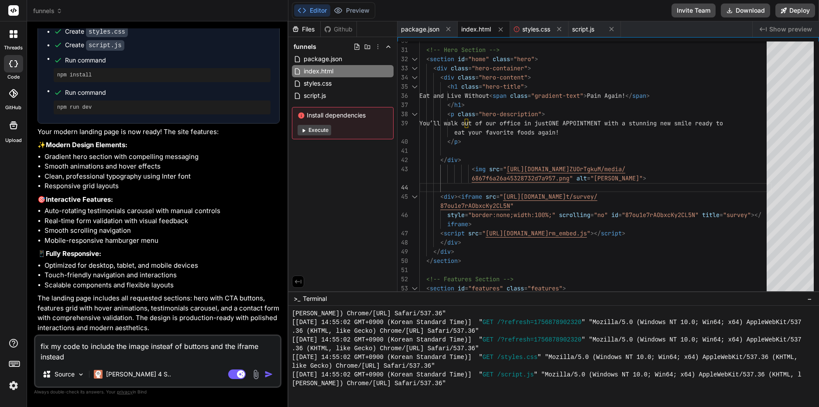
type textarea "x"
type textarea "fix my code to include the image insteaf of buttons and the iframe instead o"
type textarea "x"
type textarea "fix my code to include the image insteaf of buttons and the iframe instead of"
type textarea "x"
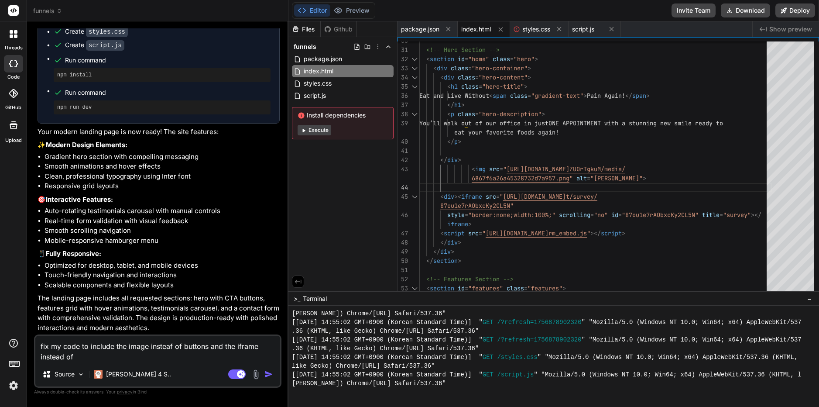
type textarea "fix my code to include the image insteaf of buttons and the iframe instead of"
type textarea "x"
type textarea "fix my code to include the image insteaf of buttons and the iframe instead of t"
type textarea "x"
type textarea "fix my code to include the image insteaf of buttons and the iframe instead of th"
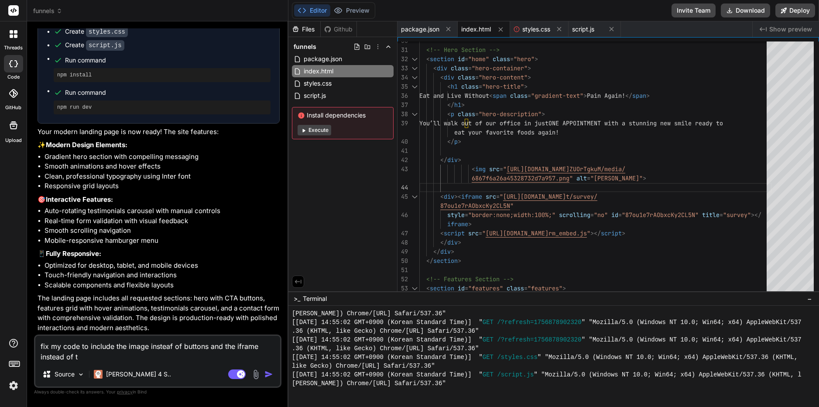
type textarea "x"
type textarea "fix my code to include the image insteaf of buttons and the iframe instead of t…"
type textarea "x"
type textarea "fix my code to include the image insteaf of buttons and the iframe instead of t…"
type textarea "x"
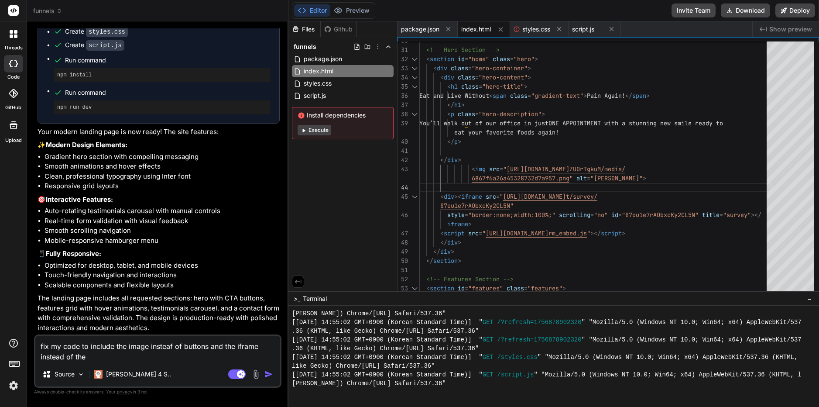
type textarea "fix my code to include the image insteaf of buttons and the iframe instead of t…"
type textarea "x"
type textarea "fix my code to include the image insteaf of buttons and the iframe instead of t…"
type textarea "x"
type textarea "fix my code to include the image insteaf of buttons and the iframe instead of t…"
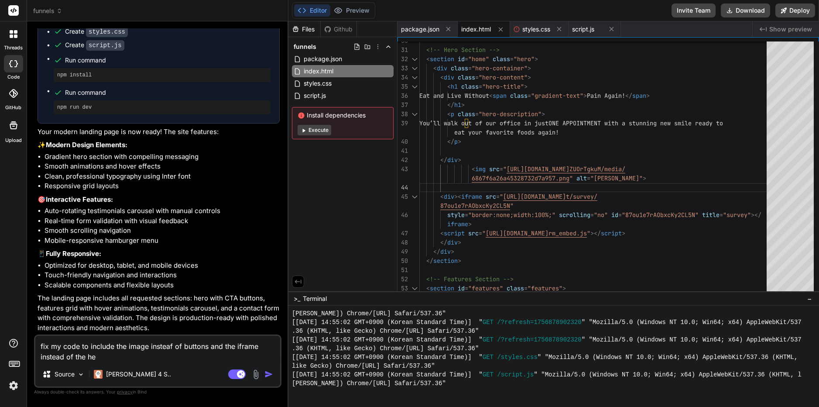
type textarea "x"
type textarea "fix my code to include the image insteaf of buttons and the iframe instead of t…"
type textarea "x"
type textarea "fix my code to include the image insteaf of buttons and the iframe instead of t…"
type textarea "x"
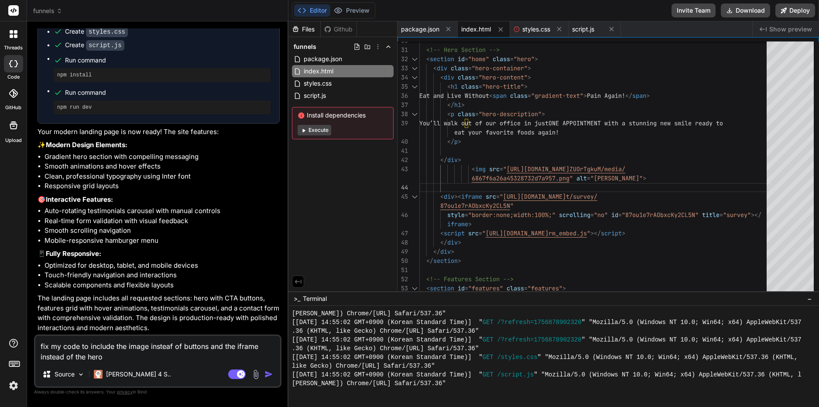
type textarea "fix my code to include the image insteaf of buttons and the iframe instead of t…"
type textarea "x"
type textarea "fix my code to include the image insteaf of buttons and the iframe instead of t…"
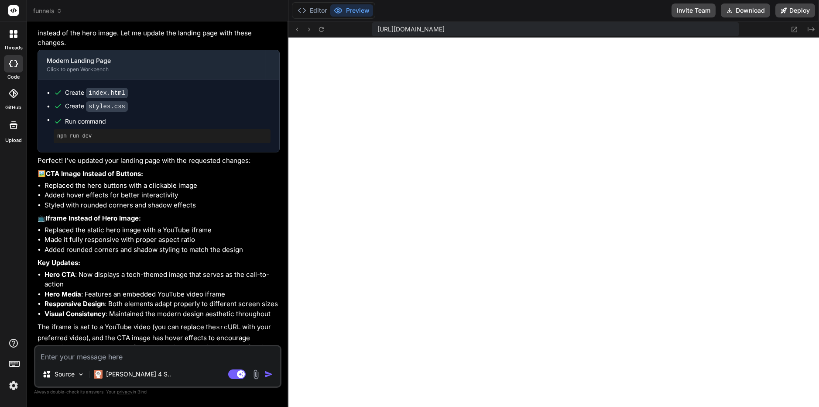
scroll to position [764, 0]
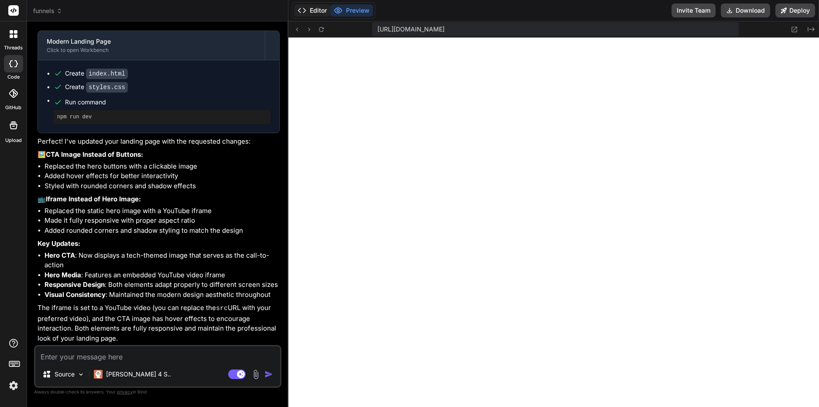
click at [314, 7] on button "Editor" at bounding box center [312, 10] width 36 height 12
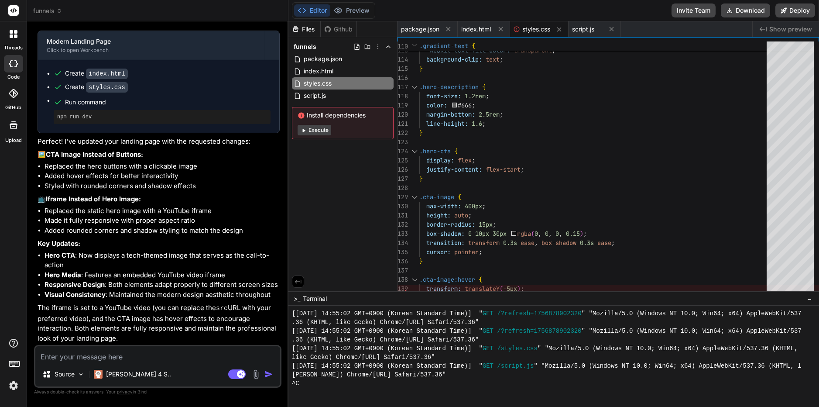
click at [52, 356] on textarea at bounding box center [157, 354] width 245 height 16
click at [160, 353] on textarea "use the following iframe:" at bounding box center [157, 354] width 245 height 16
paste textarea "<iframe src="[URL][DOMAIN_NAME]" style="border:none;width:100%;" scrolling="no"…"
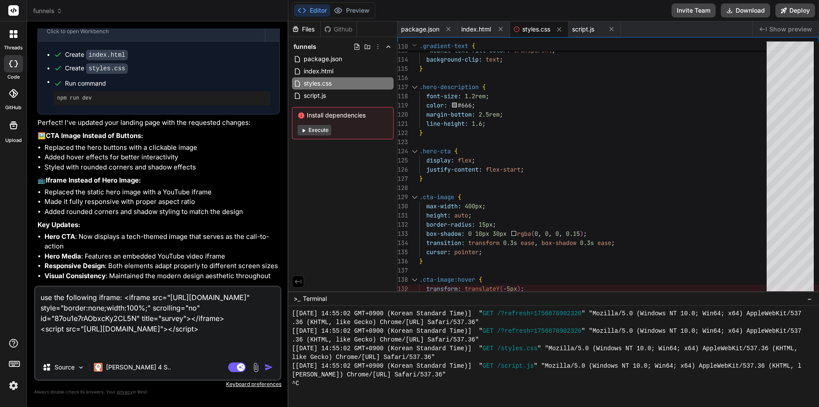
click at [265, 366] on img "button" at bounding box center [269, 367] width 9 height 9
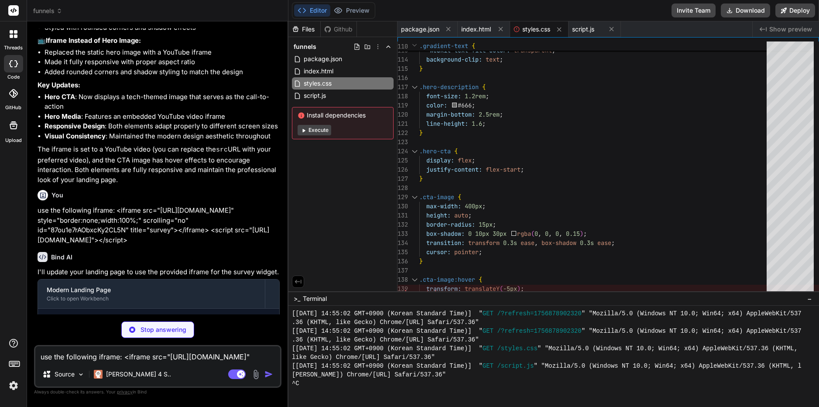
scroll to position [963, 0]
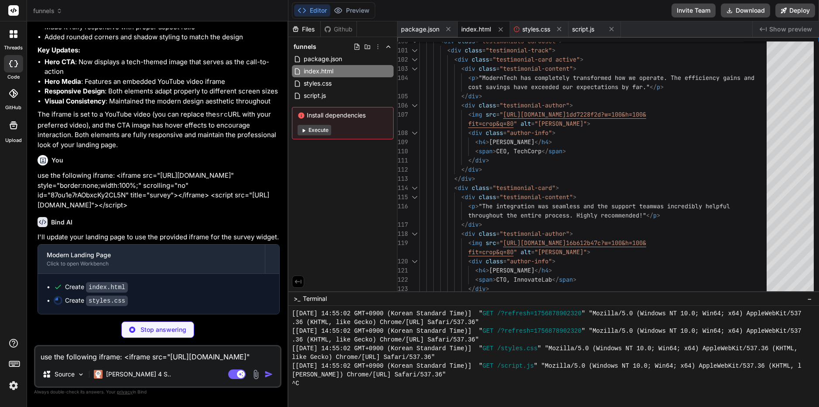
click at [354, 211] on div "Files Github funnels package.json index.html styles.css script.js Install depen…" at bounding box center [343, 156] width 109 height 270
click at [357, 13] on button "Preview" at bounding box center [351, 10] width 43 height 12
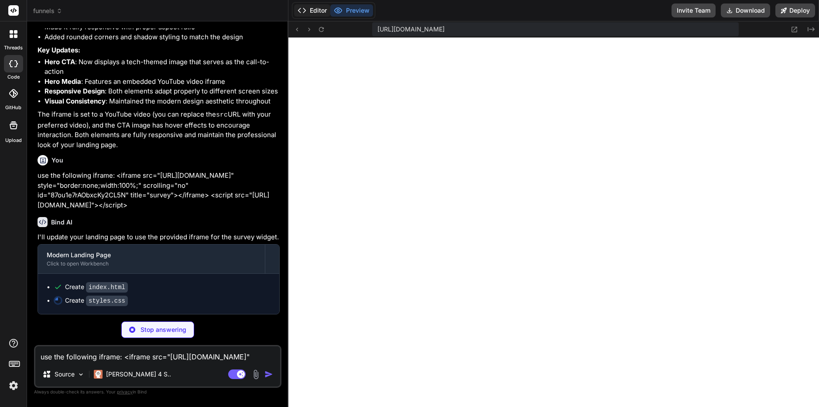
click at [309, 11] on button "Editor" at bounding box center [312, 10] width 36 height 12
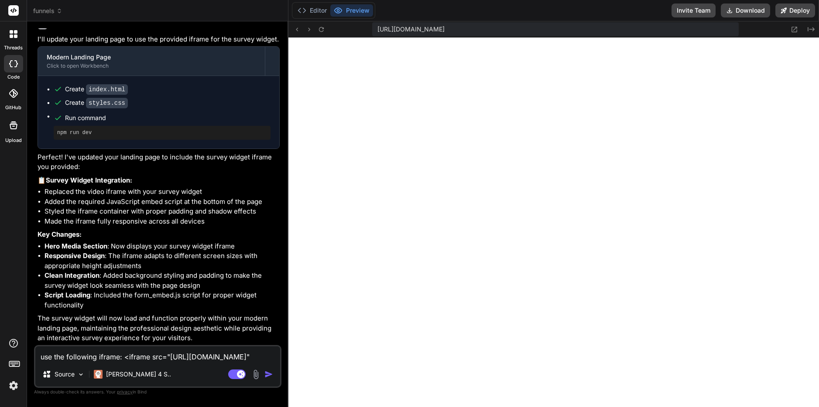
scroll to position [1175, 0]
click at [49, 359] on textarea "use the following iframe: <iframe src="[URL][DOMAIN_NAME]" style="border:none;w…" at bounding box center [157, 354] width 245 height 16
paste textarea "[URL][DOMAIN_NAME]"
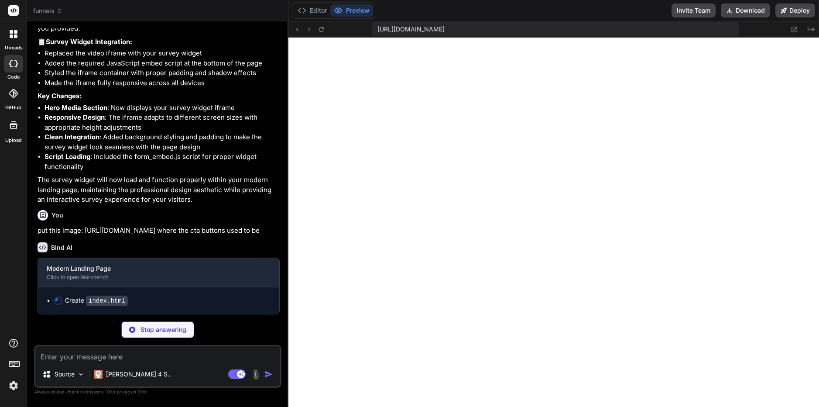
scroll to position [1333, 0]
click at [78, 373] on img at bounding box center [80, 374] width 7 height 7
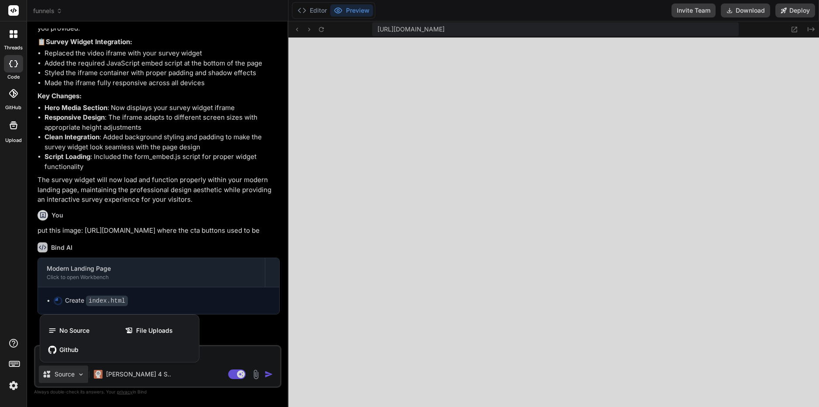
click at [78, 373] on div at bounding box center [409, 203] width 819 height 407
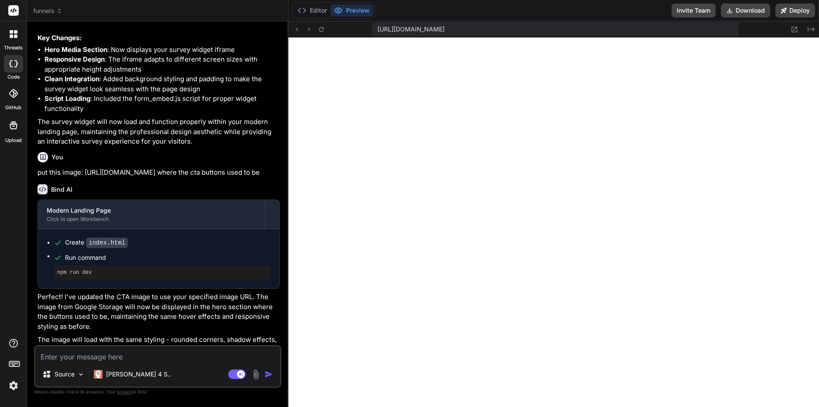
scroll to position [1402, 0]
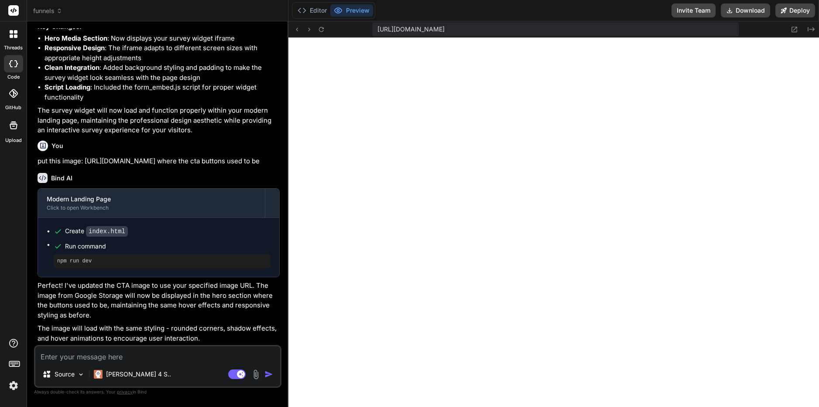
click at [256, 372] on img at bounding box center [256, 374] width 10 height 10
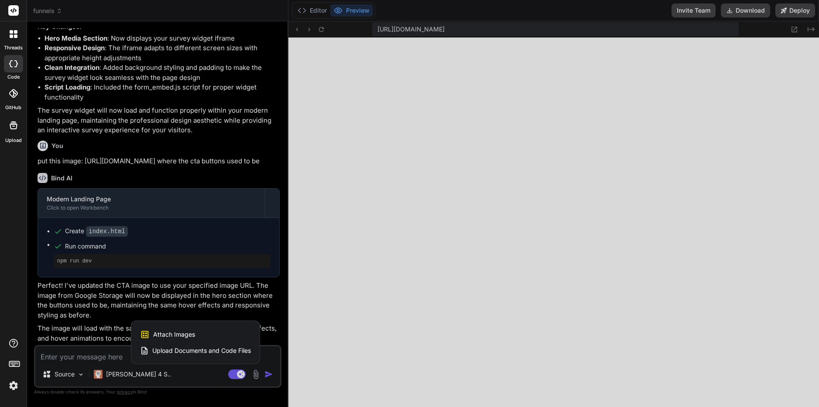
click at [174, 335] on span "Attach Images" at bounding box center [174, 334] width 42 height 9
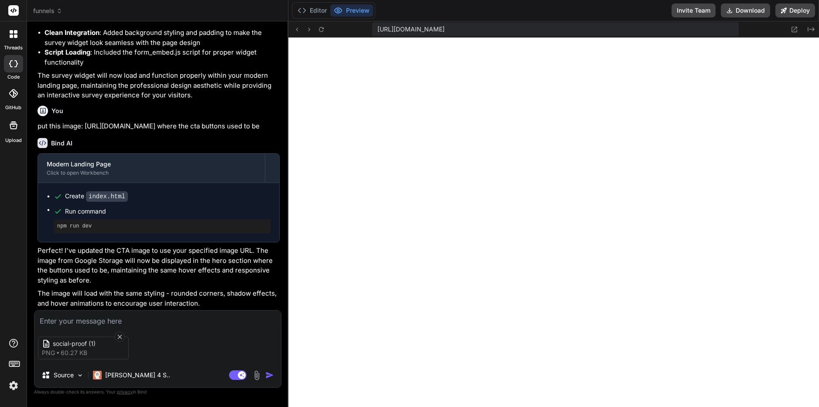
scroll to position [1439, 0]
click at [66, 373] on p "Source" at bounding box center [64, 375] width 20 height 9
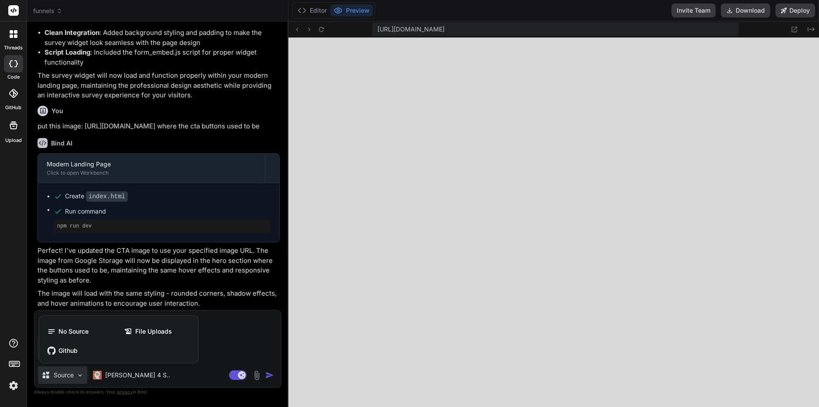
click at [66, 373] on div at bounding box center [409, 203] width 819 height 407
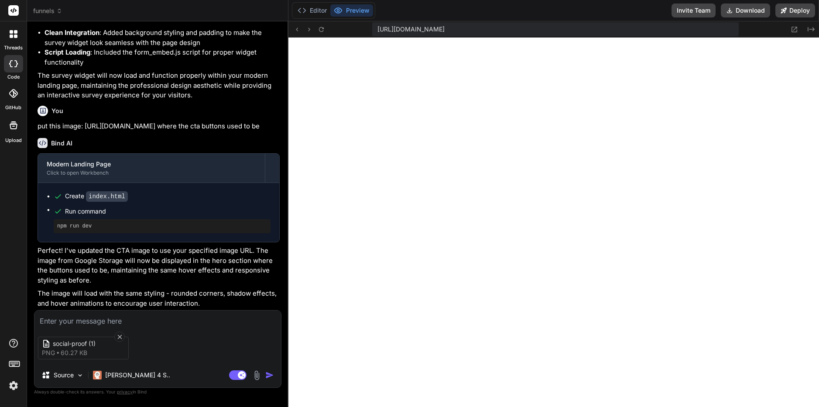
click at [46, 317] on textarea at bounding box center [157, 318] width 247 height 16
paste textarea "[URL][DOMAIN_NAME]"
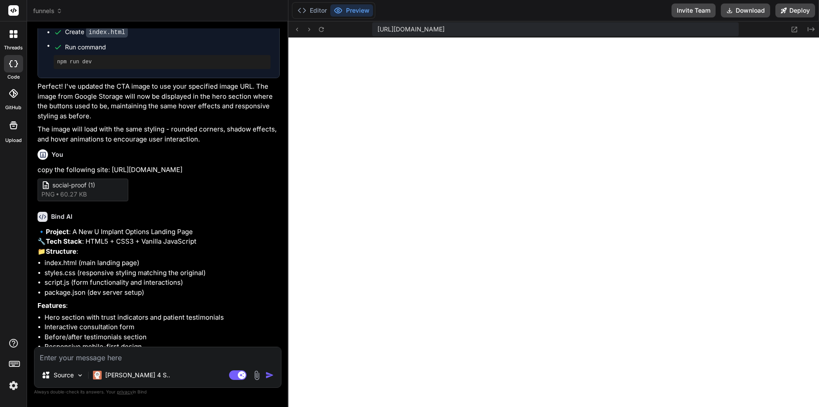
scroll to position [1651, 0]
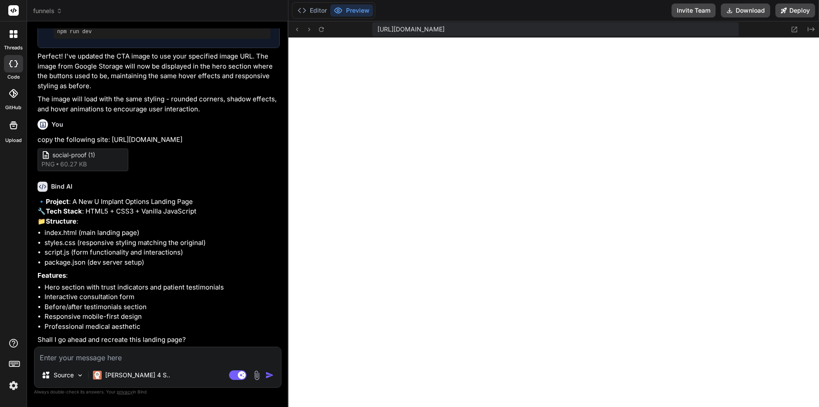
click at [55, 354] on textarea at bounding box center [157, 355] width 247 height 16
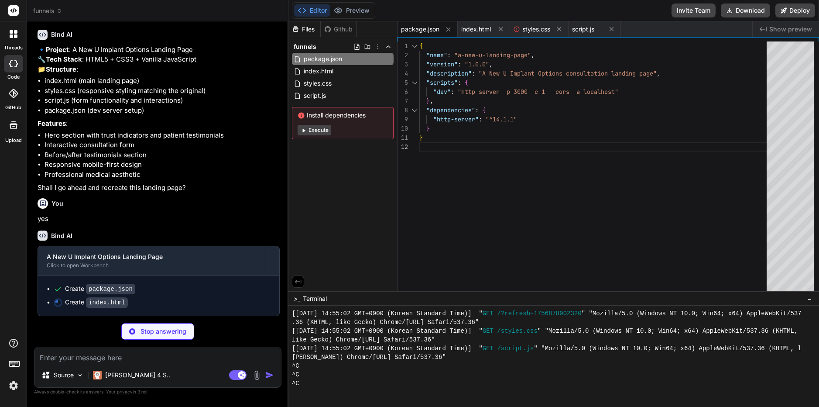
scroll to position [1803, 0]
click at [324, 70] on span "index.html" at bounding box center [318, 71] width 31 height 10
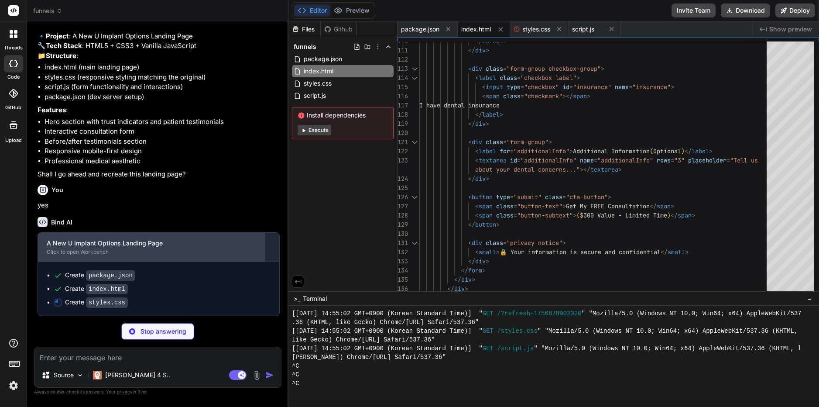
scroll to position [1816, 0]
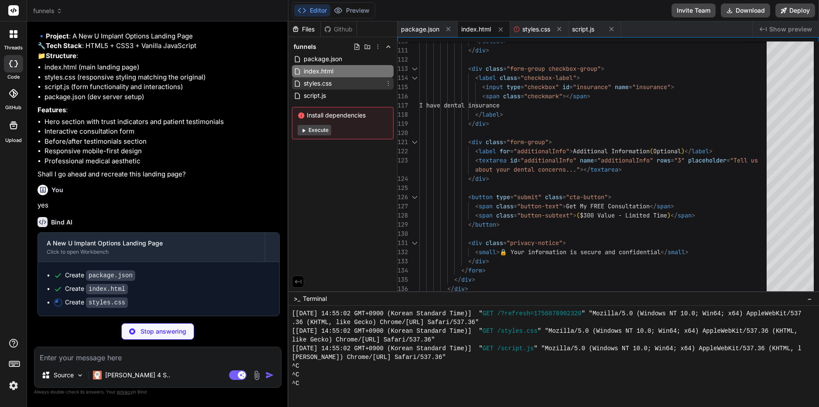
click at [333, 83] on div "styles.css" at bounding box center [343, 83] width 102 height 12
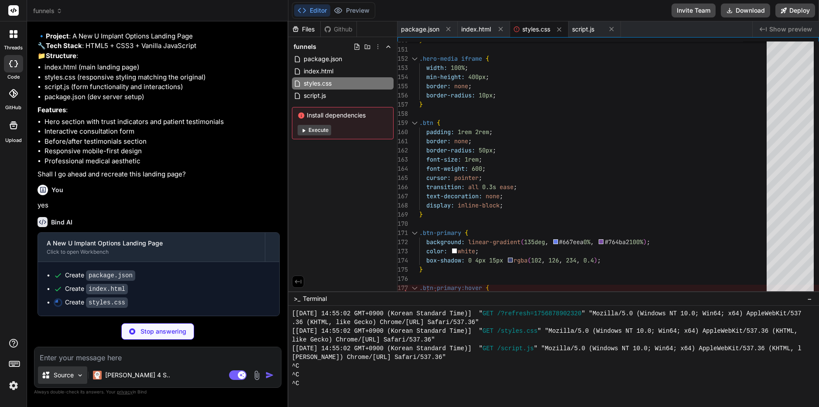
click at [78, 372] on img at bounding box center [79, 374] width 7 height 7
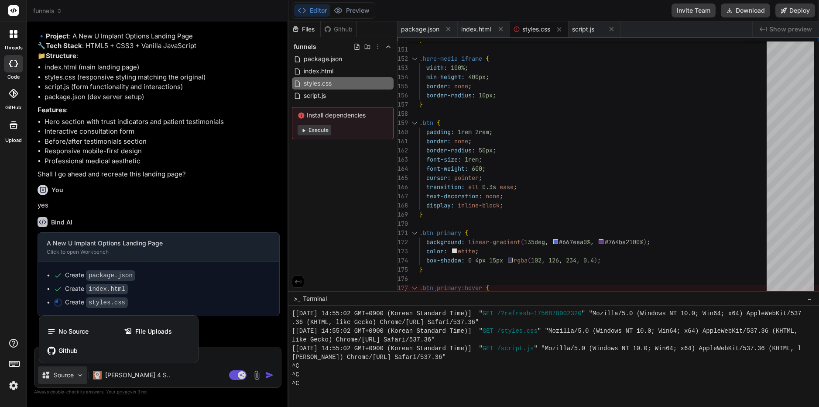
click at [78, 372] on div at bounding box center [409, 203] width 819 height 407
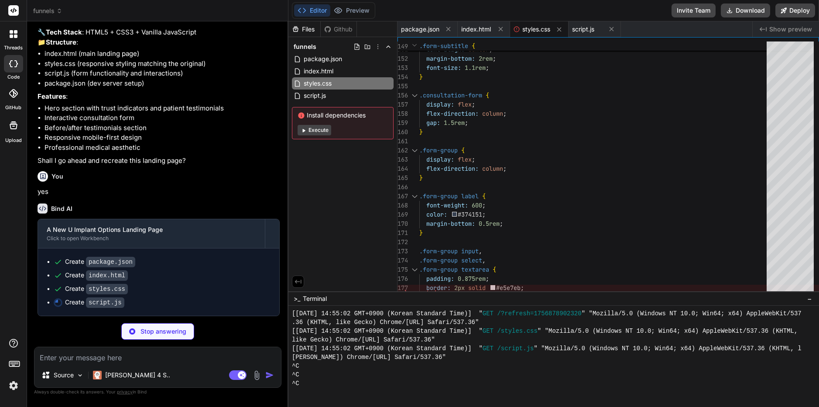
scroll to position [1830, 0]
click at [323, 93] on span "script.js" at bounding box center [315, 95] width 24 height 10
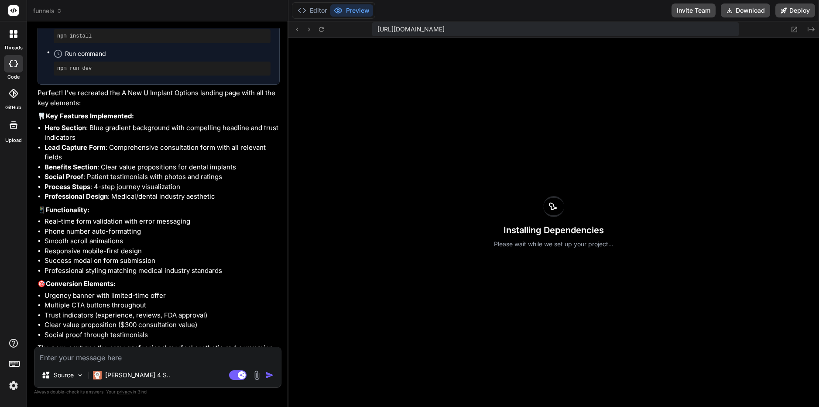
scroll to position [2154, 0]
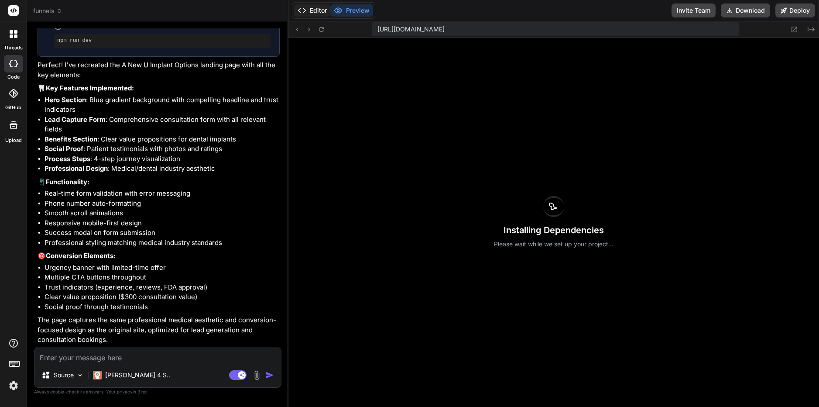
click at [316, 11] on button "Editor" at bounding box center [312, 10] width 36 height 12
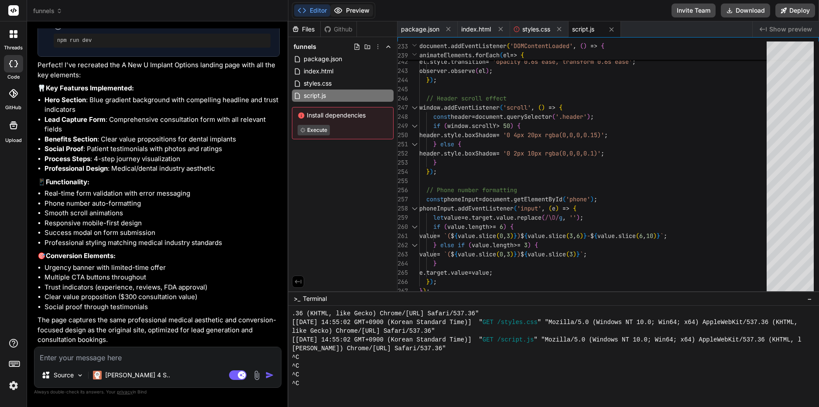
click at [359, 7] on button "Preview" at bounding box center [351, 10] width 43 height 12
